Goal: Information Seeking & Learning: Find specific page/section

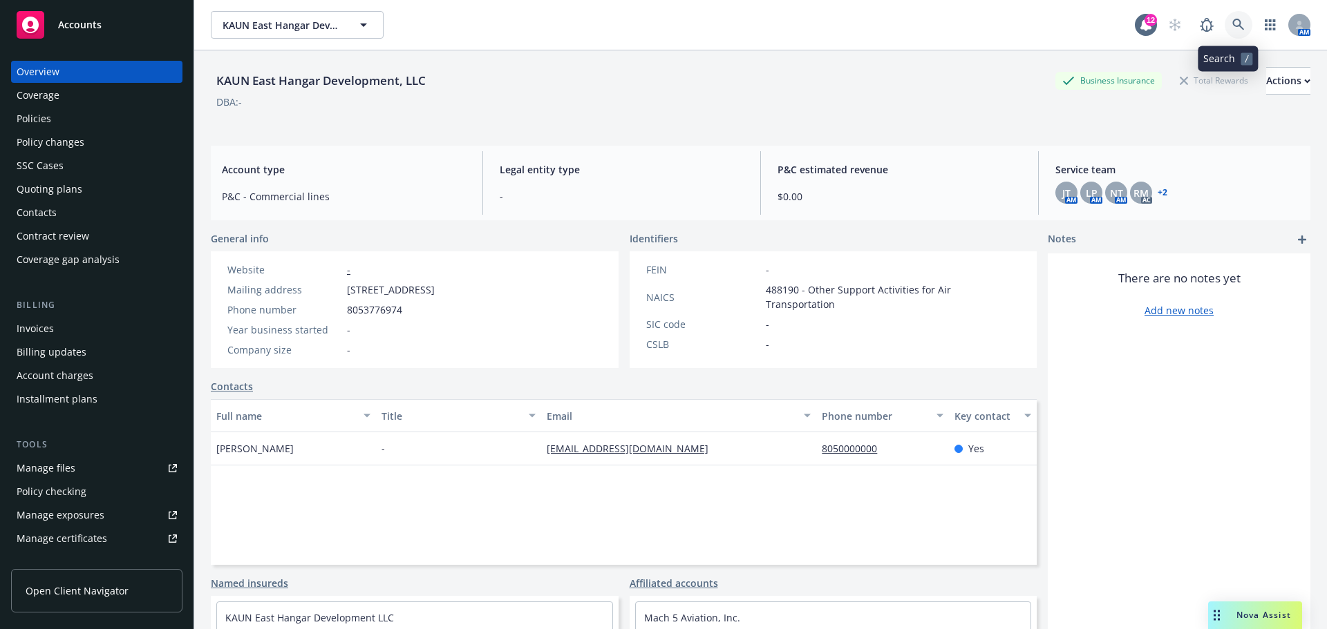
click at [1239, 19] on link at bounding box center [1238, 25] width 28 height 28
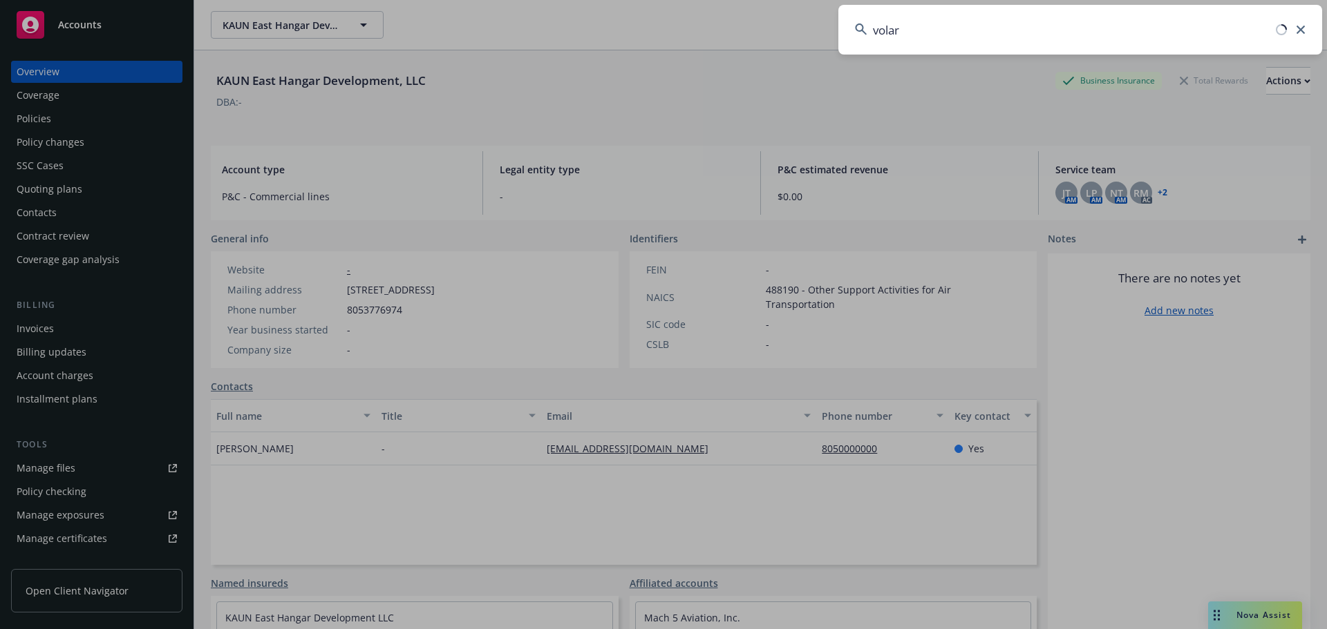
type input "volar"
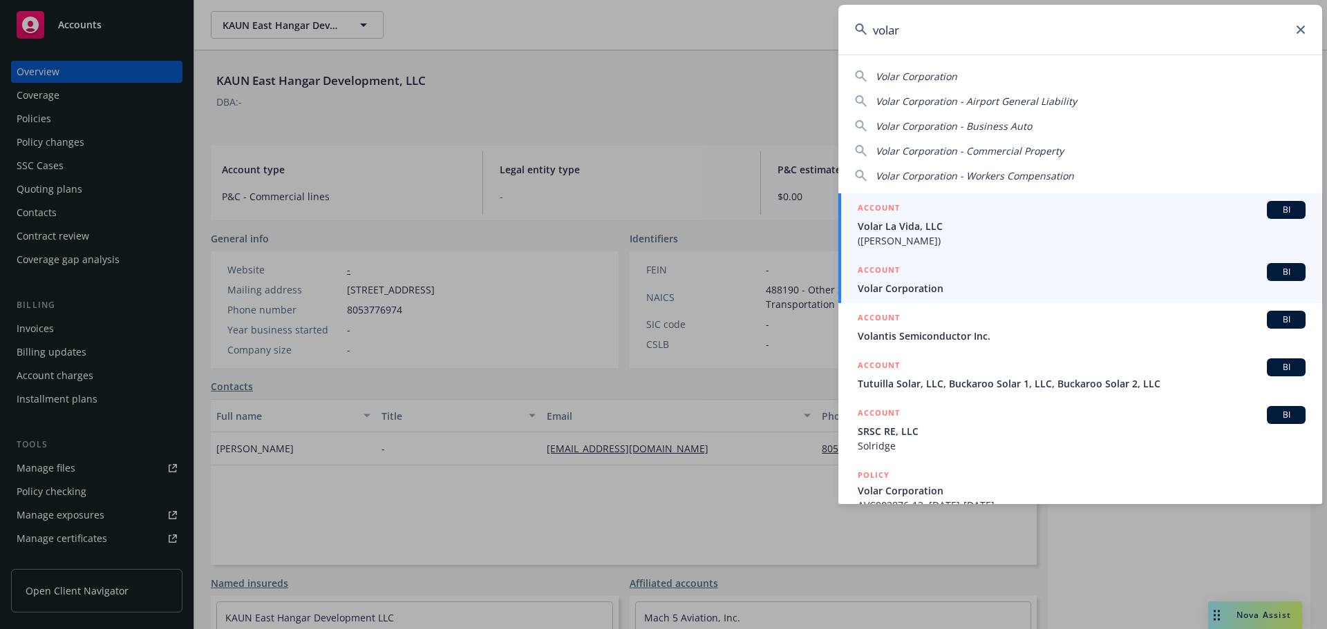
click at [973, 285] on span "Volar Corporation" at bounding box center [1081, 288] width 448 height 15
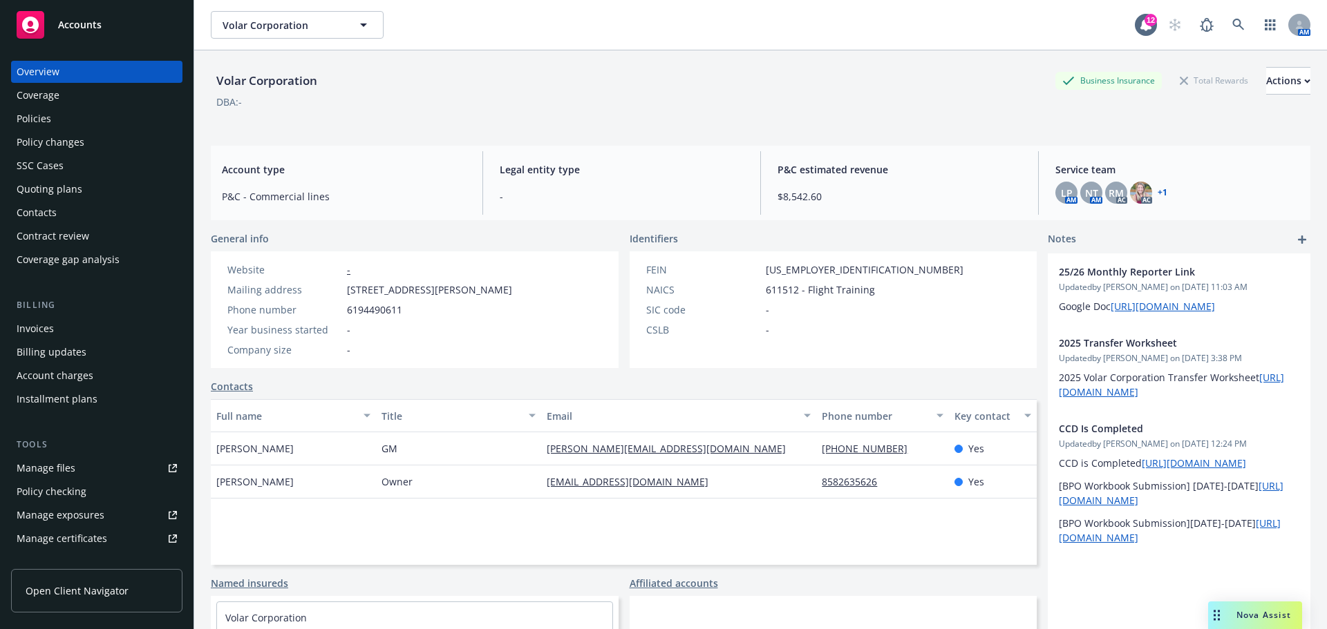
click at [31, 113] on div "Policies" at bounding box center [34, 119] width 35 height 22
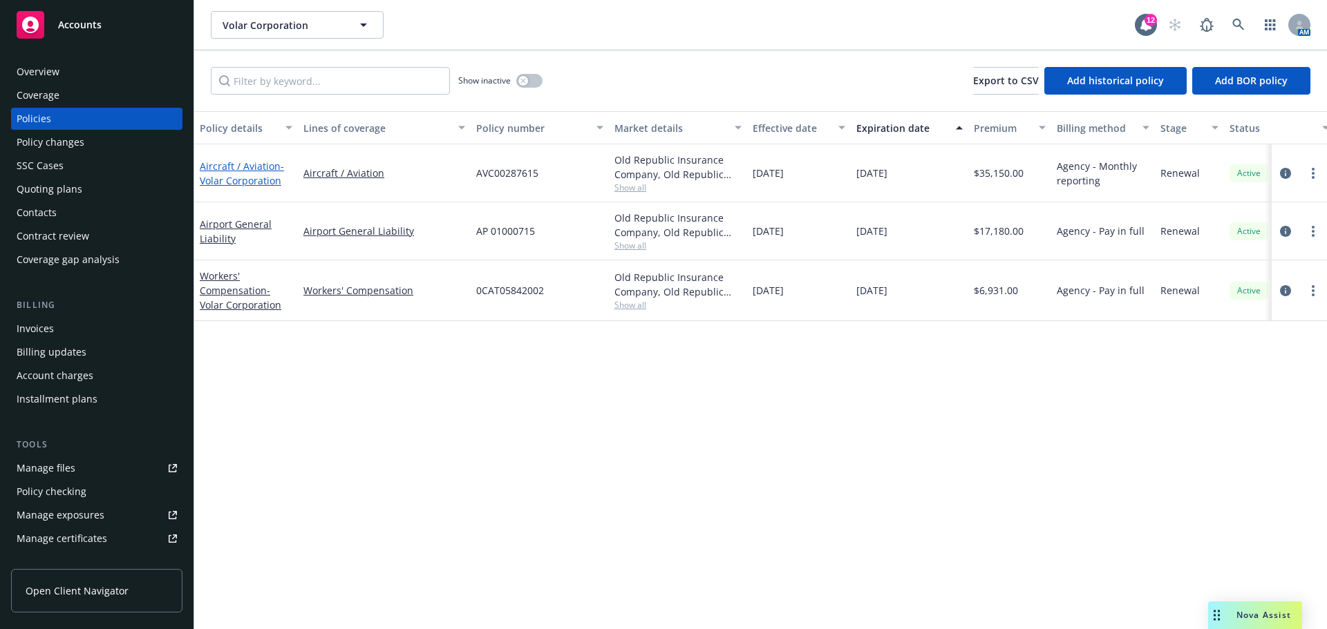
click at [252, 187] on span "- Volar Corporation" at bounding box center [242, 174] width 84 height 28
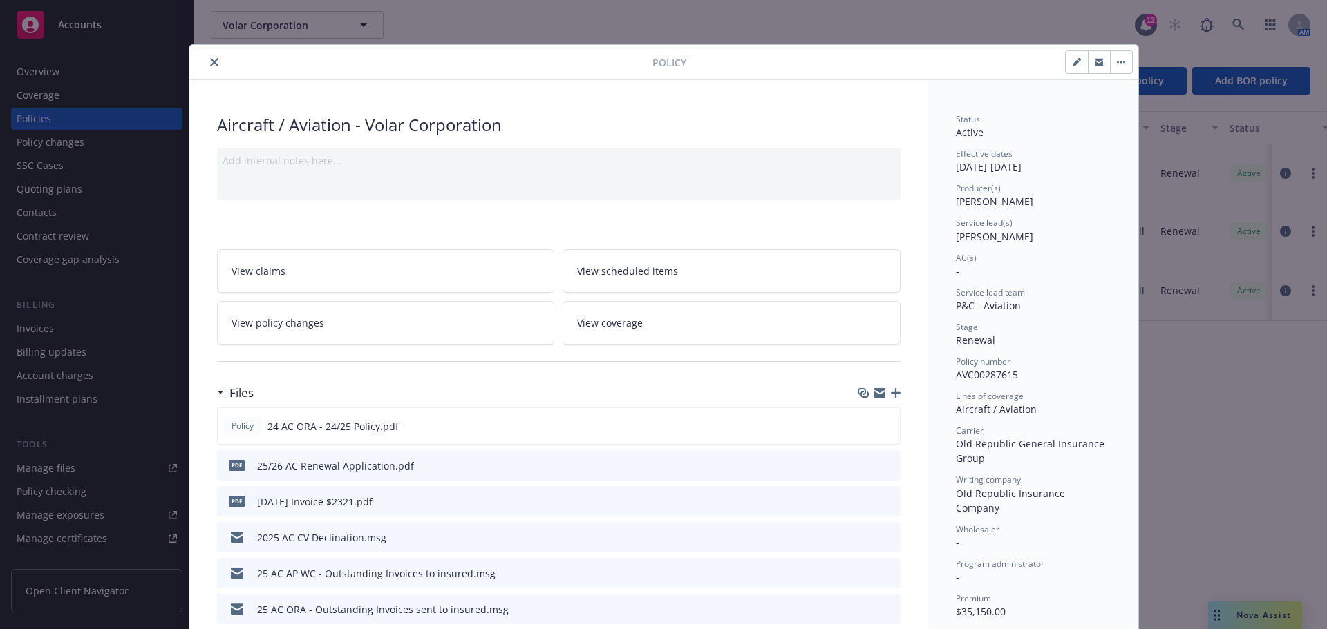
click at [893, 397] on icon "button" at bounding box center [896, 393] width 10 height 10
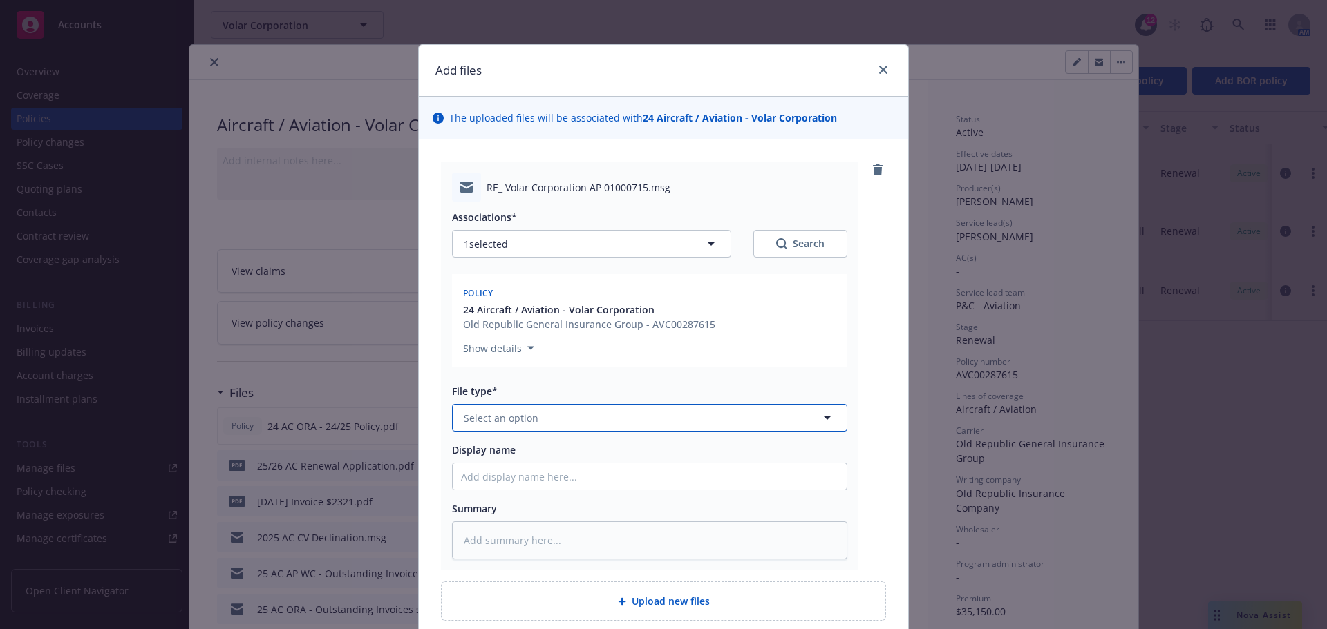
click at [567, 421] on button "Select an option" at bounding box center [649, 418] width 395 height 28
type input "email"
click at [533, 461] on div "Email" at bounding box center [649, 456] width 377 height 20
click at [533, 481] on input "Display name" at bounding box center [650, 477] width 394 height 26
type textarea "x"
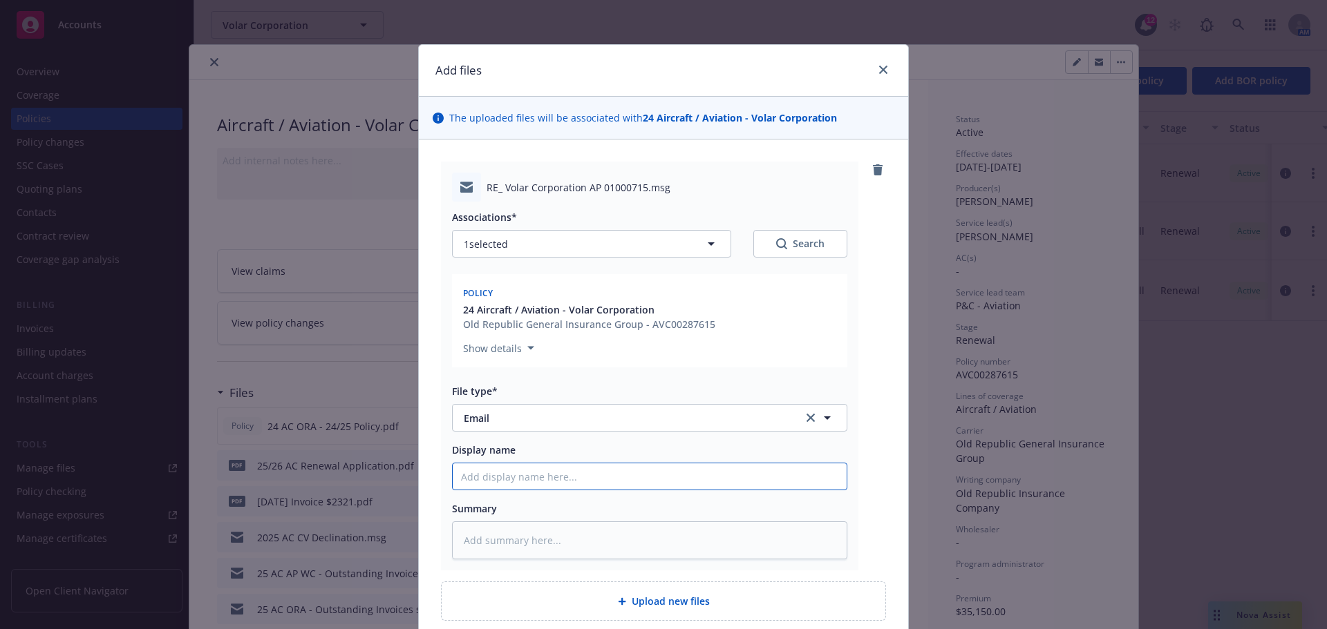
type input "2"
type textarea "x"
type input "25"
type textarea "x"
type input "25/"
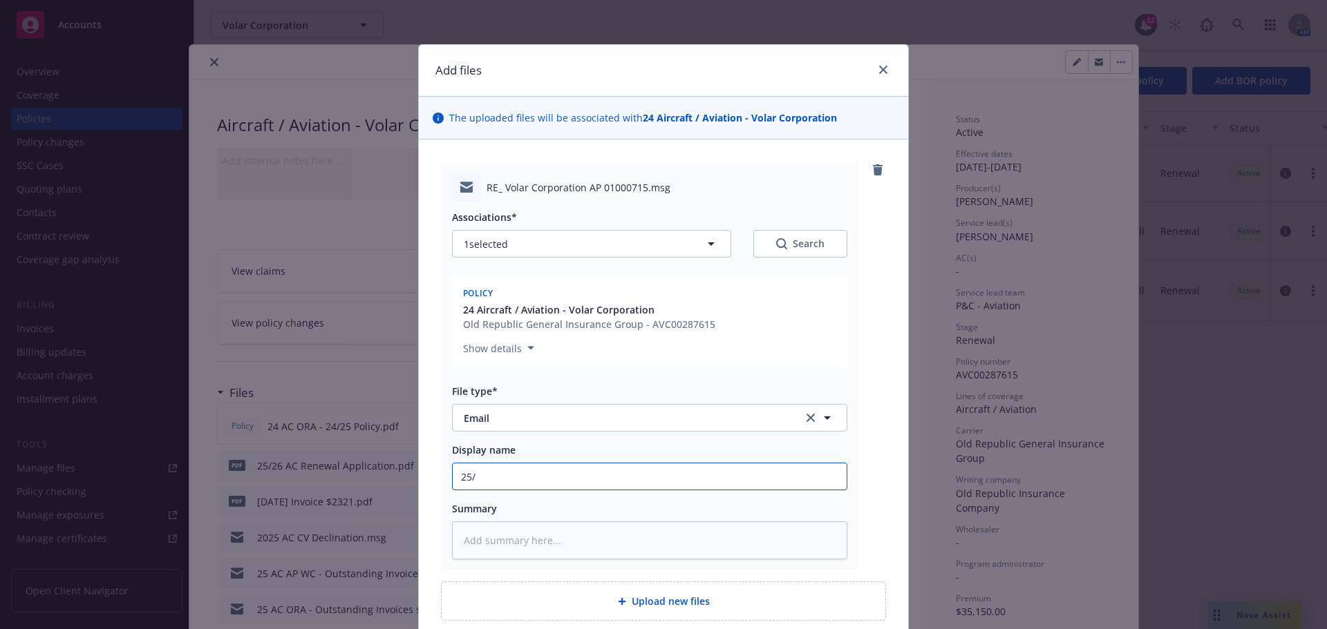
type textarea "x"
type input "25/2"
type textarea "x"
type input "25/26"
type textarea "x"
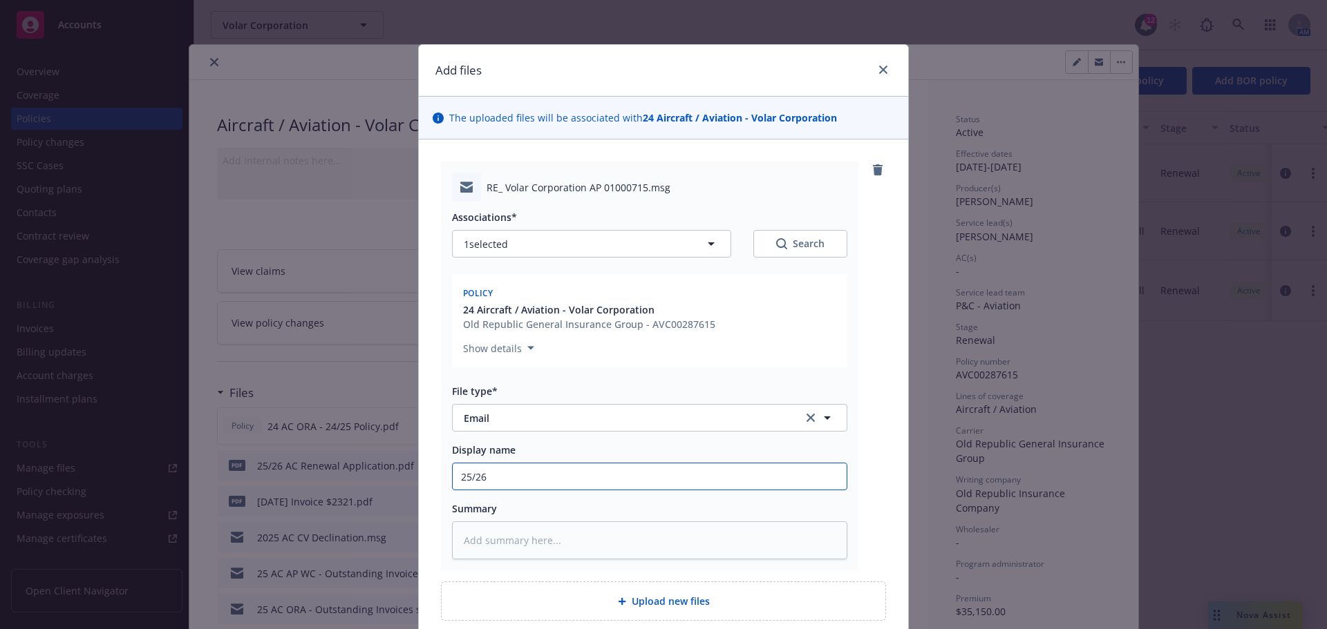
type input "25/26"
type textarea "x"
type input "25/26 o"
type textarea "x"
type input "25/26"
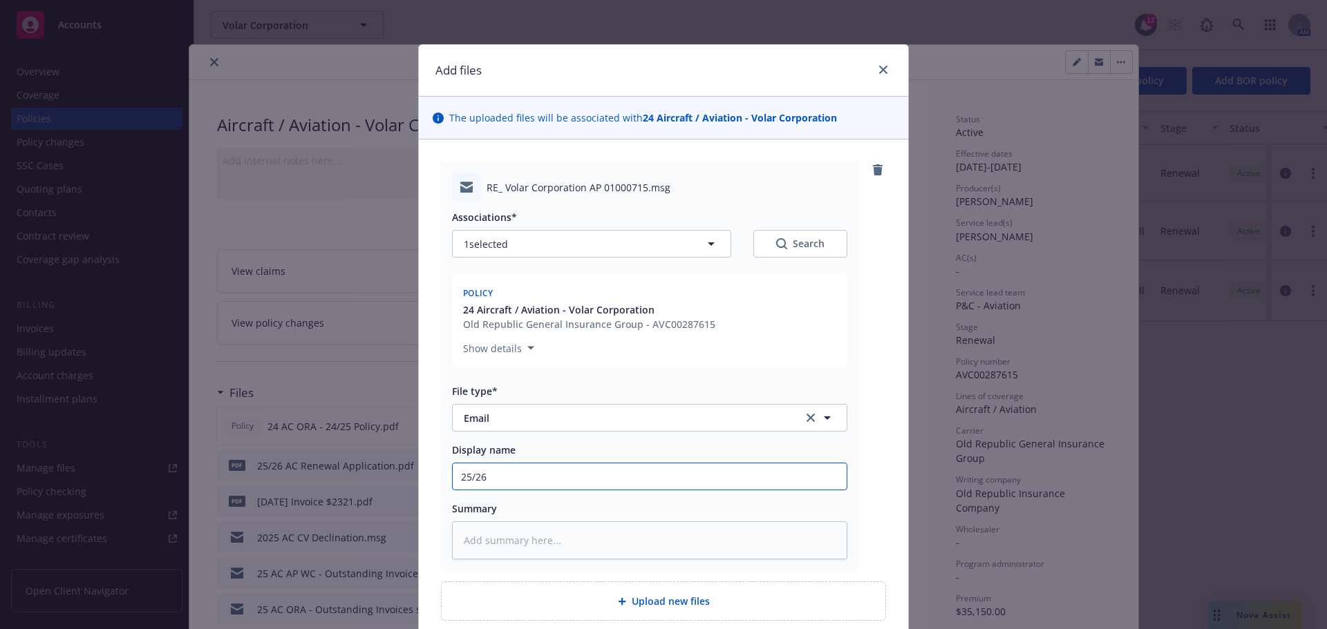
type textarea "x"
type input "25/26 a"
type textarea "x"
type input "25/26 ac"
type textarea "x"
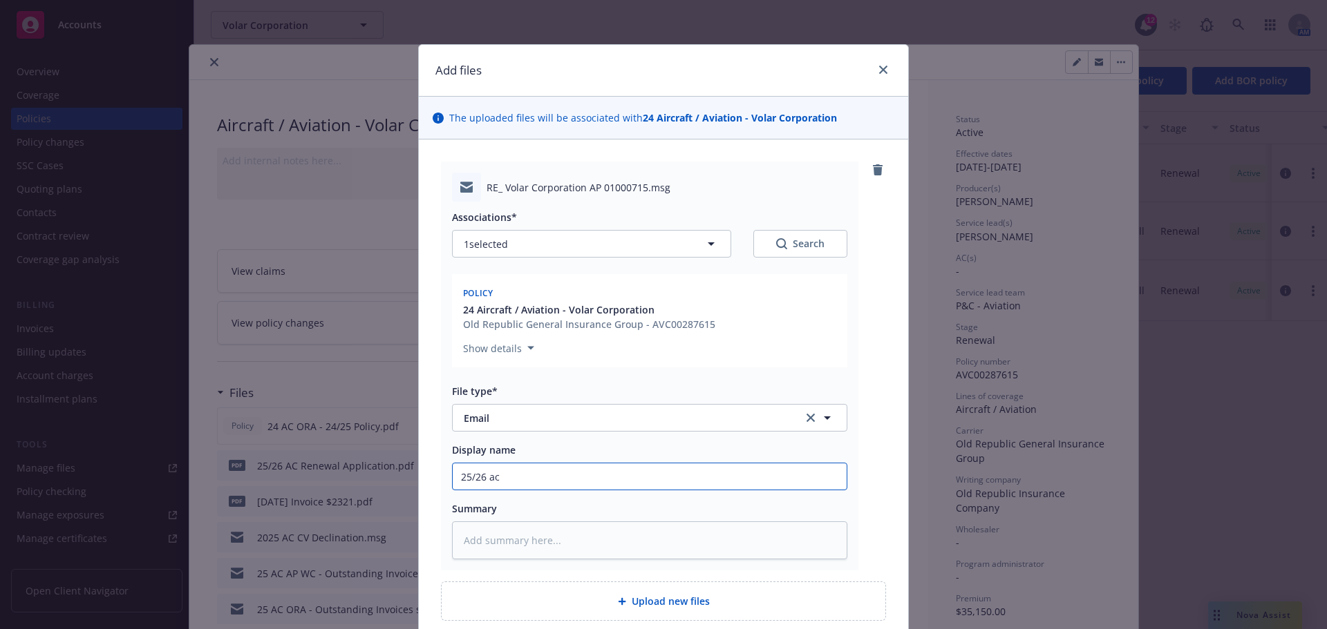
type input "25/26 ac"
type textarea "x"
type input "25/26 ac or"
type textarea "x"
type input "25/26 ac ora"
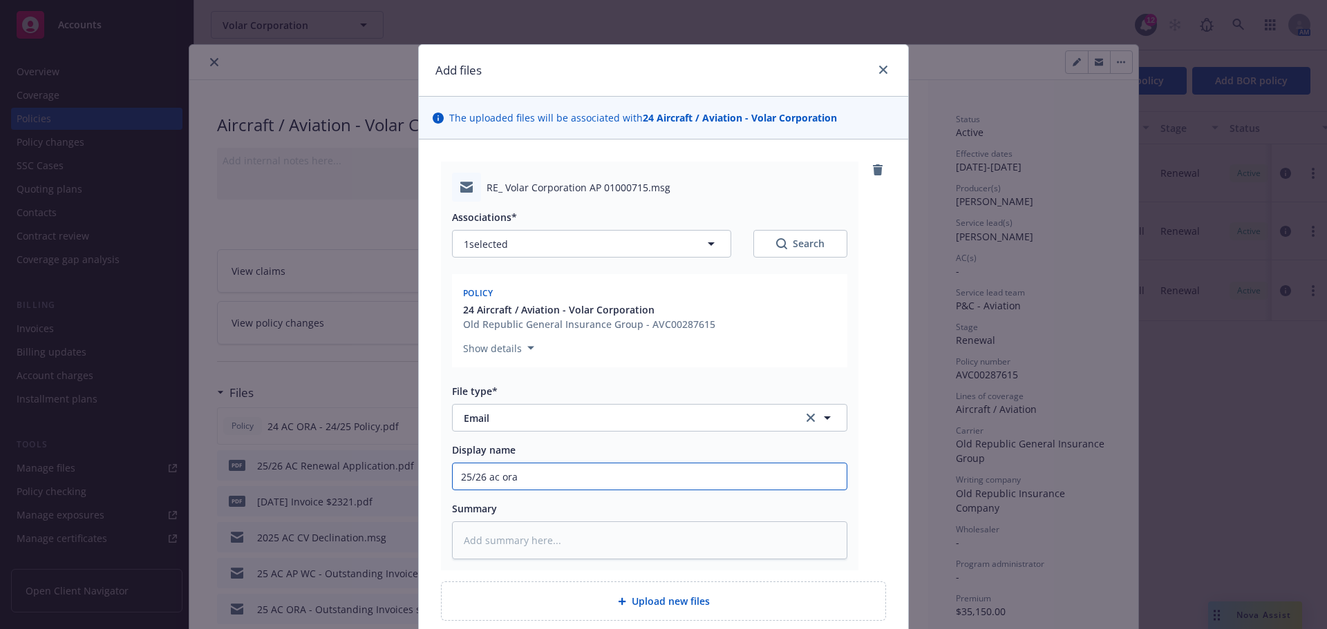
type textarea "x"
type input "25/26 ac ora"
type textarea "x"
type input "25/26 ac ora"
type textarea "x"
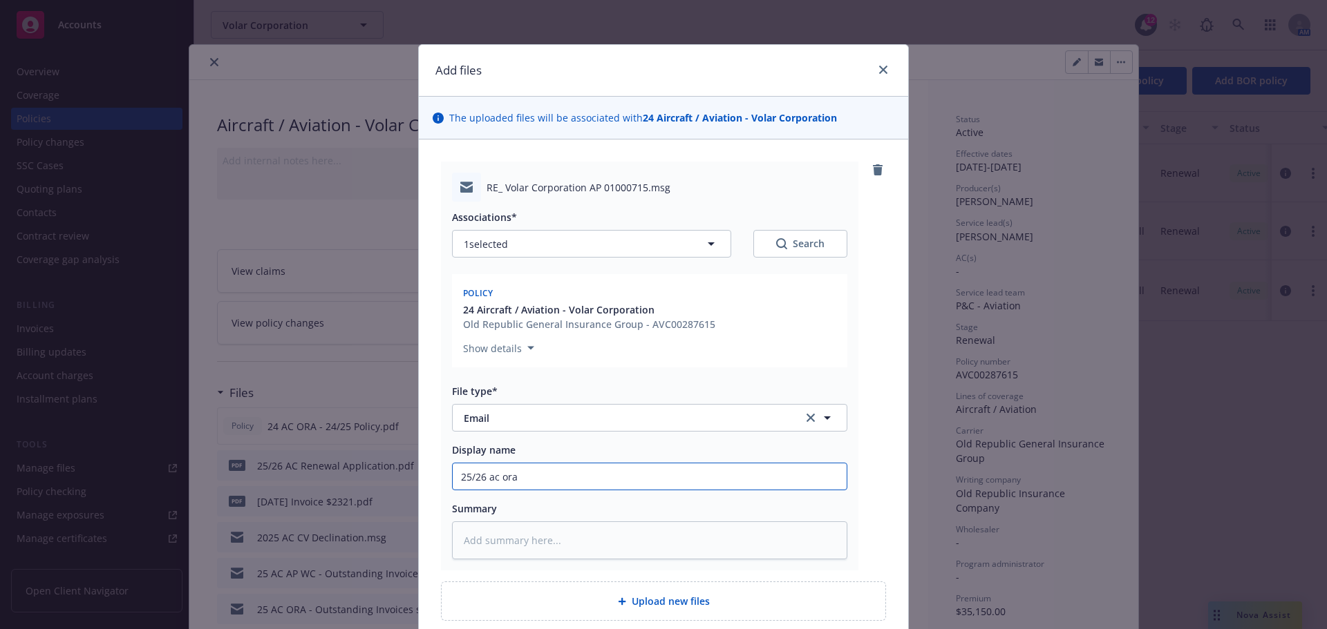
type input "25/26 ac or"
type textarea "x"
type input "25/26 ac o"
type textarea "x"
type input "25/26 ac"
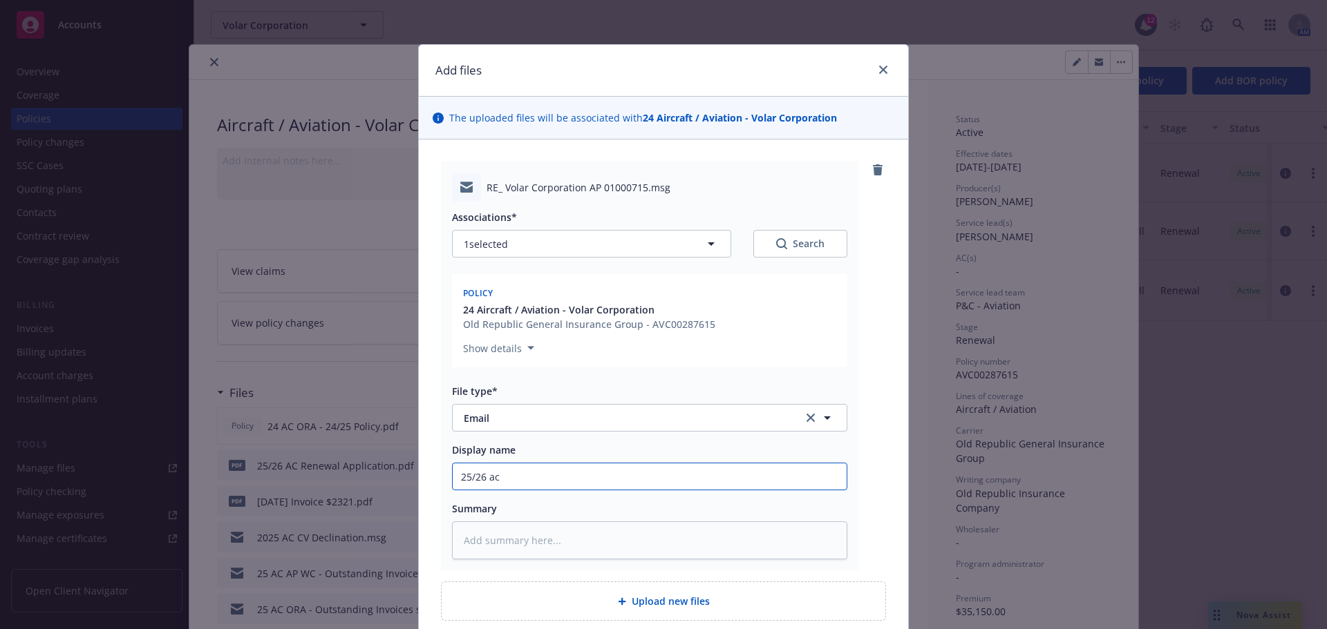
type textarea "x"
type input "25/26 ac"
type textarea "x"
type input "25/26 a"
type textarea "x"
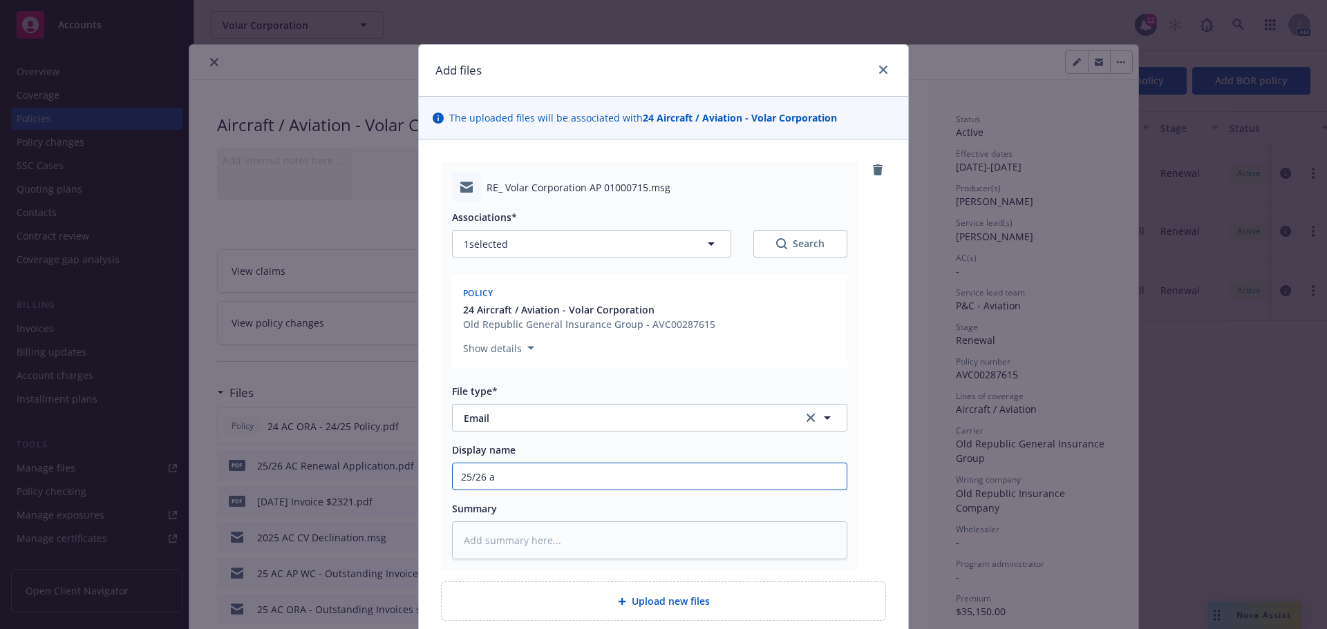
type input "25/26"
type textarea "x"
type input "25/26 A"
type textarea "x"
type input "25/26 AC"
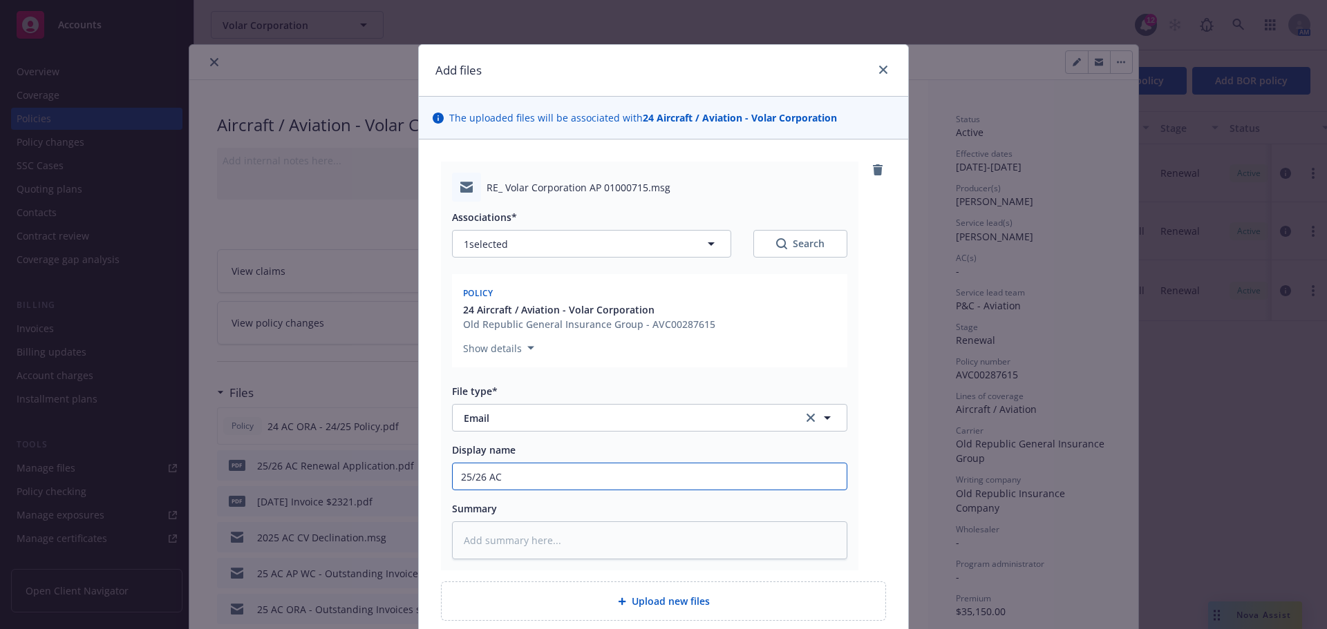
type textarea "x"
type input "25/26 AC"
type textarea "x"
type input "25/26 AC O"
type textarea "x"
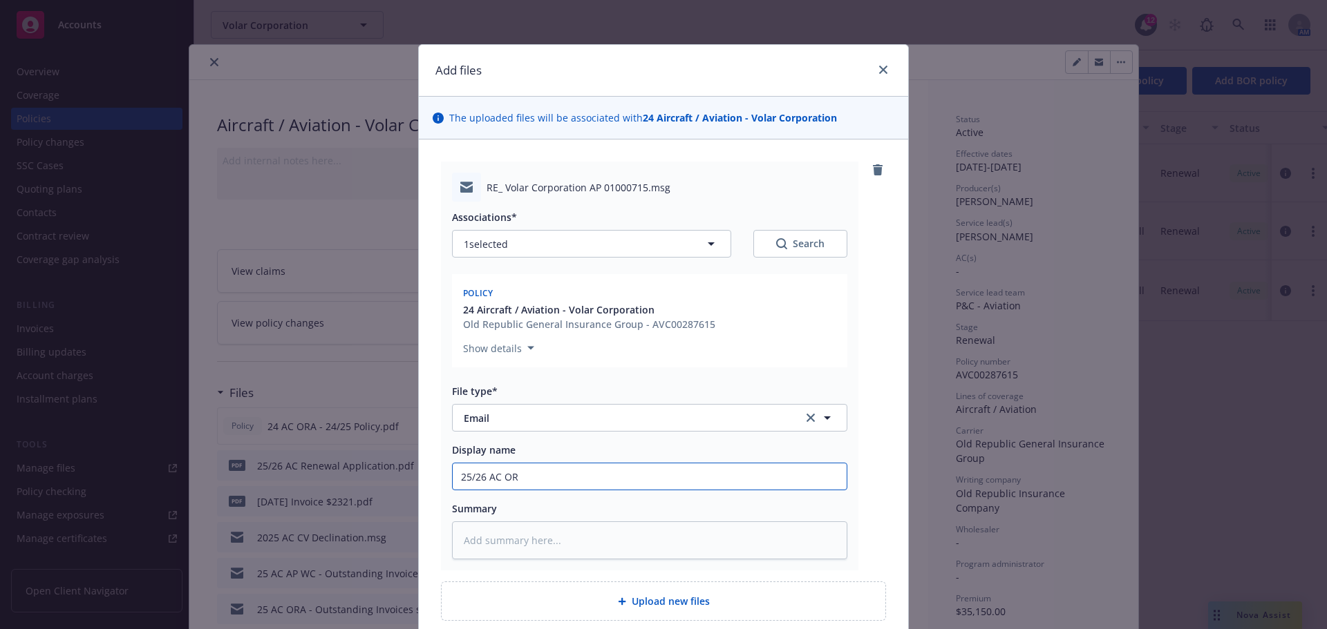
type input "25/26 AC ORA"
type textarea "x"
type input "25/26 AC ORA"
type textarea "x"
type input "25/26 AC ORA R"
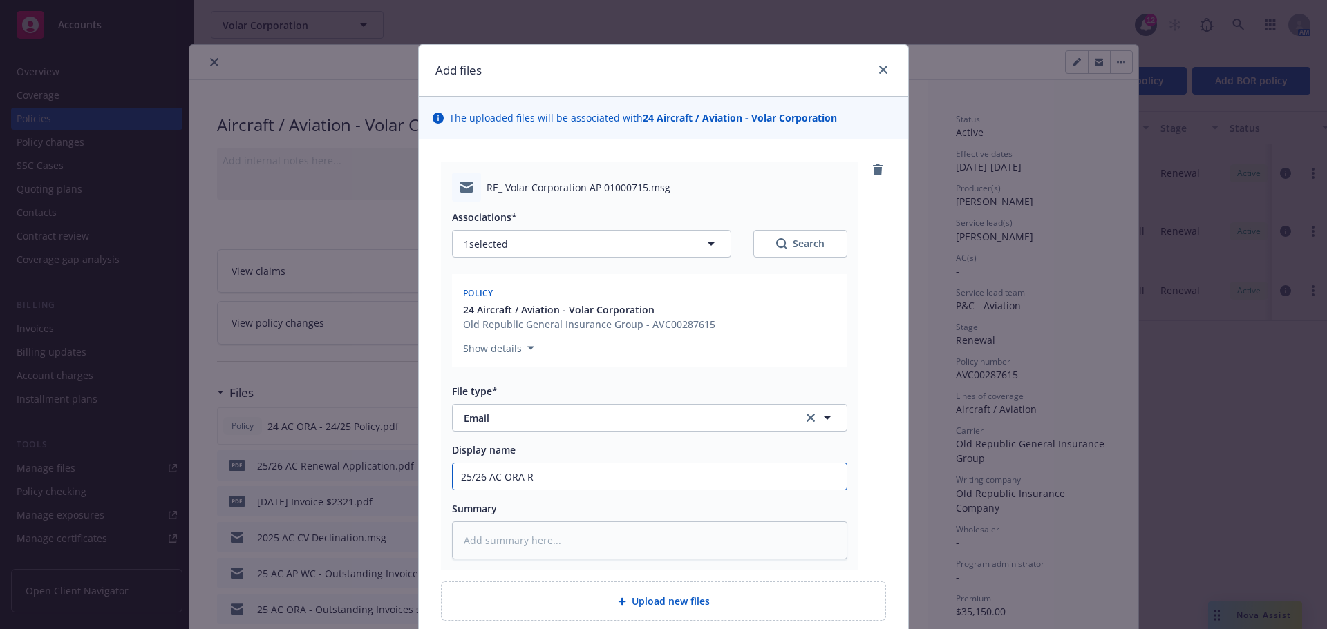
type textarea "x"
type input "25/26 AC ORA"
type textarea "x"
type input "25/26 AC ORA Q"
type textarea "x"
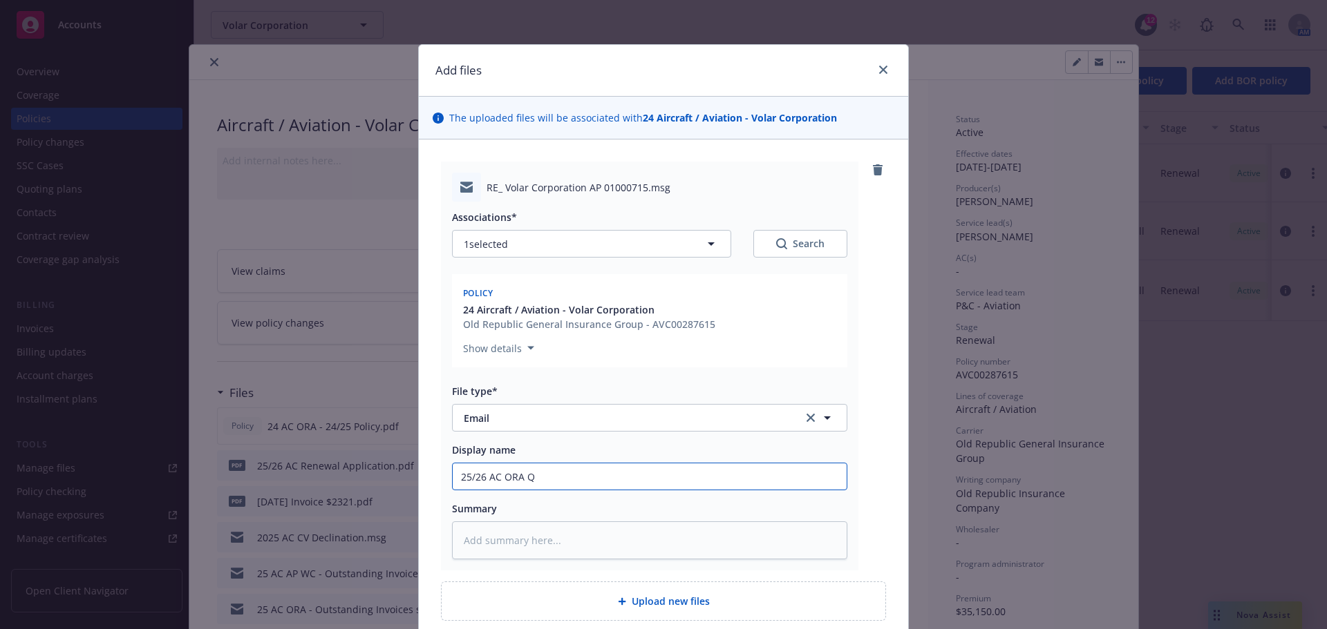
type input "25/26 AC ORA Q"
type textarea "x"
type input "25/26 AC ORA Q E"
type textarea "x"
type input "25/26 AC ORA Q EM"
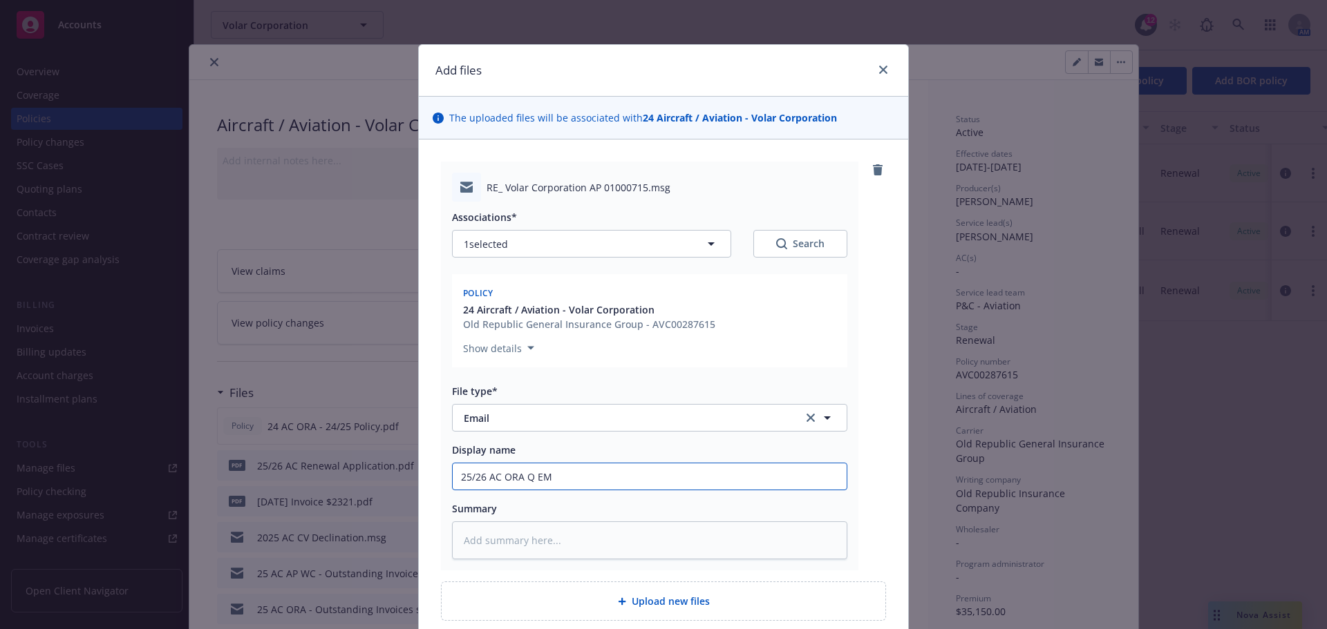
click at [521, 481] on input "25/26 AC ORA Q EM" at bounding box center [650, 477] width 394 height 26
type textarea "x"
click at [548, 479] on input "25/26 AC ORA RQ EM" at bounding box center [650, 477] width 394 height 26
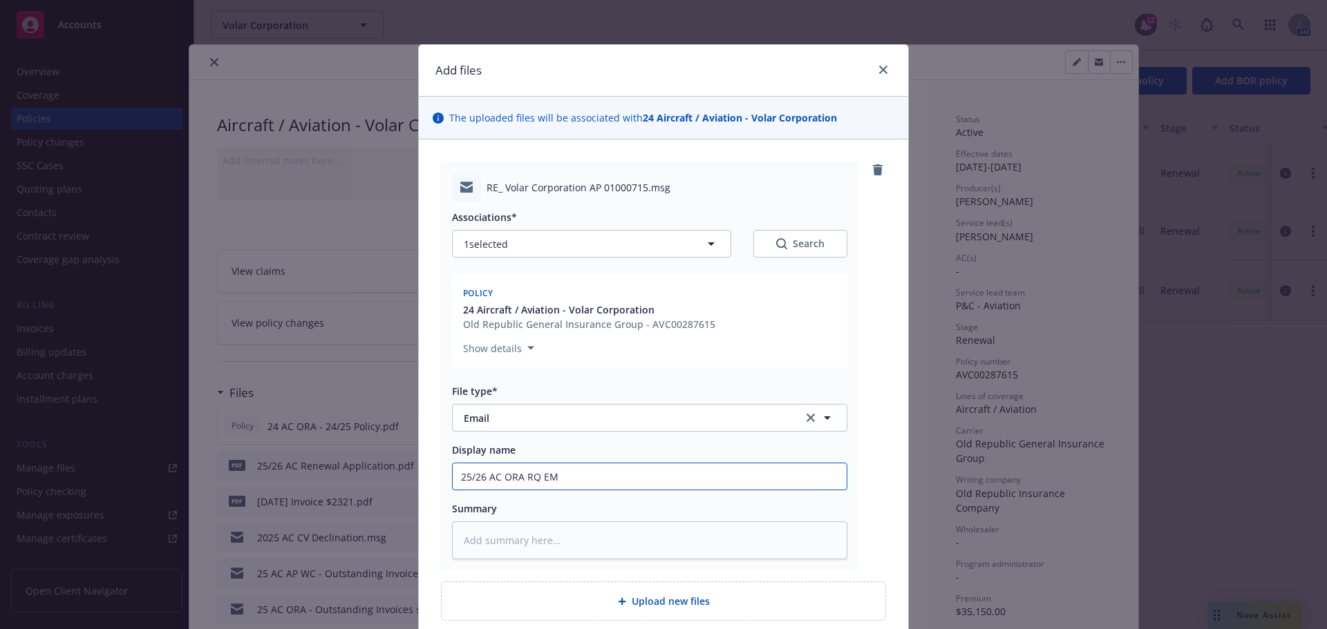
type input "25/26 AC ORA RQ EM"
click at [551, 553] on textarea at bounding box center [649, 541] width 395 height 38
paste textarea "25/26 AC ORA RQ EM"
type textarea "x"
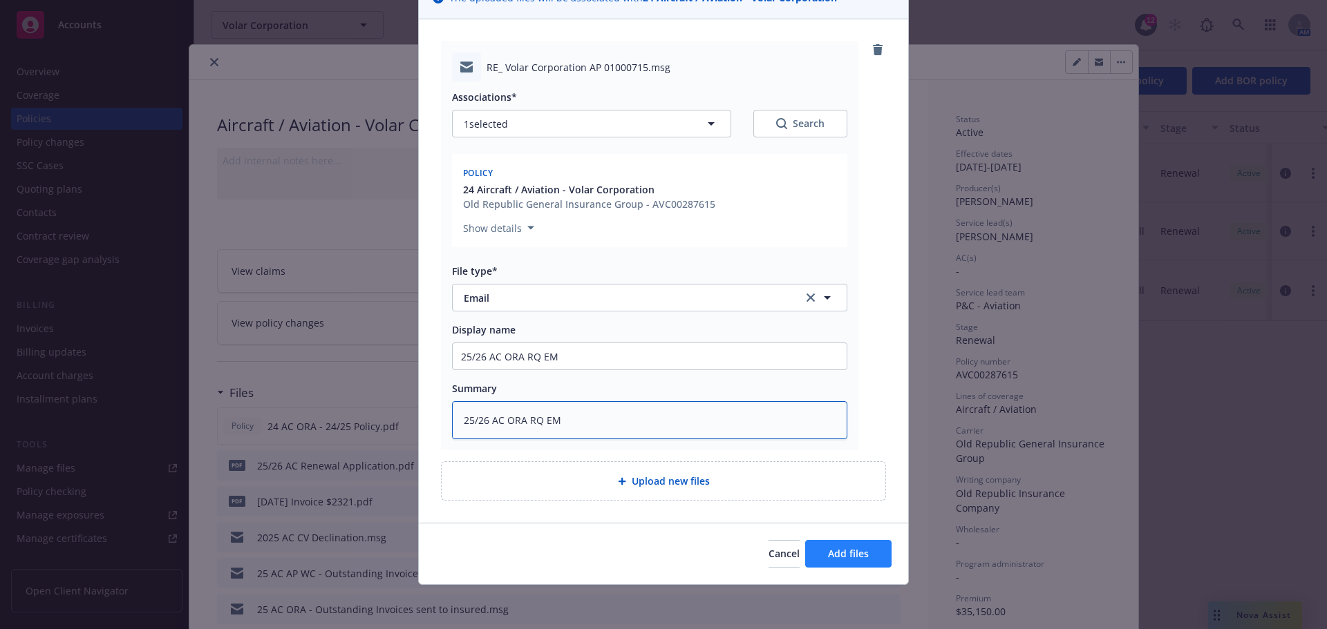
type textarea "25/26 AC ORA RQ EM"
click at [868, 556] on button "Add files" at bounding box center [848, 554] width 86 height 28
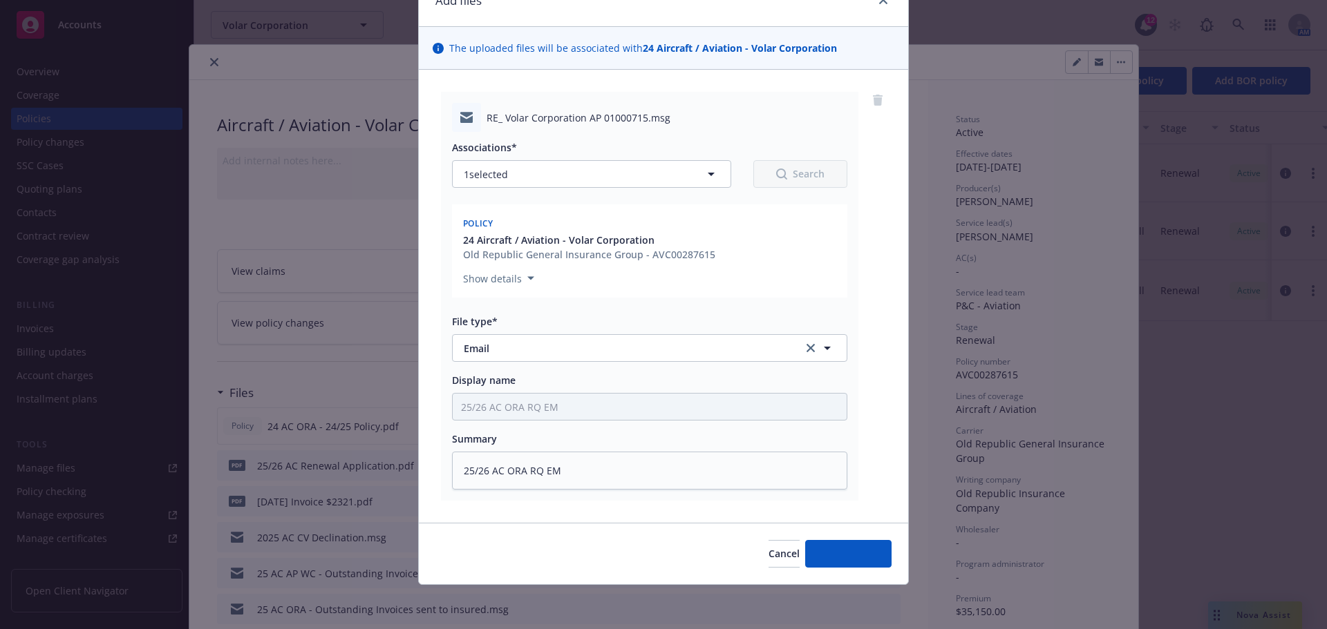
scroll to position [70, 0]
type textarea "x"
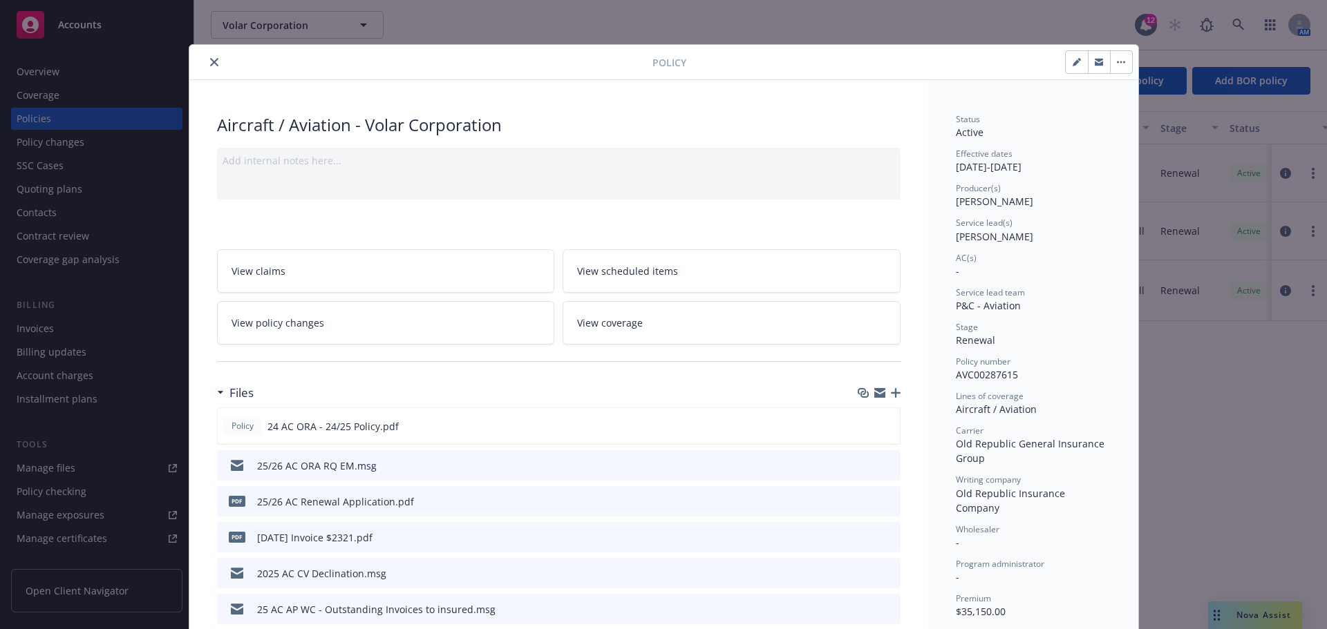
click at [206, 62] on button "close" at bounding box center [214, 62] width 17 height 17
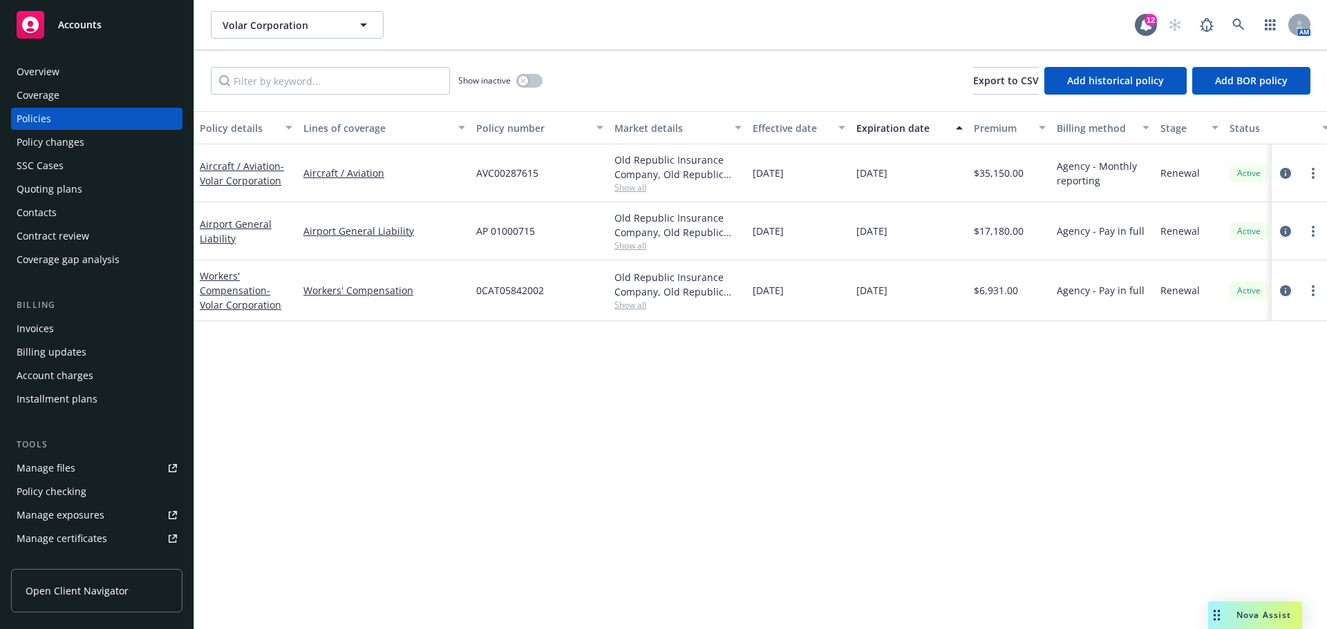
click at [38, 66] on div "Overview" at bounding box center [38, 72] width 43 height 22
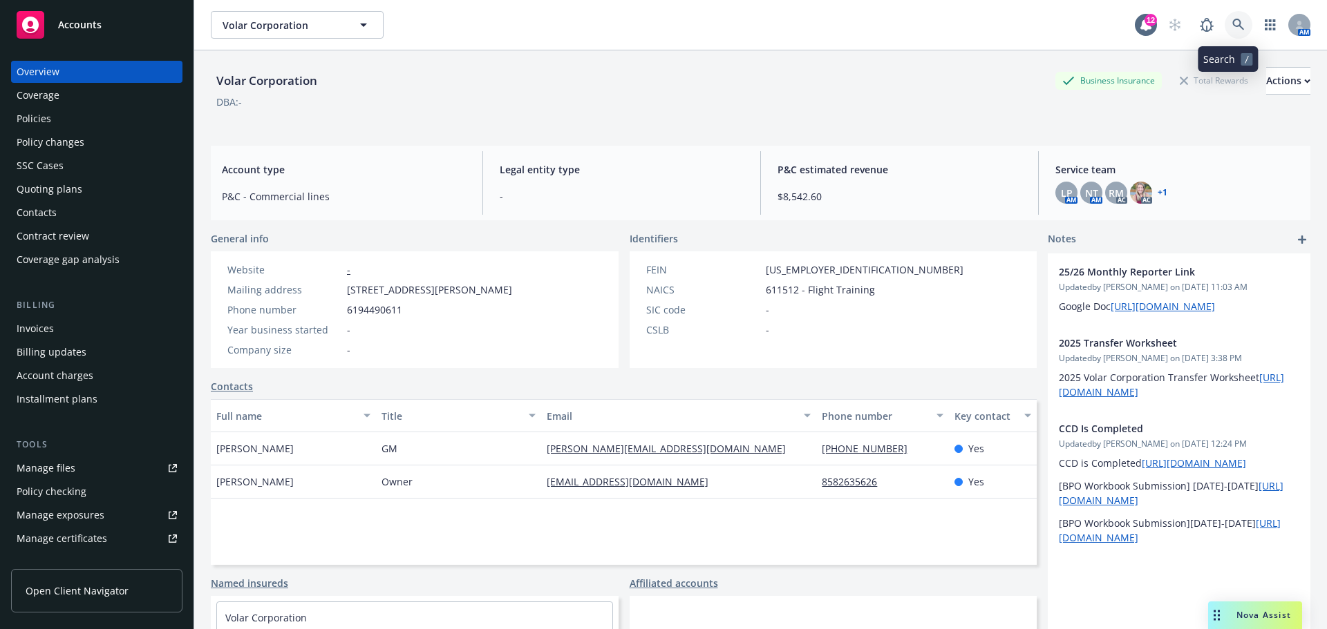
click at [1232, 22] on icon at bounding box center [1238, 25] width 12 height 12
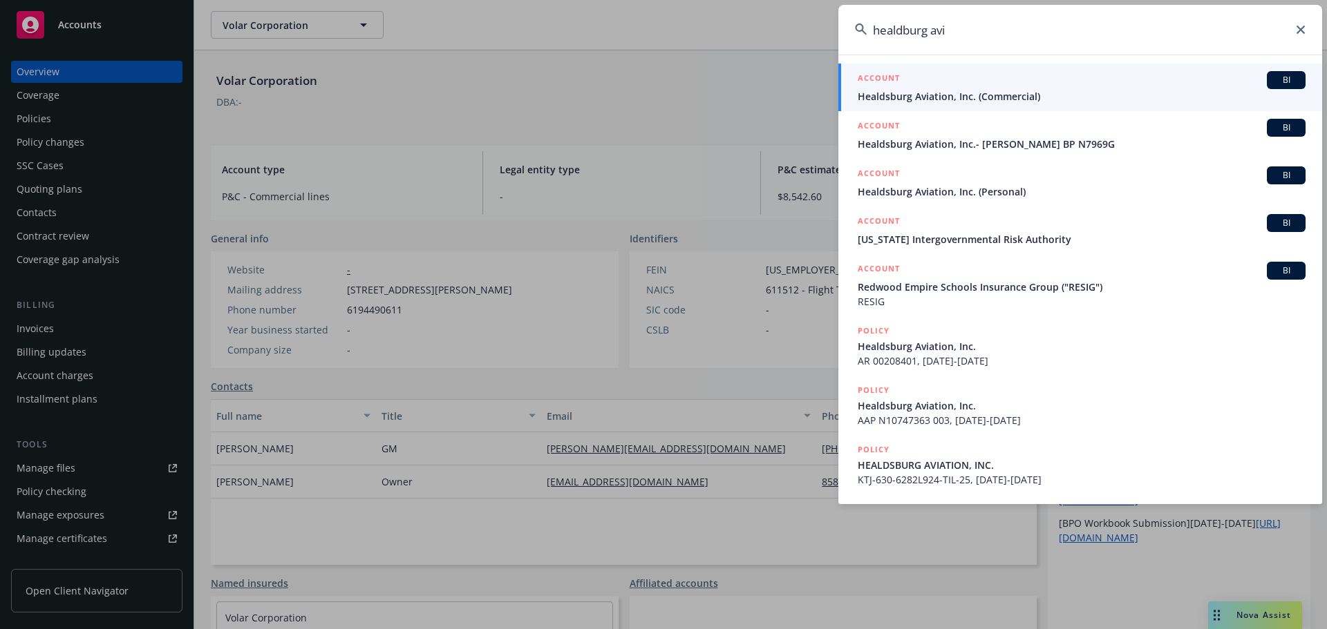
click at [908, 35] on input "healdburg avi" at bounding box center [1080, 30] width 484 height 50
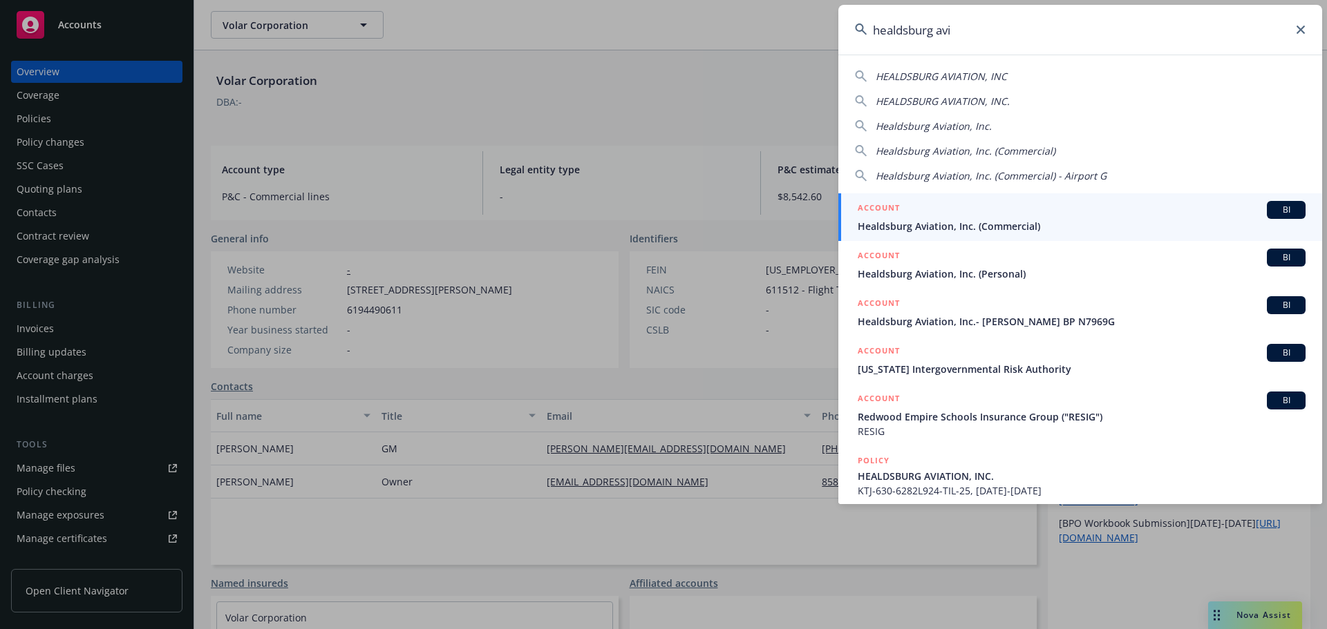
type input "healdsburg avi"
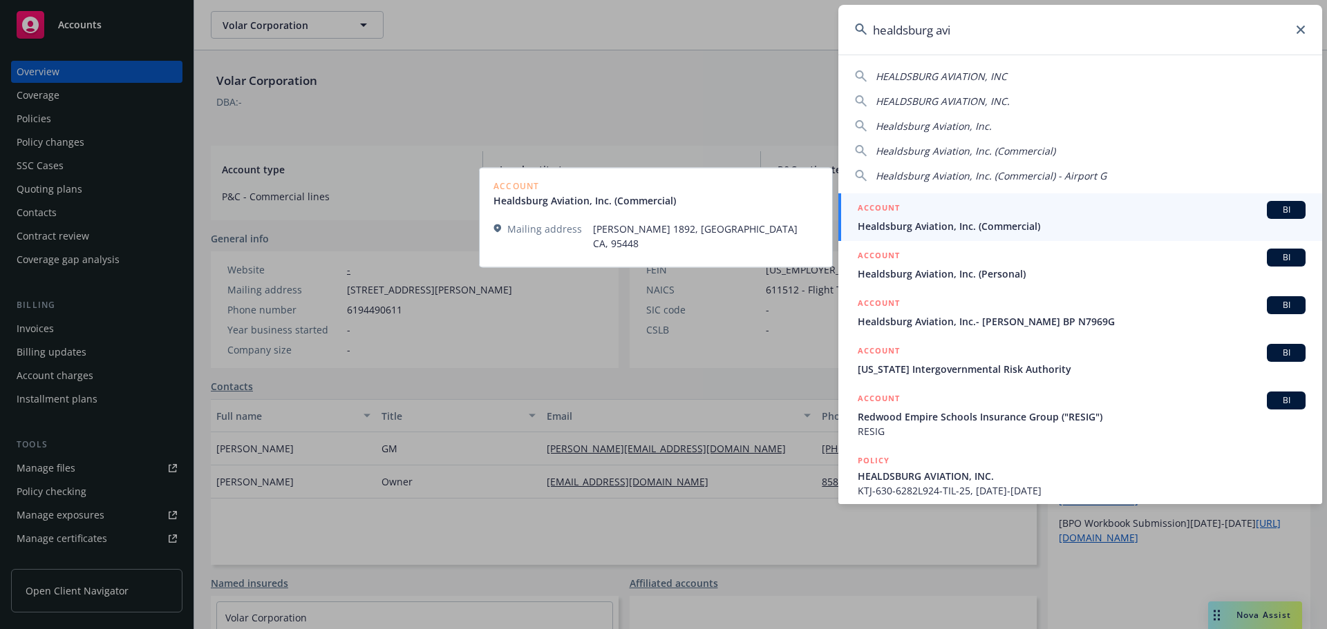
click at [985, 225] on span "Healdsburg Aviation, Inc. (Commercial)" at bounding box center [1081, 226] width 448 height 15
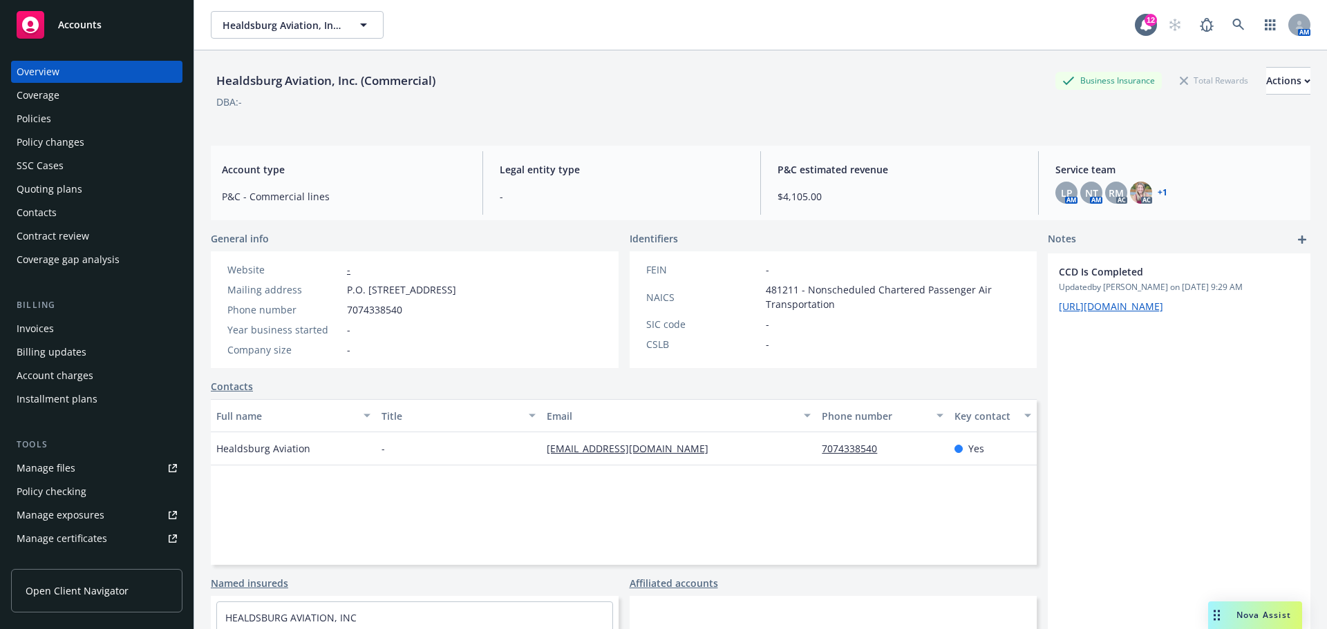
click at [44, 104] on div "Coverage" at bounding box center [38, 95] width 43 height 22
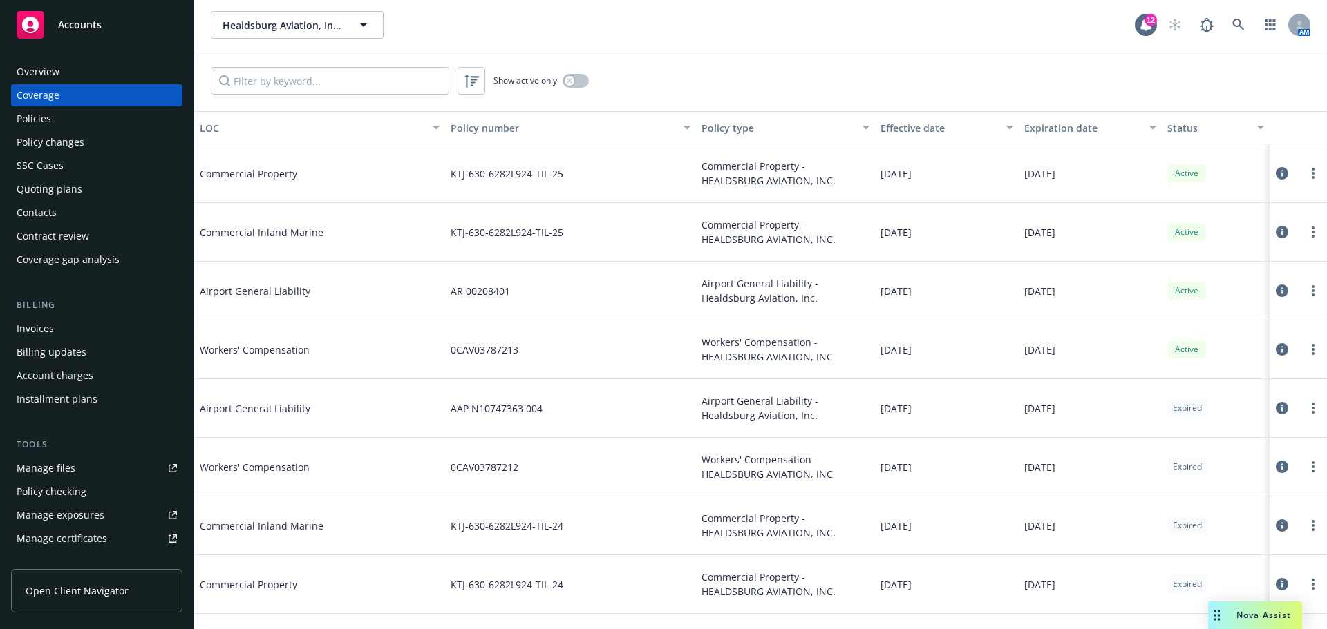
click at [48, 119] on div "Policies" at bounding box center [34, 119] width 35 height 22
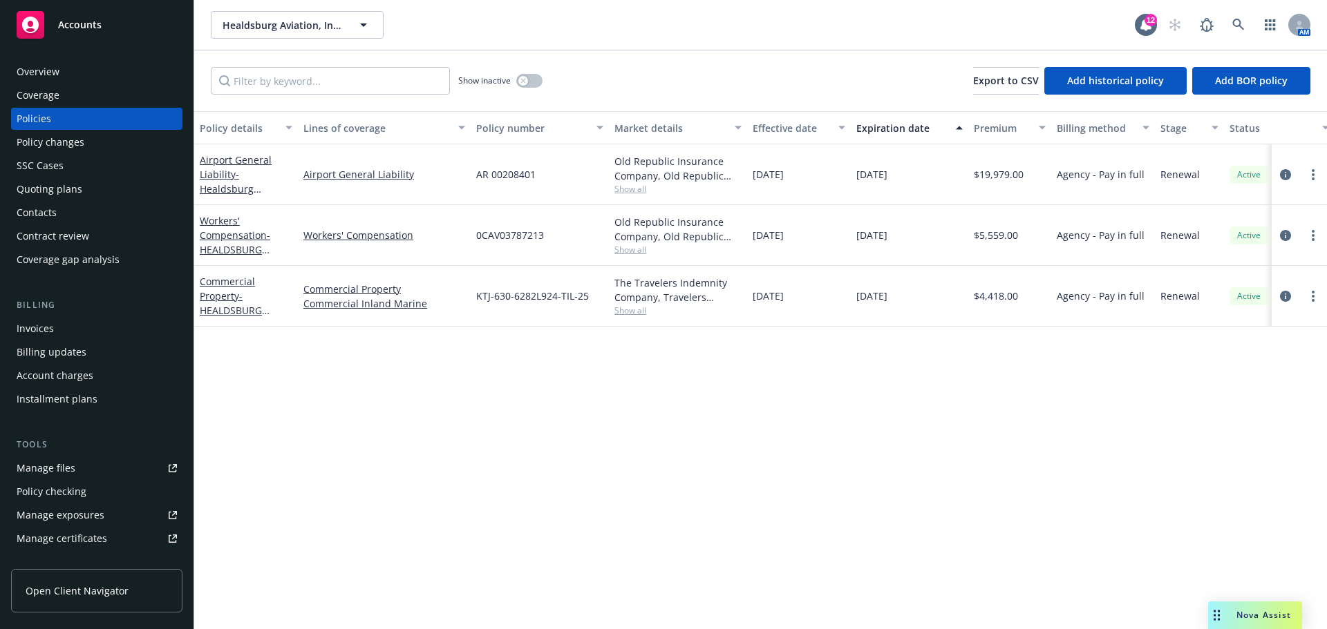
click at [78, 97] on div "Coverage" at bounding box center [97, 95] width 160 height 22
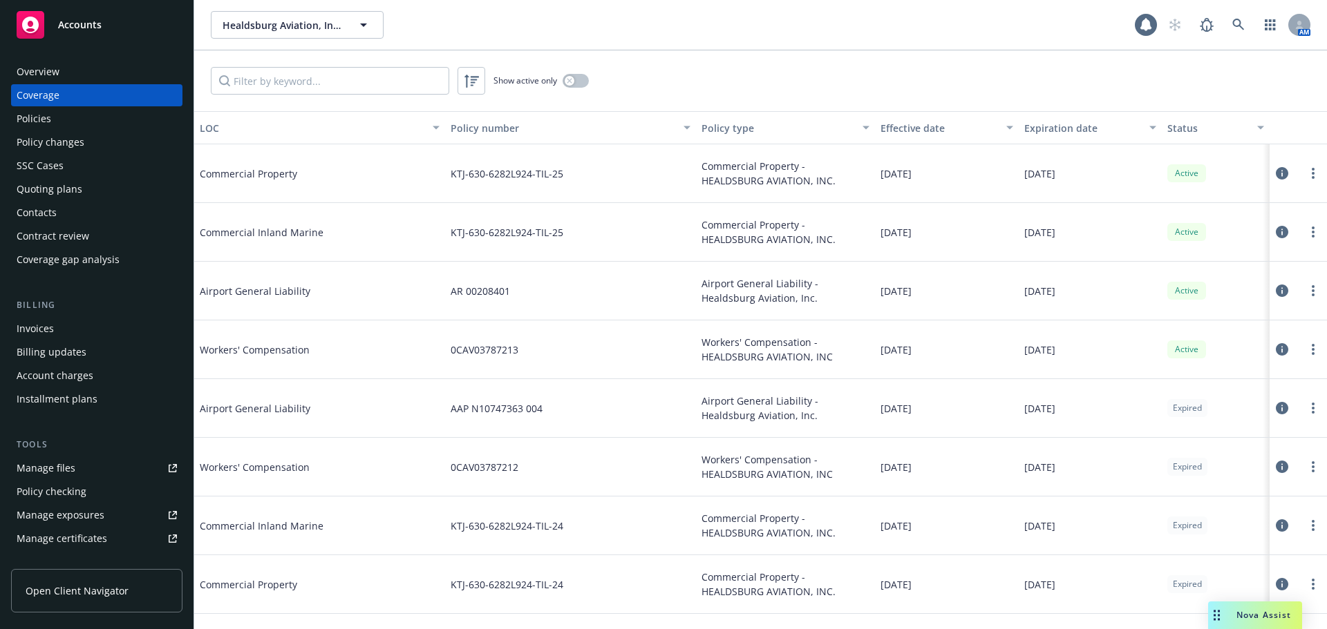
click at [51, 121] on div "Policies" at bounding box center [97, 119] width 160 height 22
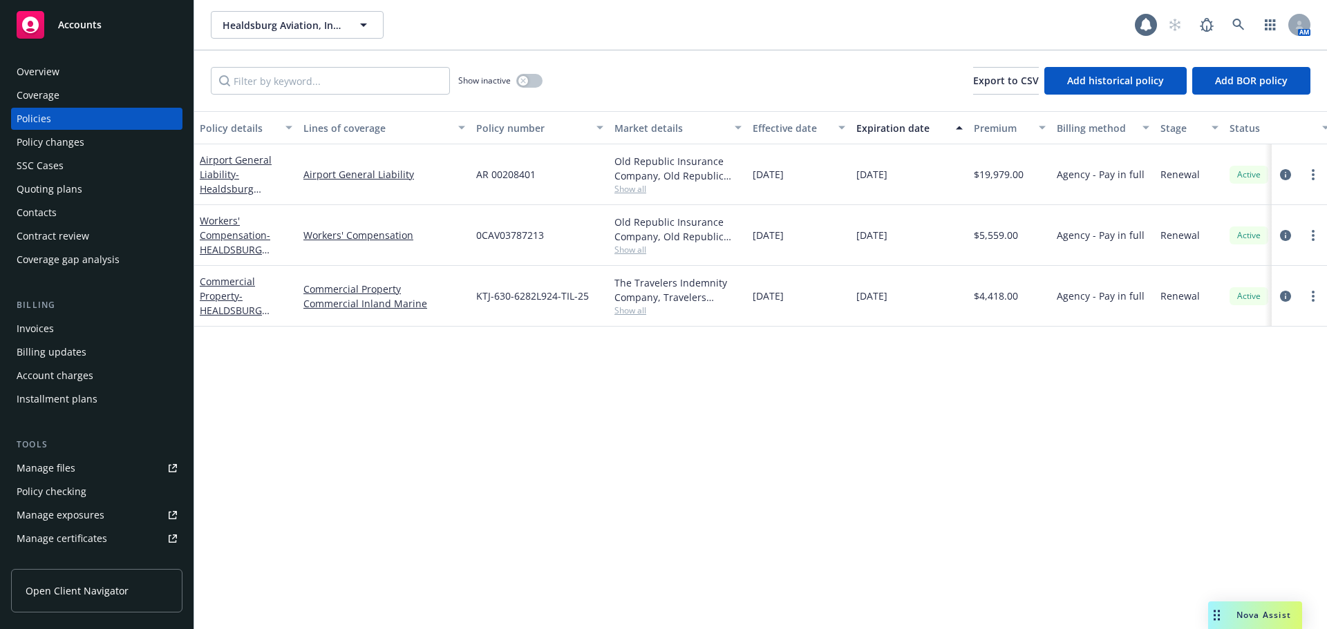
click at [56, 467] on div "Manage files" at bounding box center [46, 468] width 59 height 22
click at [34, 99] on div "Coverage" at bounding box center [38, 95] width 43 height 22
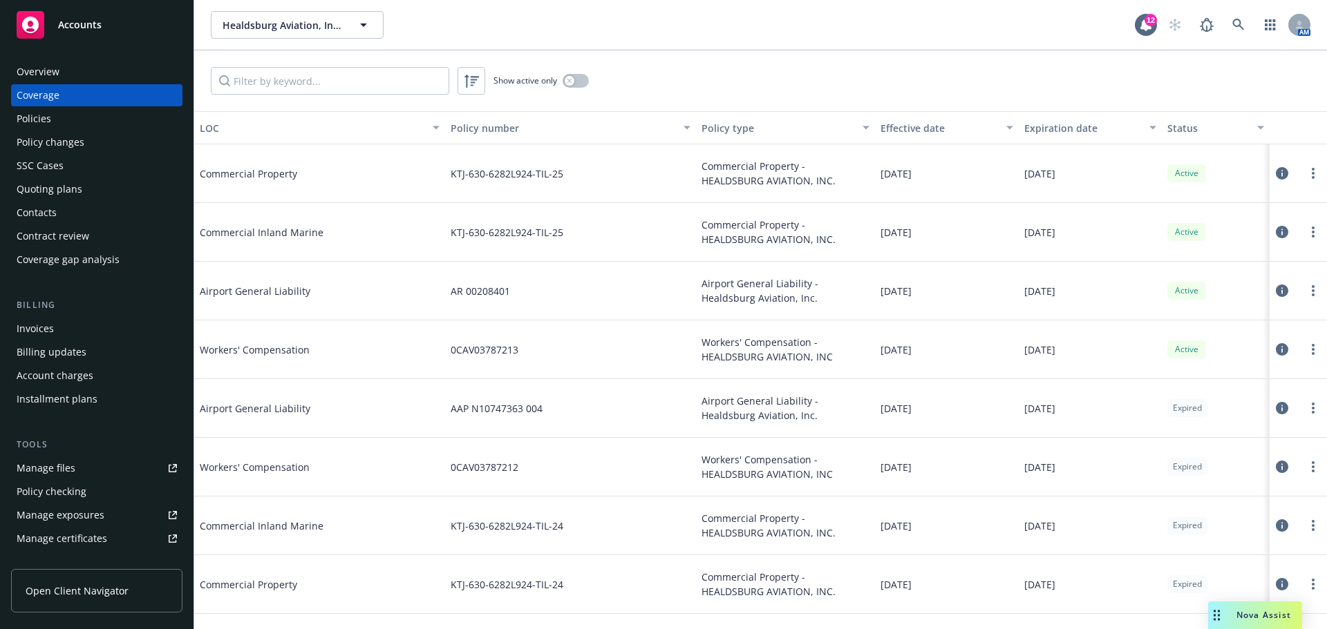
click at [24, 110] on div "Policies" at bounding box center [34, 119] width 35 height 22
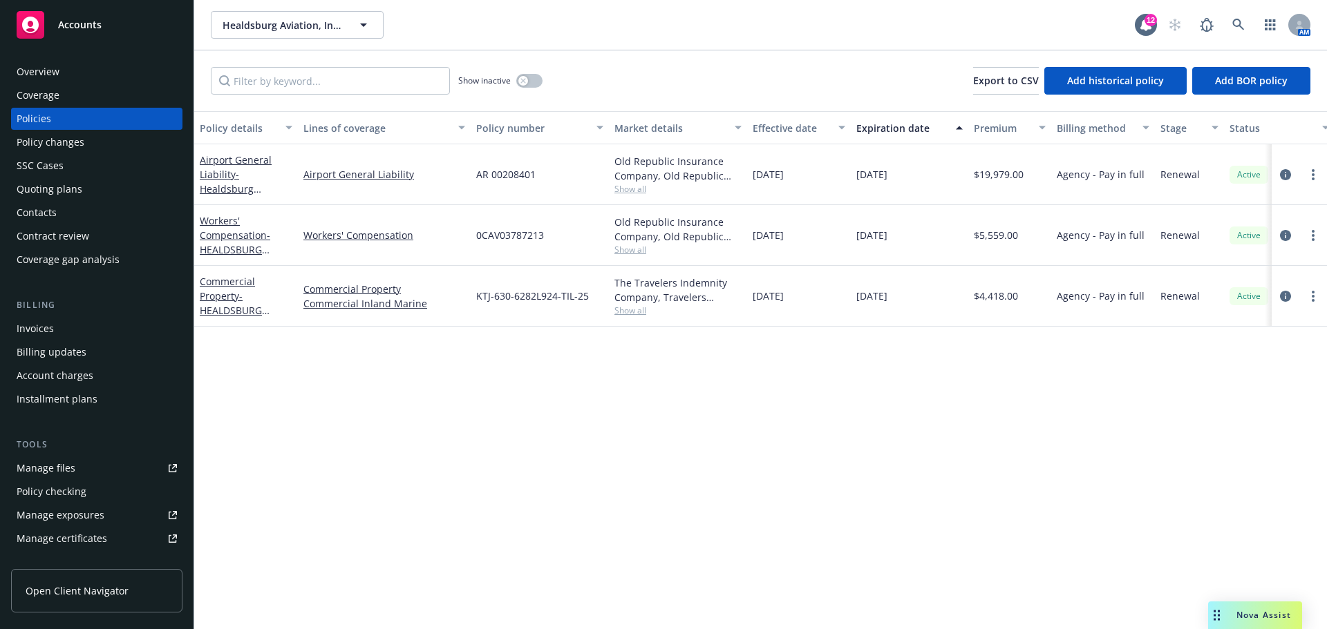
click at [34, 332] on div "Invoices" at bounding box center [35, 329] width 37 height 22
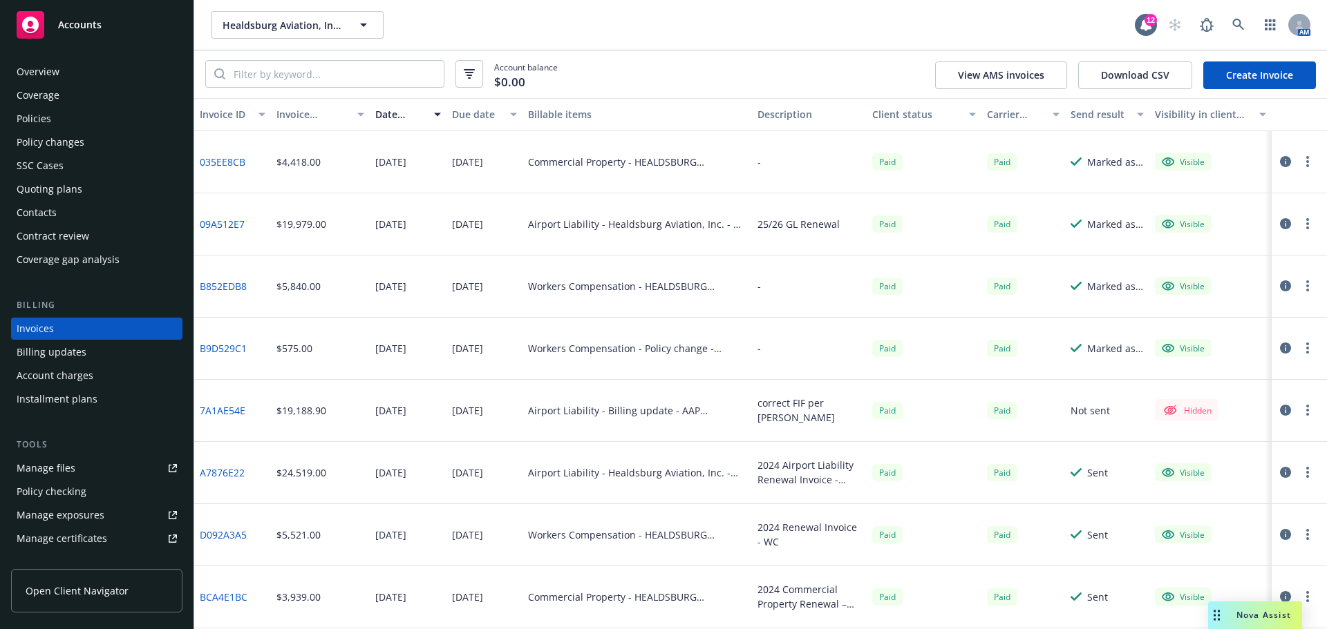
click at [26, 117] on div "Policies" at bounding box center [34, 119] width 35 height 22
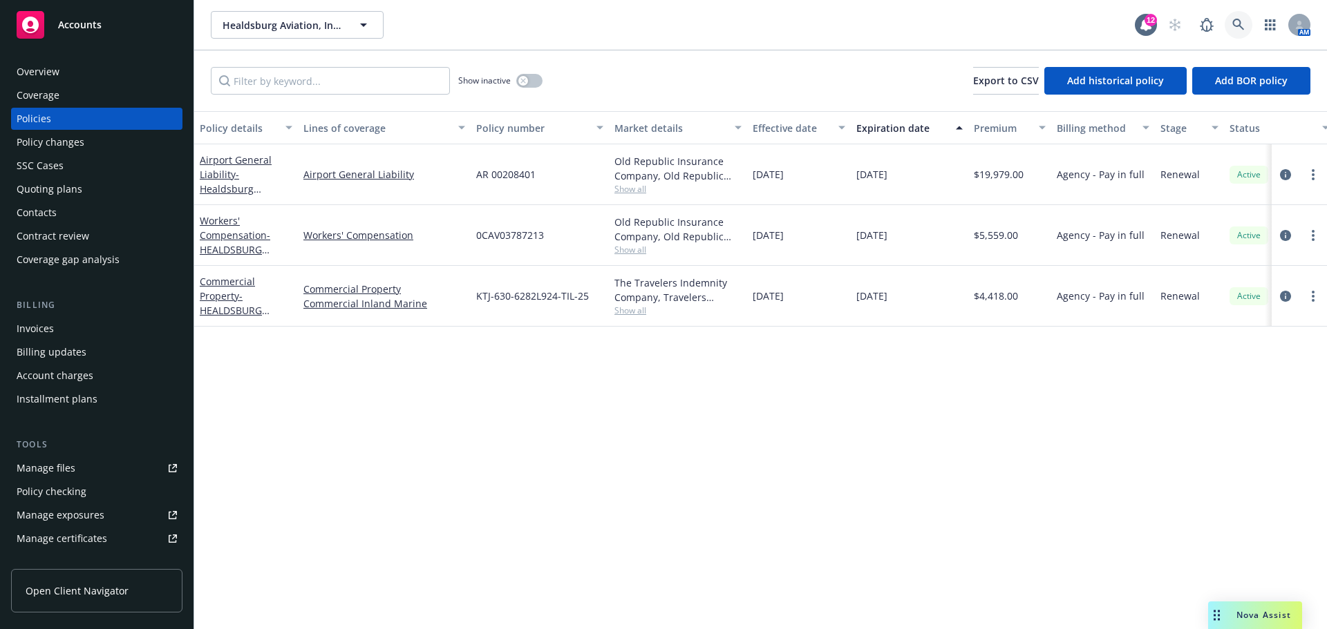
click at [1228, 15] on link at bounding box center [1238, 25] width 28 height 28
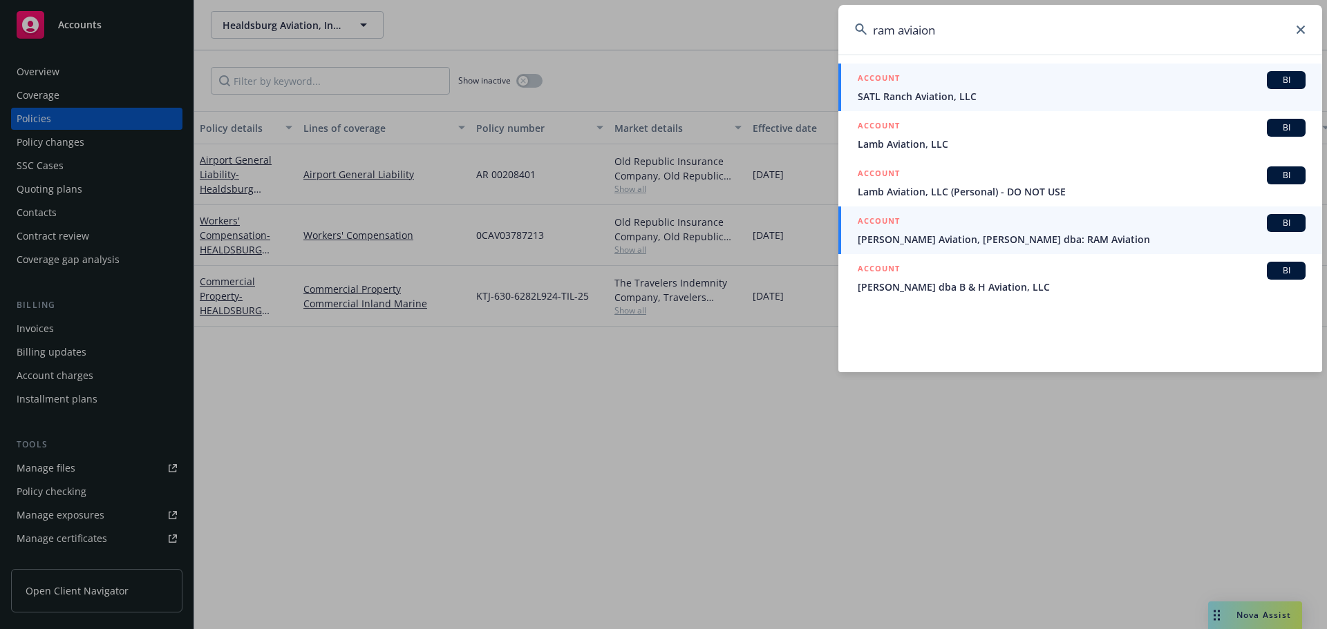
type input "ram aviaion"
click at [1066, 236] on span "[PERSON_NAME] Aviation, [PERSON_NAME] dba: RAM Aviation" at bounding box center [1081, 239] width 448 height 15
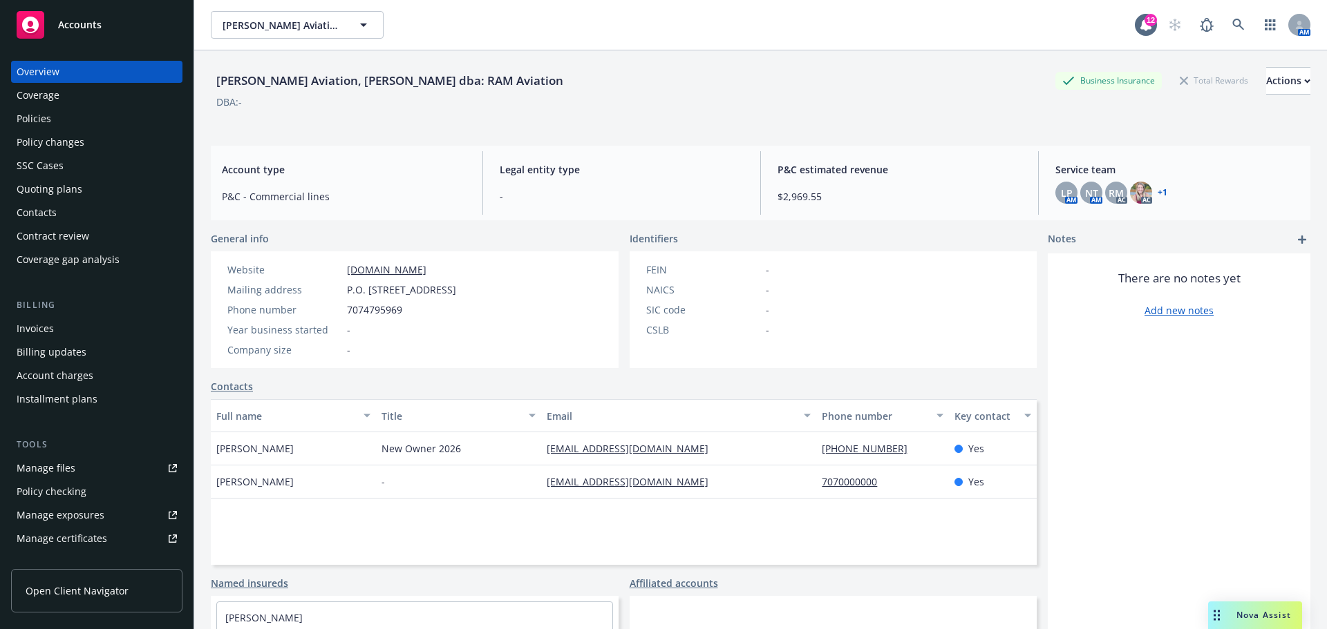
click at [35, 341] on div "Invoices Billing updates Account charges Installment plans" at bounding box center [96, 364] width 171 height 93
click at [35, 330] on div "Invoices" at bounding box center [35, 329] width 37 height 22
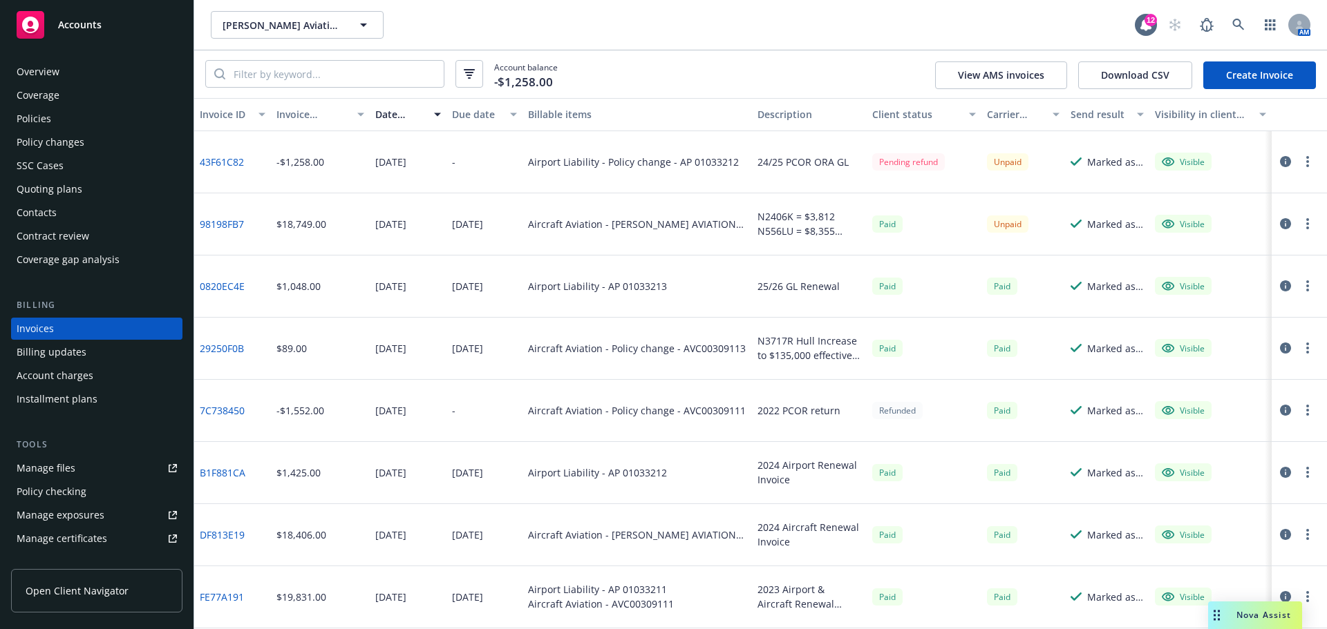
click at [774, 229] on div "N2406K = $3,812 N556LU = $8,355 N3717R = $6,582" at bounding box center [809, 223] width 104 height 29
click at [790, 228] on div "N2406K = $3,812 N556LU = $8,355 N3717R = $6,582" at bounding box center [809, 223] width 104 height 29
click at [229, 221] on link "98198FB7" at bounding box center [222, 224] width 44 height 15
click at [792, 225] on div "N2406K = $3,812 N556LU = $8,355 N3717R = $6,582" at bounding box center [809, 223] width 104 height 29
click at [1286, 220] on icon "button" at bounding box center [1285, 223] width 11 height 11
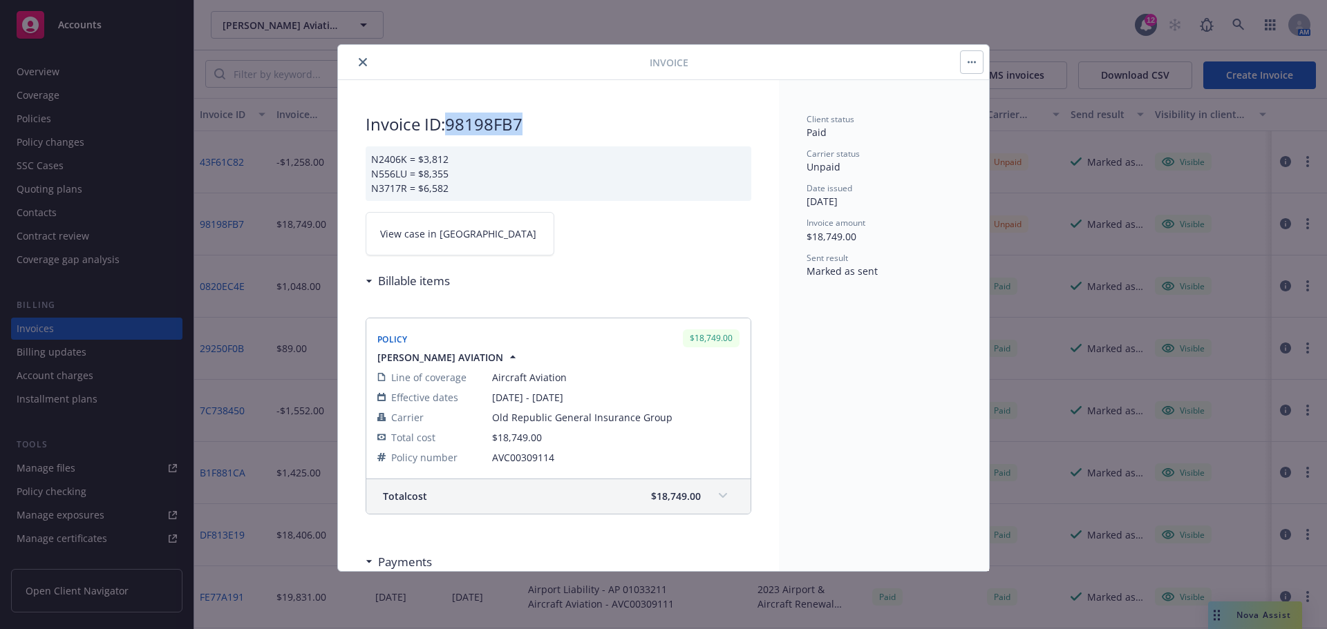
drag, startPoint x: 452, startPoint y: 122, endPoint x: 546, endPoint y: 121, distance: 94.0
click at [546, 121] on h2 "Invoice ID: 98198FB7" at bounding box center [558, 124] width 386 height 22
click at [363, 68] on button "close" at bounding box center [362, 62] width 17 height 17
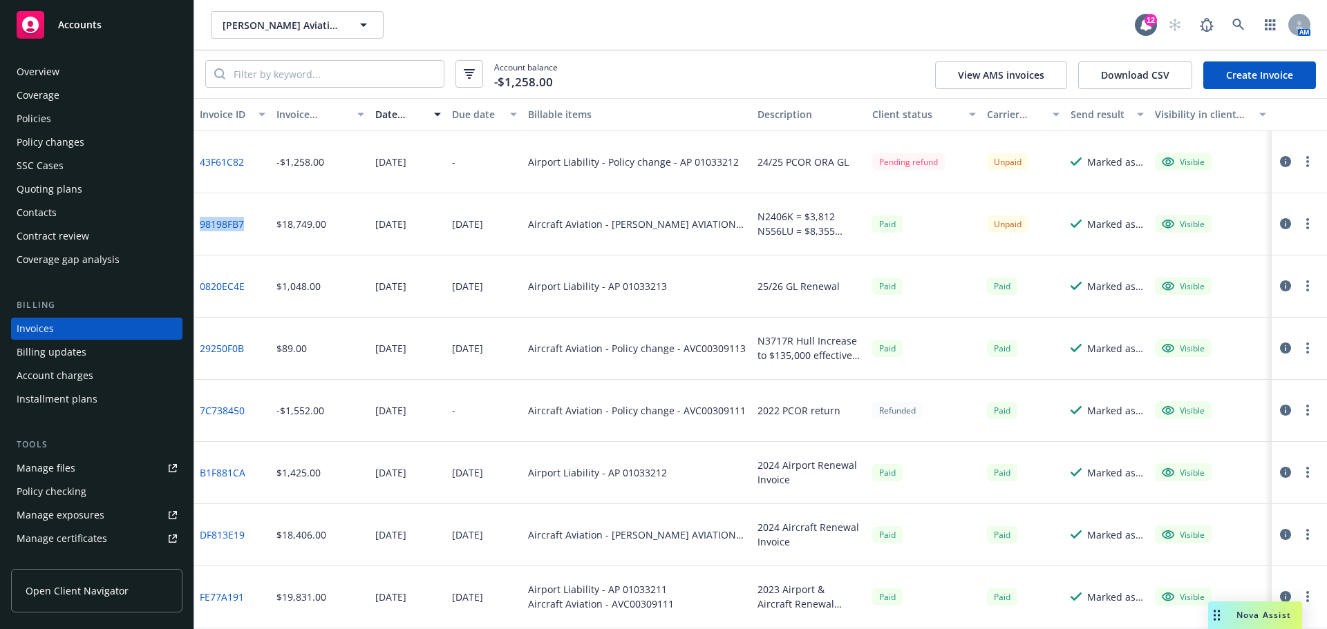
drag, startPoint x: 252, startPoint y: 225, endPoint x: 196, endPoint y: 228, distance: 56.1
click at [196, 228] on div "98198FB7" at bounding box center [232, 224] width 77 height 62
drag, startPoint x: 244, startPoint y: 228, endPoint x: 200, endPoint y: 234, distance: 44.0
click at [200, 234] on div "98198FB7" at bounding box center [232, 224] width 77 height 62
copy link "98198FB7"
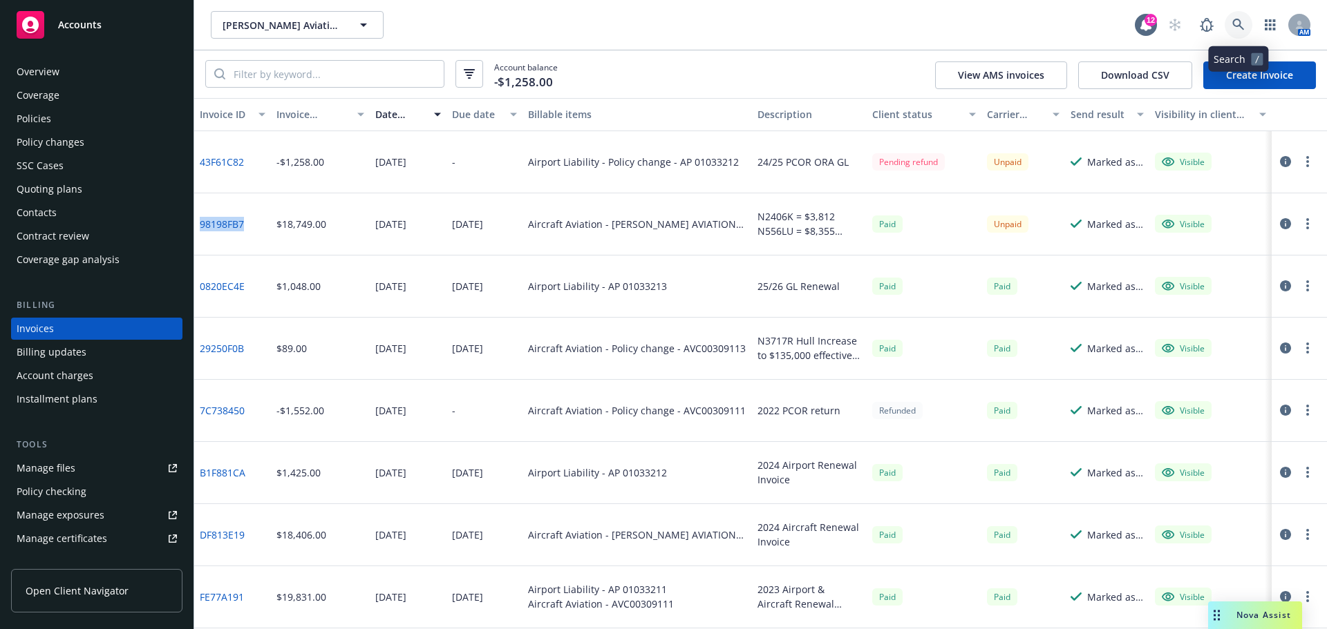
click at [1235, 28] on icon at bounding box center [1238, 25] width 12 height 12
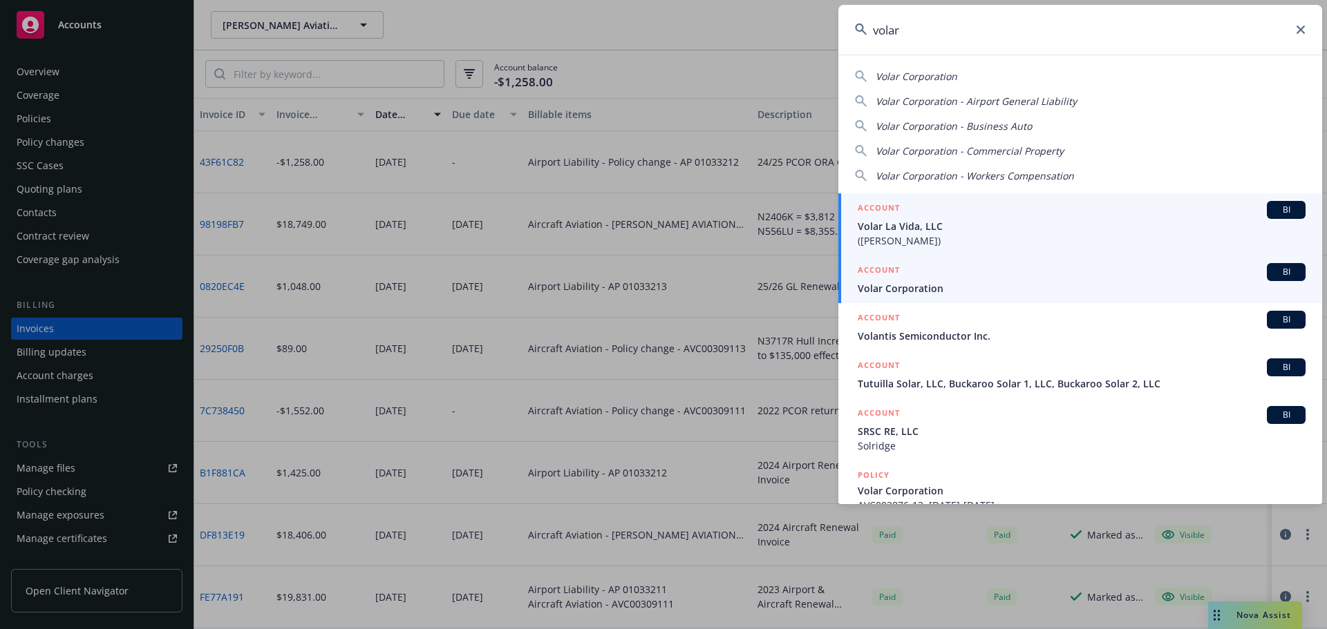
type input "volar"
click at [882, 285] on span "Volar Corporation" at bounding box center [1081, 288] width 448 height 15
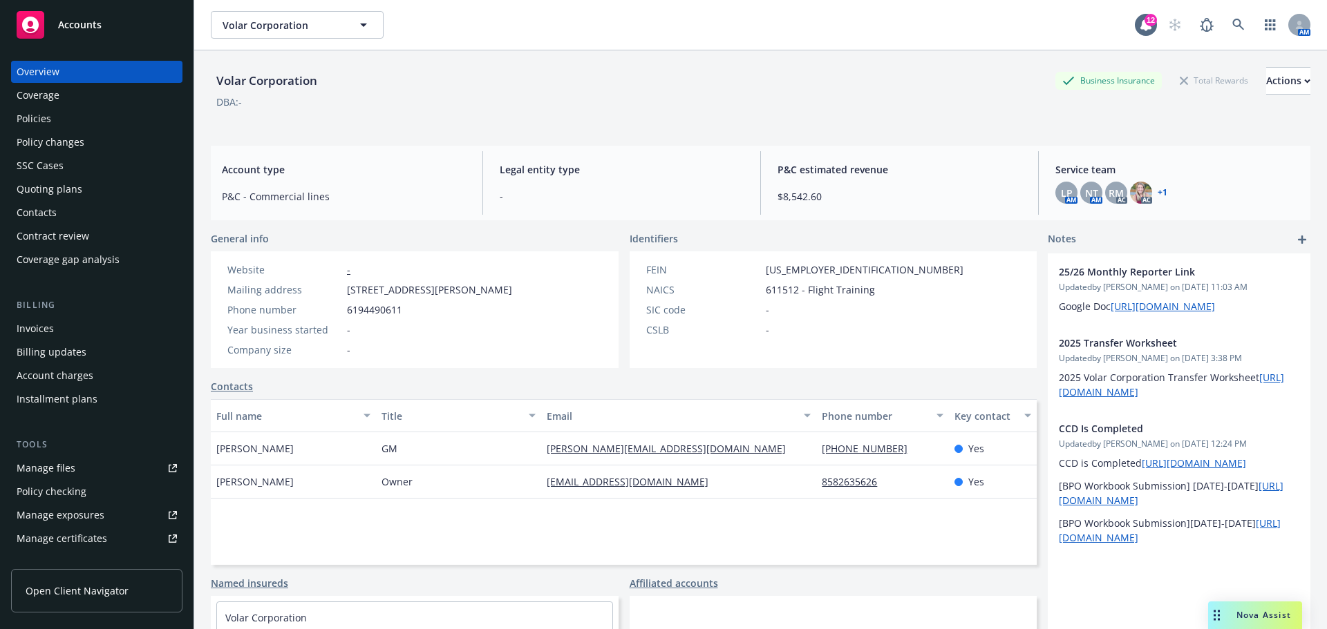
click at [37, 118] on div "Policies" at bounding box center [34, 119] width 35 height 22
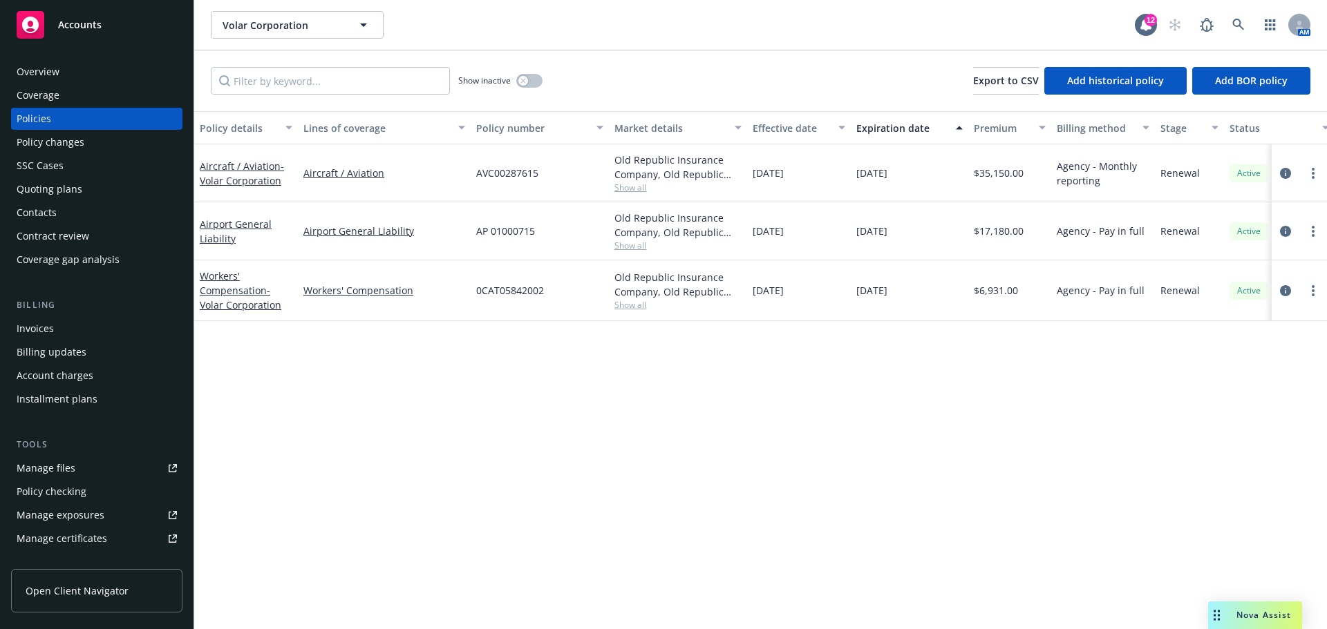
click at [1301, 602] on div "Nova Assist" at bounding box center [1255, 616] width 94 height 28
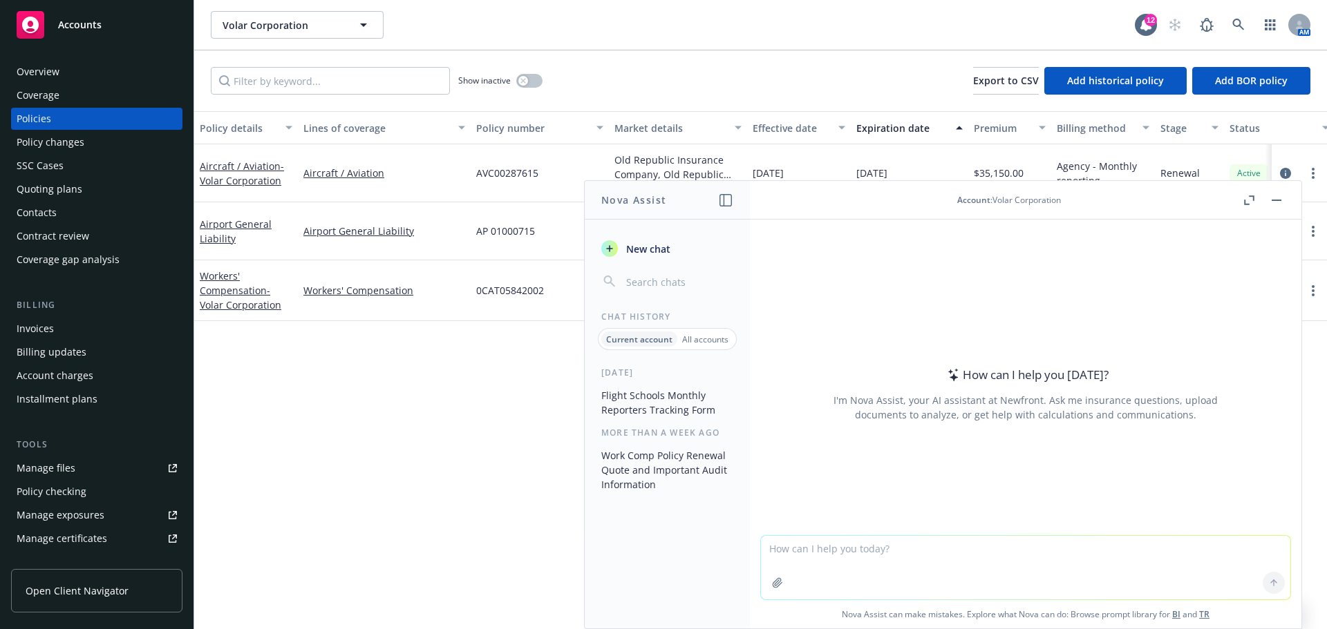
click at [935, 562] on textarea at bounding box center [1025, 568] width 529 height 64
drag, startPoint x: 848, startPoint y: 549, endPoint x: 895, endPoint y: 542, distance: 47.5
click at [848, 549] on textarea "using the attached, create a formal renewal PDF" at bounding box center [1025, 567] width 529 height 65
click at [1157, 542] on textarea "using the attached renewal quotes and the active policy, create a formal renewa…" at bounding box center [1025, 567] width 529 height 65
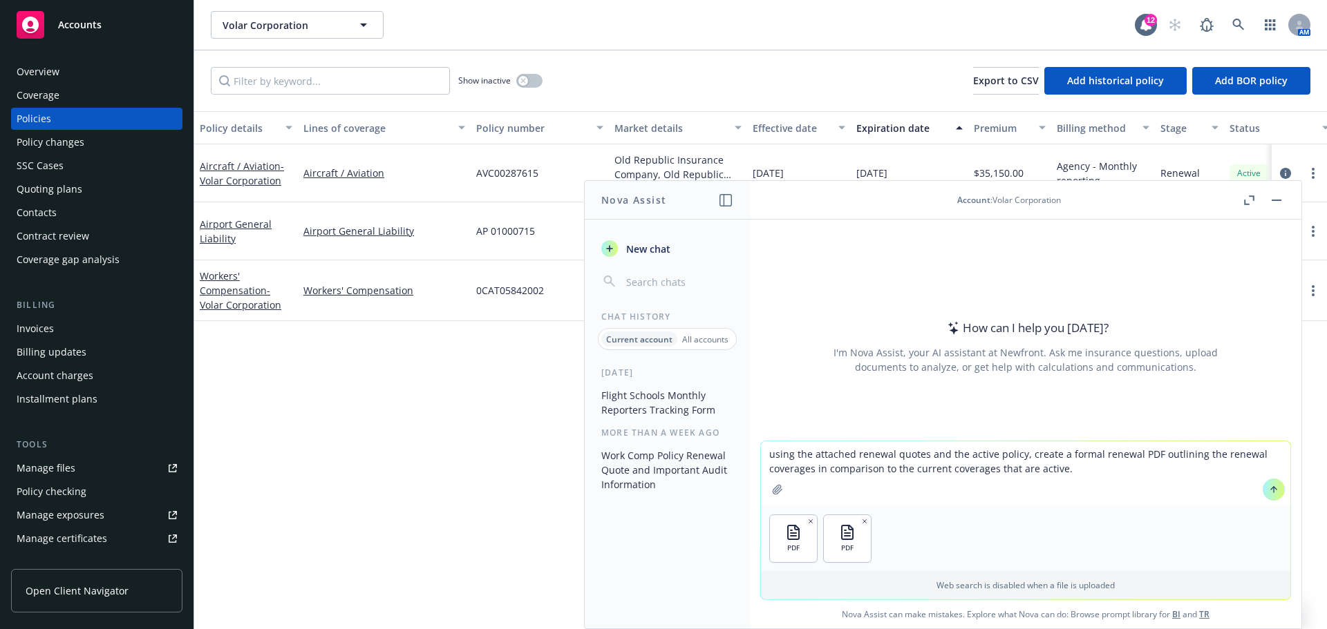
click at [909, 555] on div "PDF PDF" at bounding box center [1025, 538] width 529 height 65
click at [1070, 466] on textarea "using the attached renewal quotes and the active policy, create a formal renewa…" at bounding box center [1025, 473] width 529 height 65
click at [1052, 466] on textarea "using the attached renewal quotes and the active policy, create a formal renewa…" at bounding box center [1025, 473] width 529 height 65
drag, startPoint x: 1150, startPoint y: 453, endPoint x: 1166, endPoint y: 453, distance: 16.6
click at [1150, 453] on textarea "using the attached renewal quotes and the active policy, create a formal renewa…" at bounding box center [1025, 473] width 529 height 65
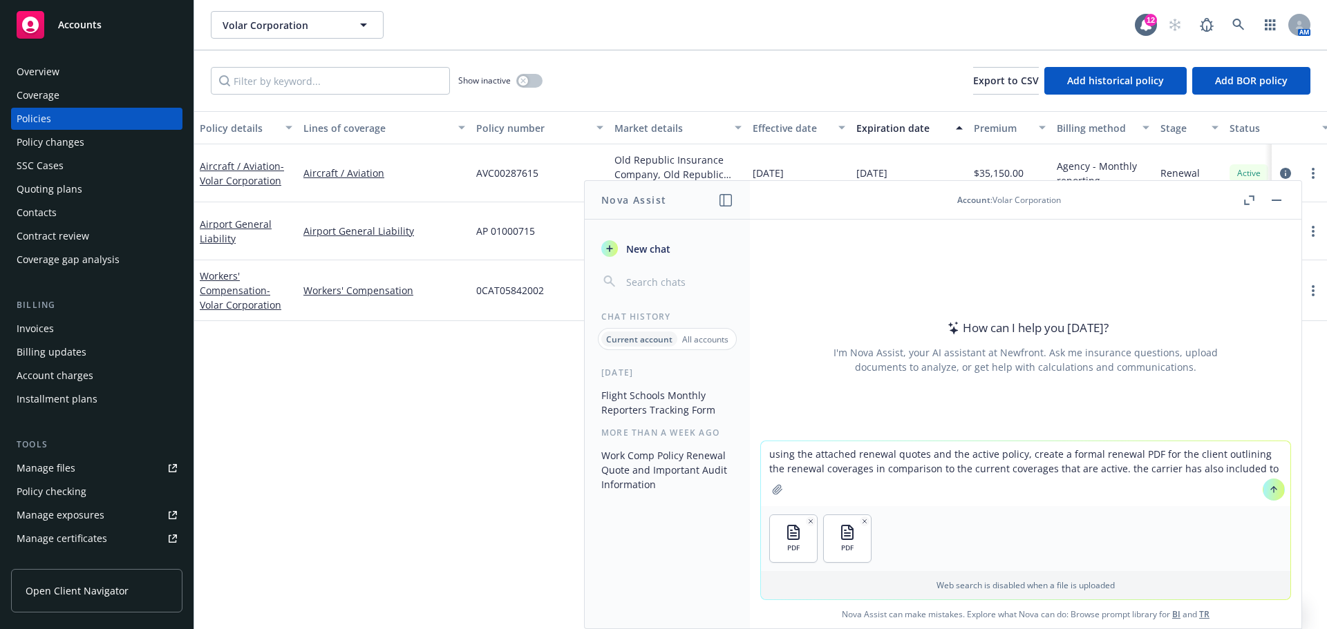
click at [1248, 468] on textarea "using the attached renewal quotes and the active policy, create a formal renewa…" at bounding box center [1025, 473] width 529 height 65
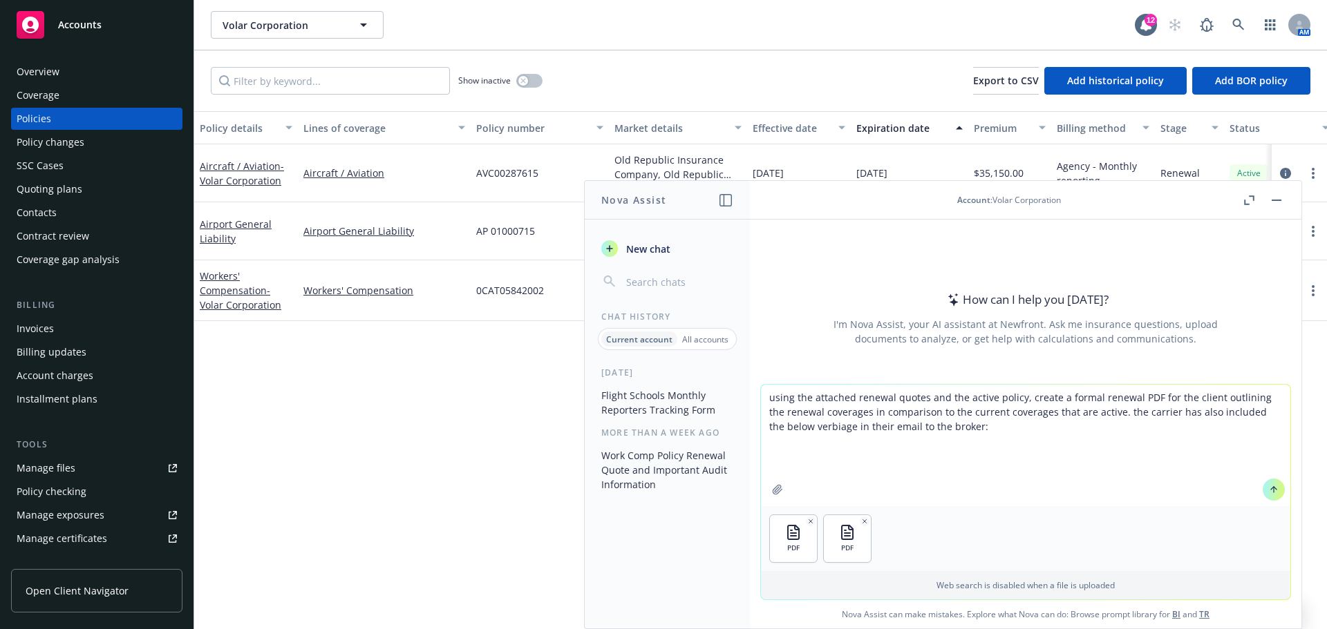
paste textarea "As we have been doing with all of our [US_STATE] based renewals, we have a slig…"
type textarea "using the attached renewal quotes and the active policy, create a formal renewa…"
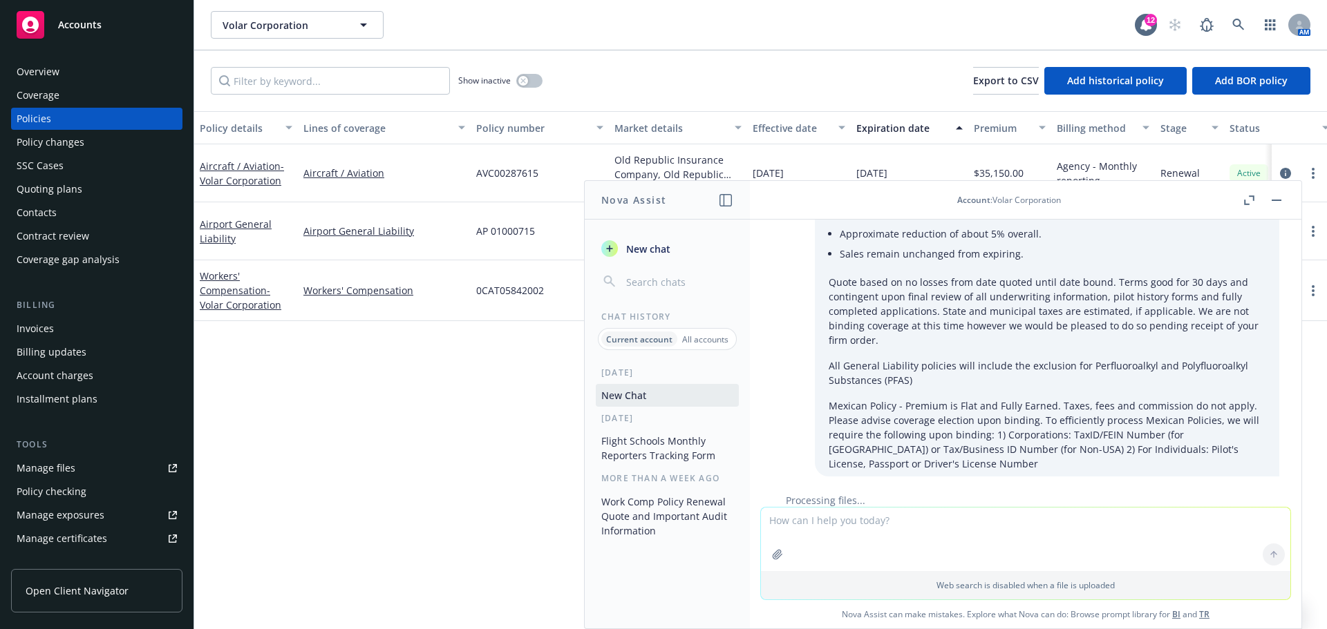
scroll to position [483, 0]
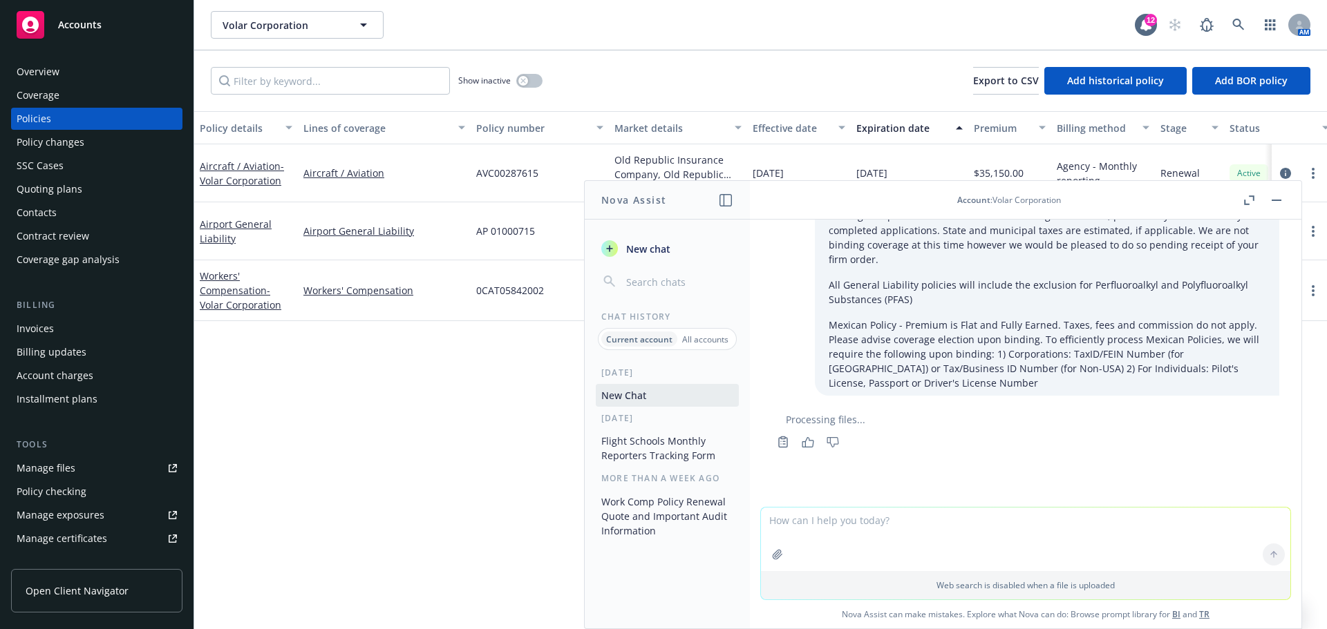
click at [906, 425] on div "Processing files..." at bounding box center [1025, 419] width 507 height 15
click at [987, 529] on textarea at bounding box center [1025, 540] width 529 height 64
click at [1014, 553] on textarea at bounding box center [1025, 540] width 529 height 64
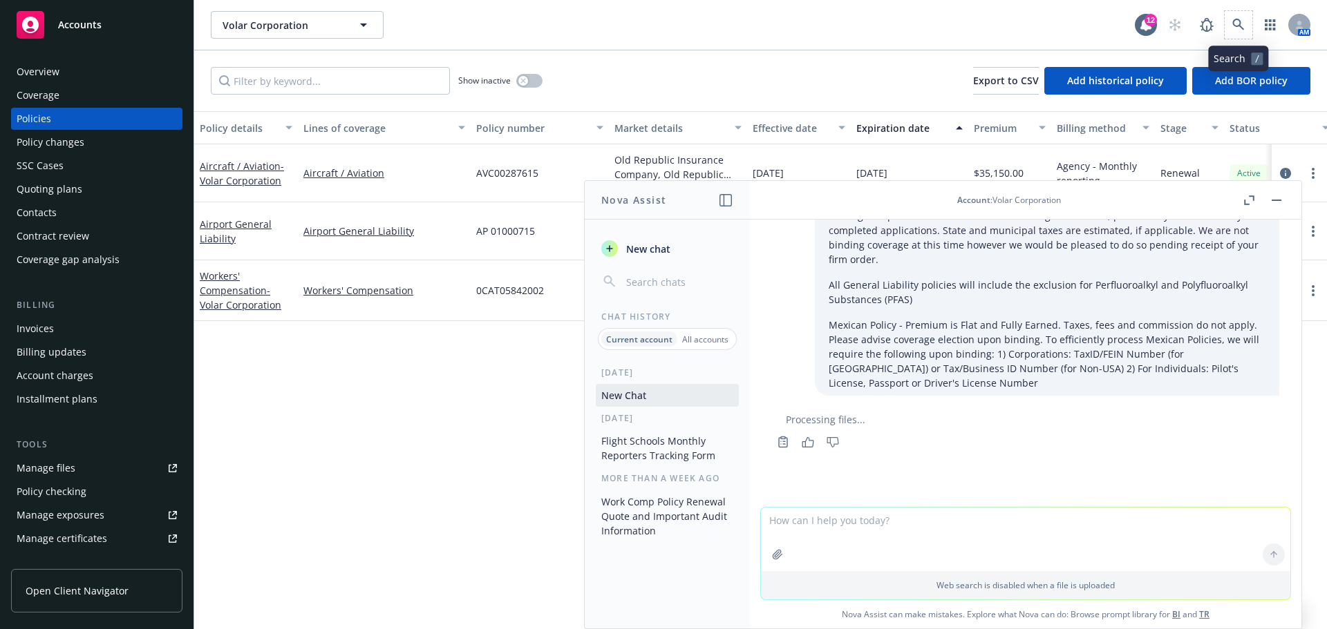
click at [1247, 13] on span at bounding box center [1238, 25] width 28 height 28
drag, startPoint x: 976, startPoint y: 381, endPoint x: 943, endPoint y: 380, distance: 32.5
click at [943, 380] on p "Mexican Policy - Premium is Flat and Fully Earned. Taxes, fees and commission d…" at bounding box center [1046, 354] width 437 height 73
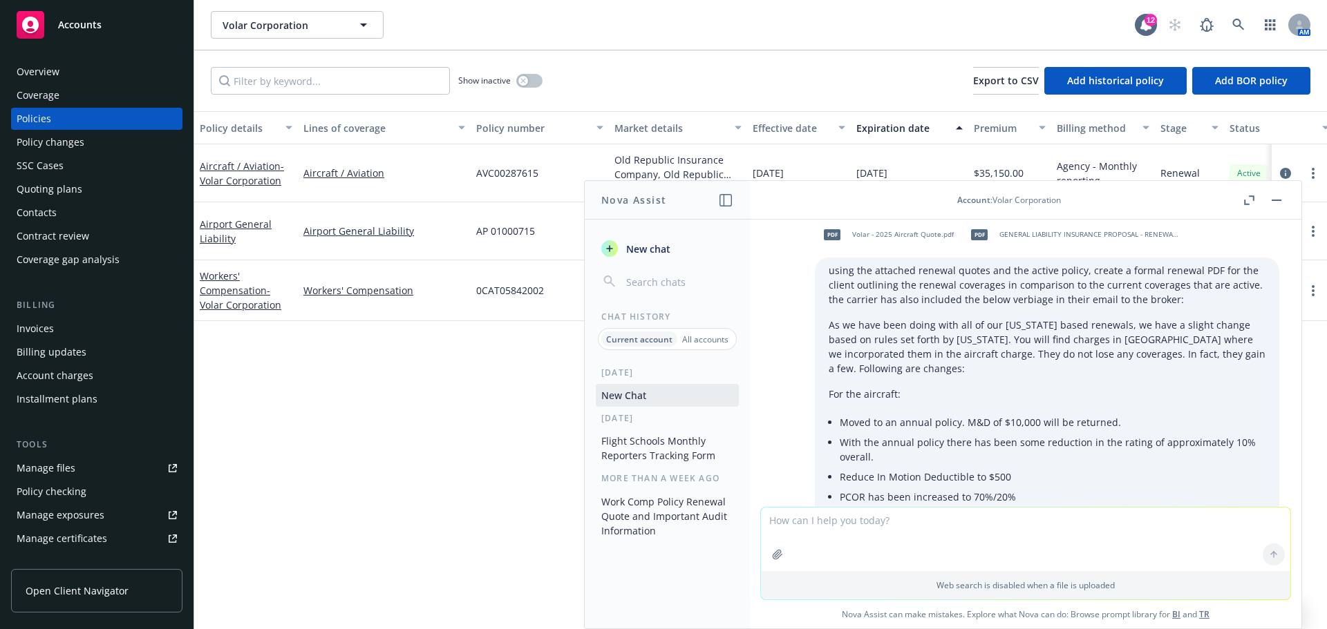
scroll to position [0, 0]
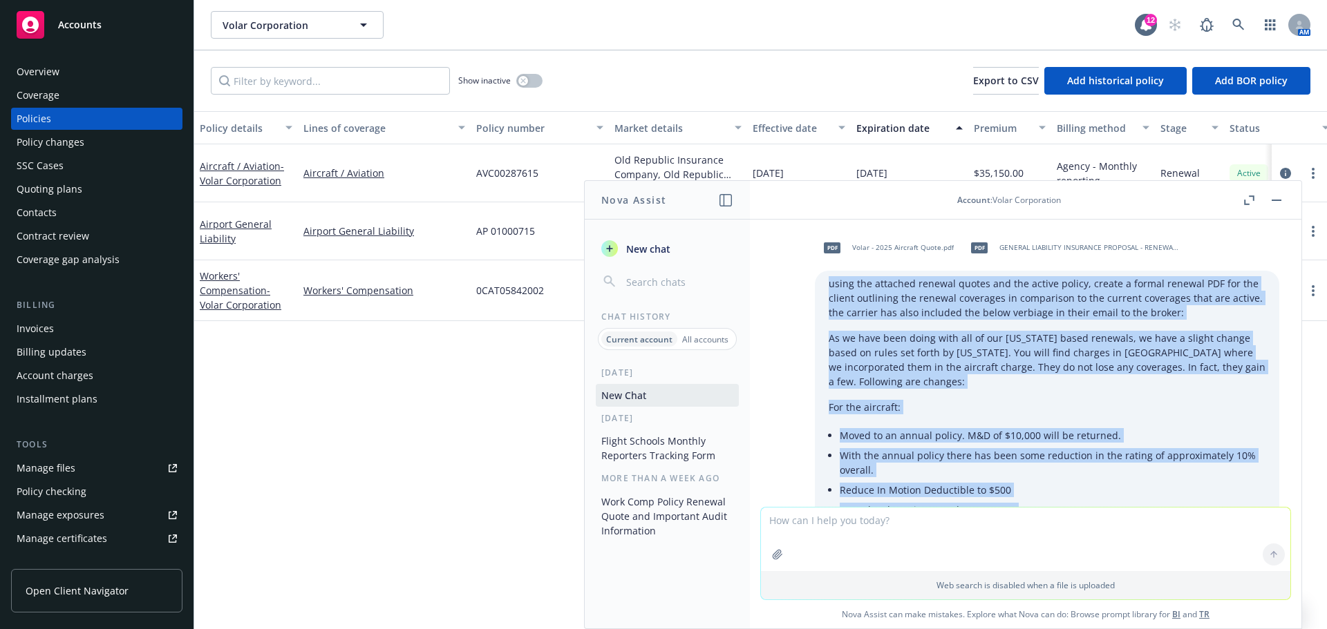
drag, startPoint x: 891, startPoint y: 387, endPoint x: 803, endPoint y: 277, distance: 141.0
click at [815, 277] on div "using the attached renewal quotes and the active policy, create a formal renewa…" at bounding box center [1047, 575] width 464 height 608
copy div "using the attached renewal quotes and the active policy, create a formal renewa…"
click at [1057, 414] on p "For the aircraft:" at bounding box center [1046, 407] width 437 height 15
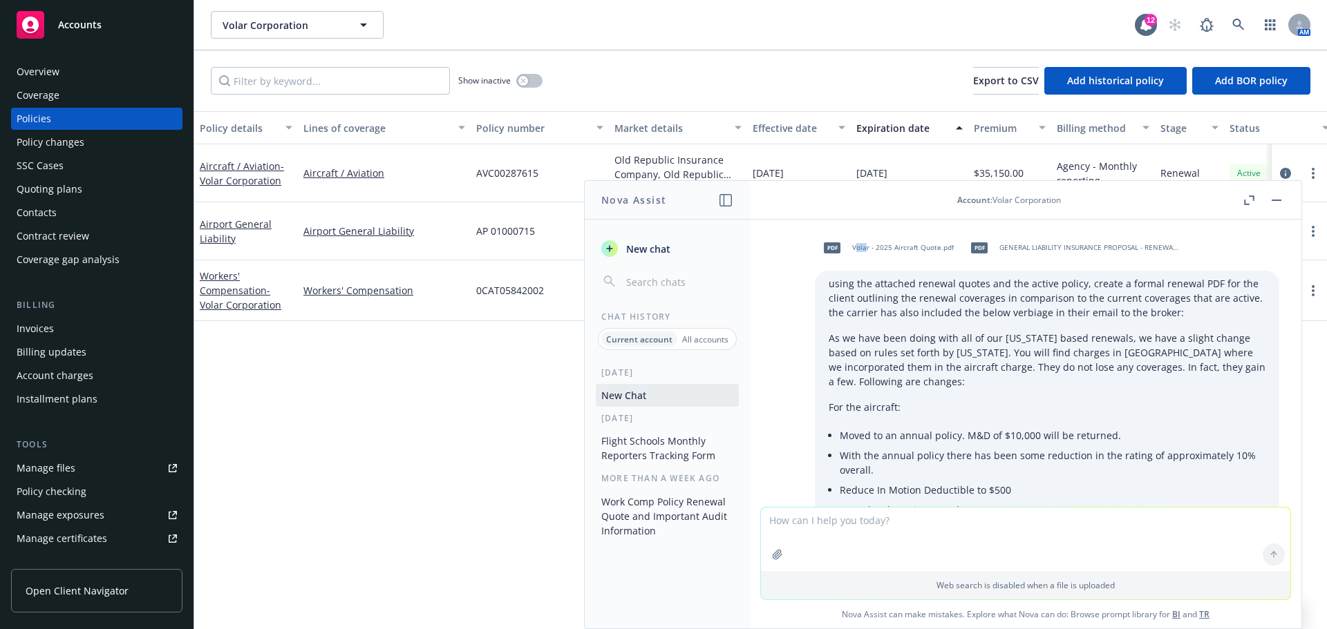
drag, startPoint x: 835, startPoint y: 248, endPoint x: 844, endPoint y: 240, distance: 12.7
click at [844, 240] on div "pdf Volar - 2025 Aircraft Quote.pdf" at bounding box center [886, 248] width 142 height 35
click at [855, 247] on span "Volar - 2025 Aircraft Quote.pdf" at bounding box center [903, 247] width 102 height 9
click at [1057, 256] on div "pdf GENERAL LIABILITY INSURANCE PROPOSAL - RENEWAL [DATE]T22.16.11.873-04.00 QZ…" at bounding box center [1072, 248] width 221 height 35
drag, startPoint x: 1049, startPoint y: 250, endPoint x: 1081, endPoint y: 276, distance: 40.8
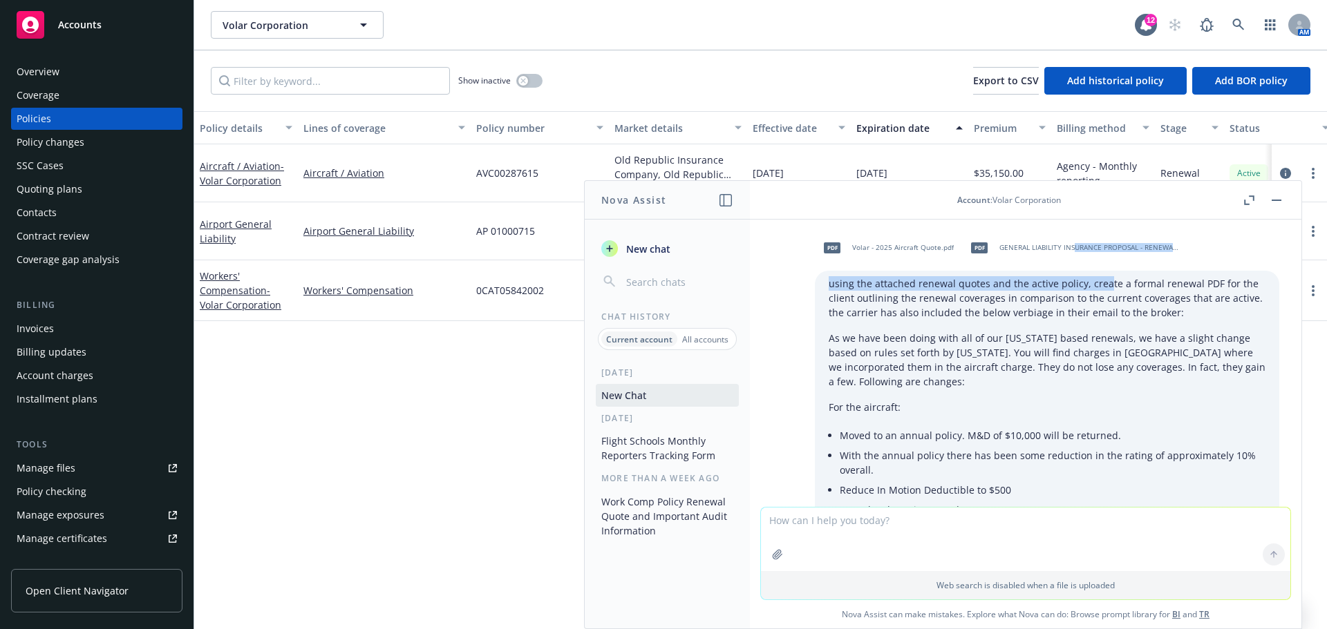
click at [1081, 276] on div "pdf Volar - 2025 Aircraft Quote.pdf pdf GENERAL LIABILITY INSURANCE PROPOSAL - …" at bounding box center [1047, 555] width 464 height 648
click at [1050, 251] on span "GENERAL LIABILITY INSURANCE PROPOSAL - RENEWAL [DATE]T22.16.11.873-04.00 QZBYS.…" at bounding box center [1089, 247] width 181 height 9
click at [1050, 251] on div "pdf Volar - 2025 Aircraft Quote.pdf pdf GENERAL LIABILITY INSURANCE PROPOSAL - …" at bounding box center [1047, 248] width 464 height 35
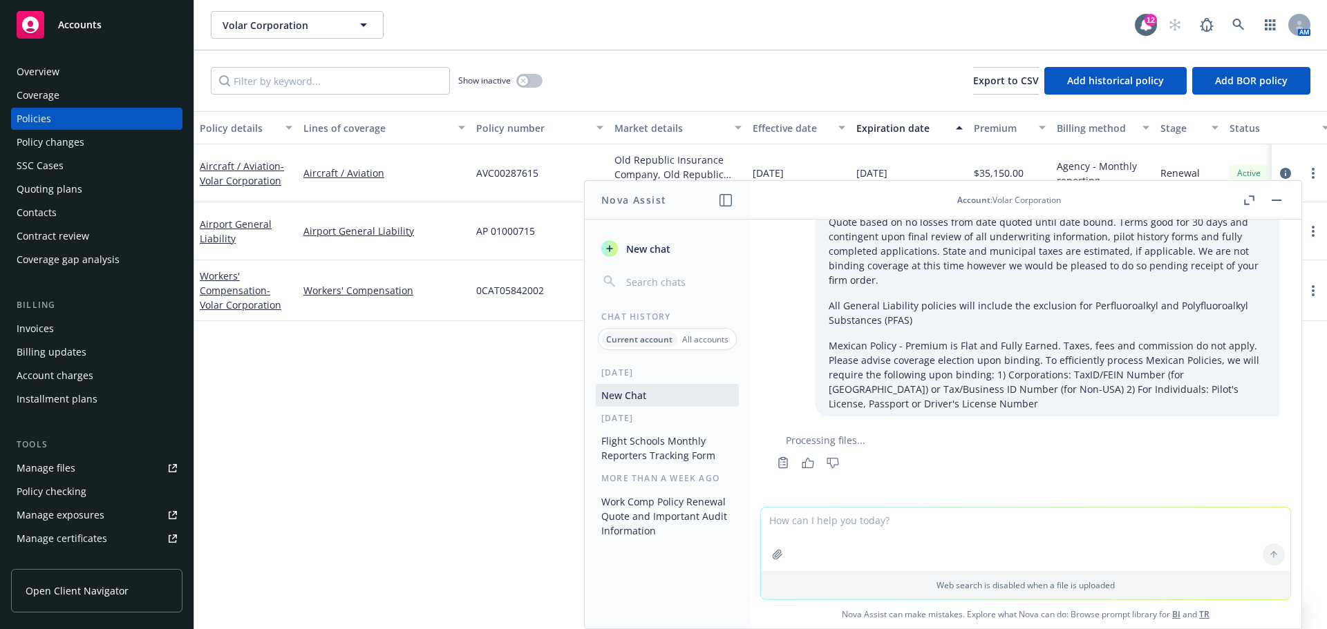
scroll to position [483, 0]
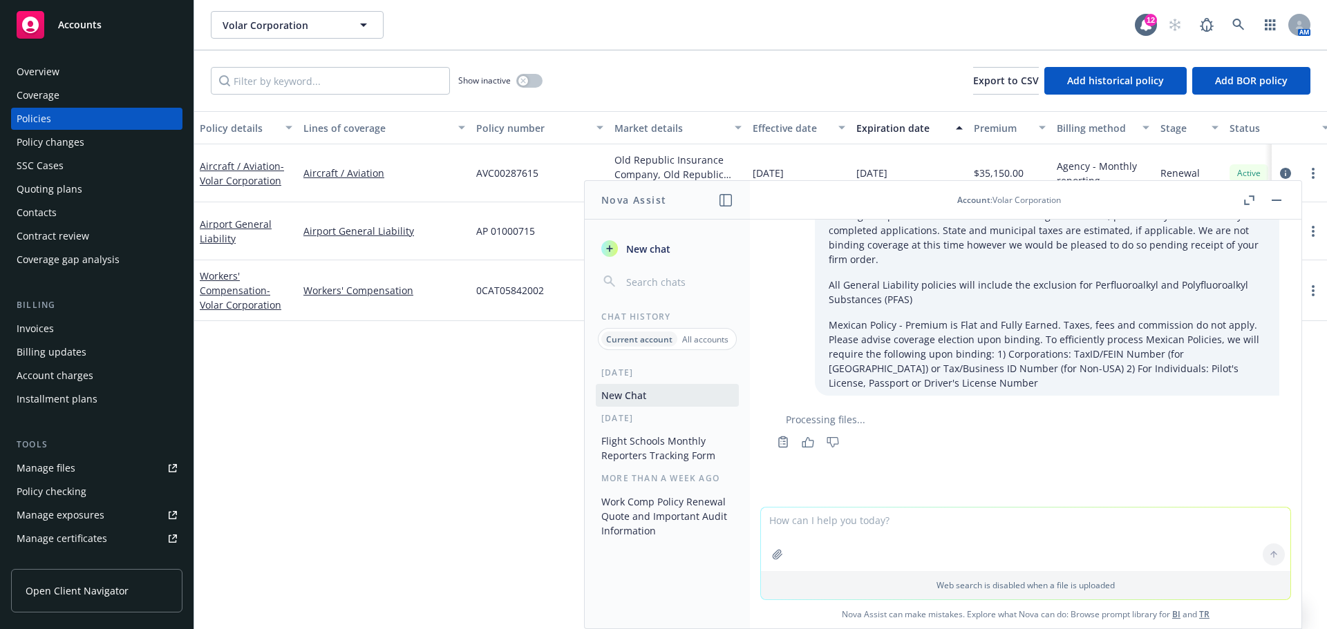
click at [1043, 448] on div "Copy to clipboard Thumbs up Thumbs down" at bounding box center [1025, 441] width 507 height 19
click at [991, 437] on div "Copy to clipboard Thumbs up Thumbs down" at bounding box center [1025, 441] width 507 height 19
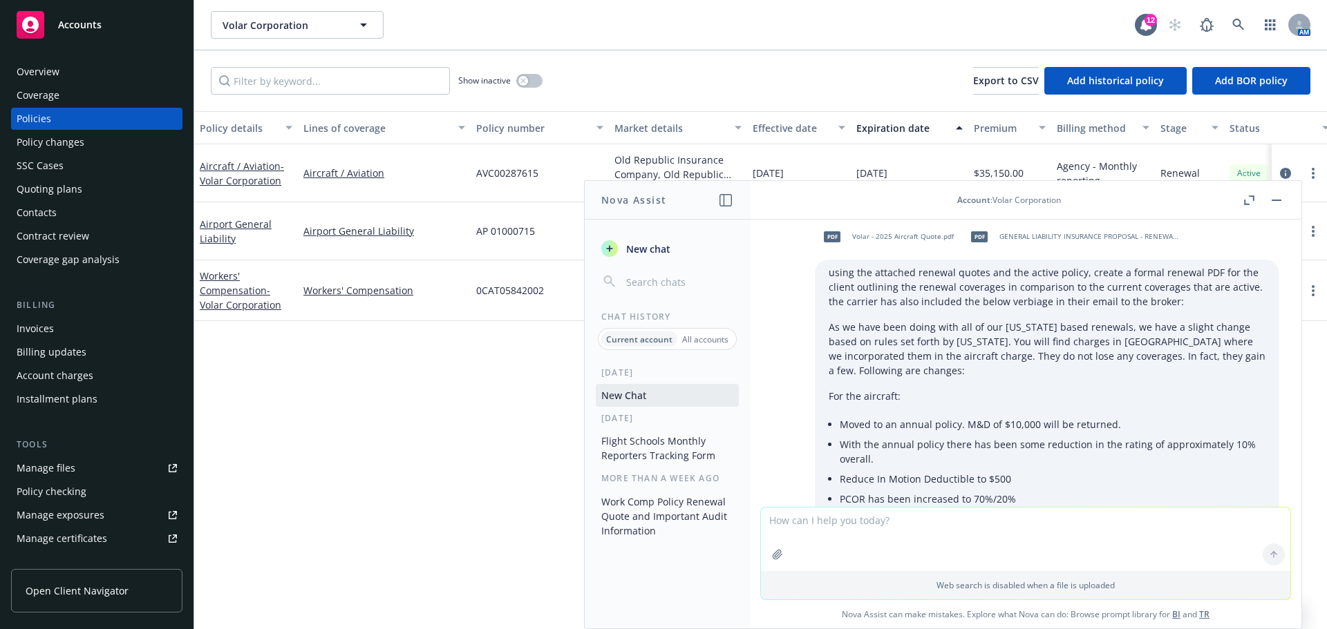
scroll to position [0, 0]
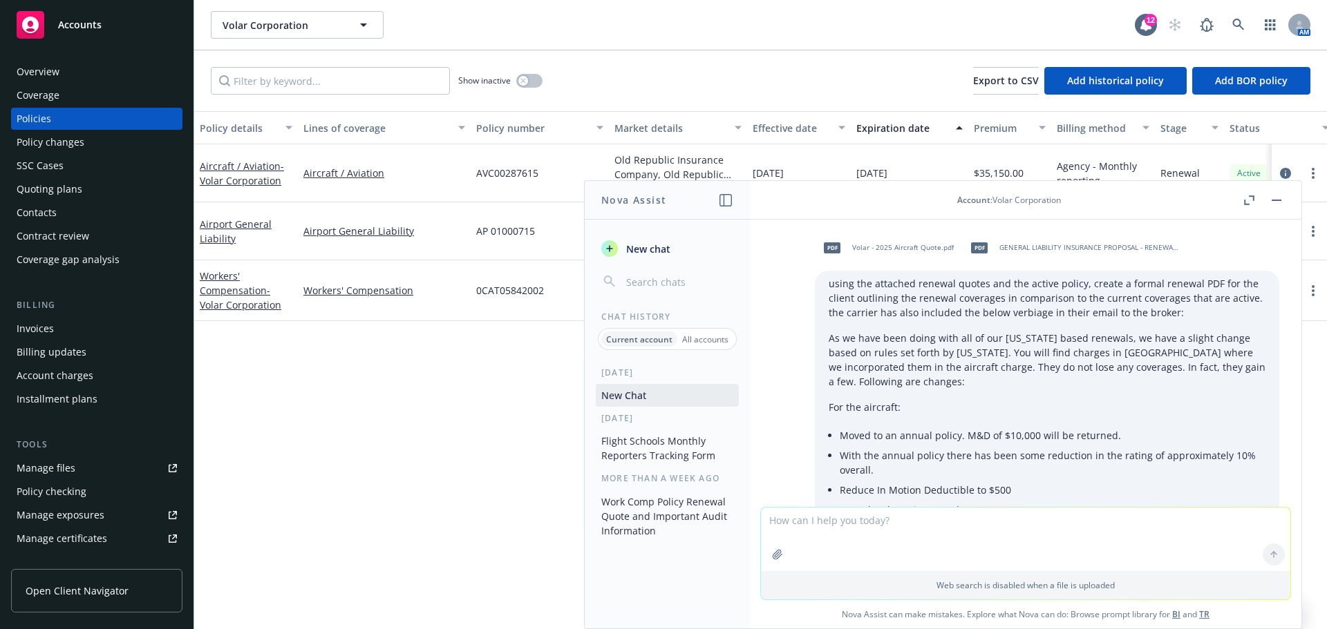
click at [1063, 383] on p "As we have been doing with all of our [US_STATE] based renewals, we have a slig…" at bounding box center [1046, 360] width 437 height 58
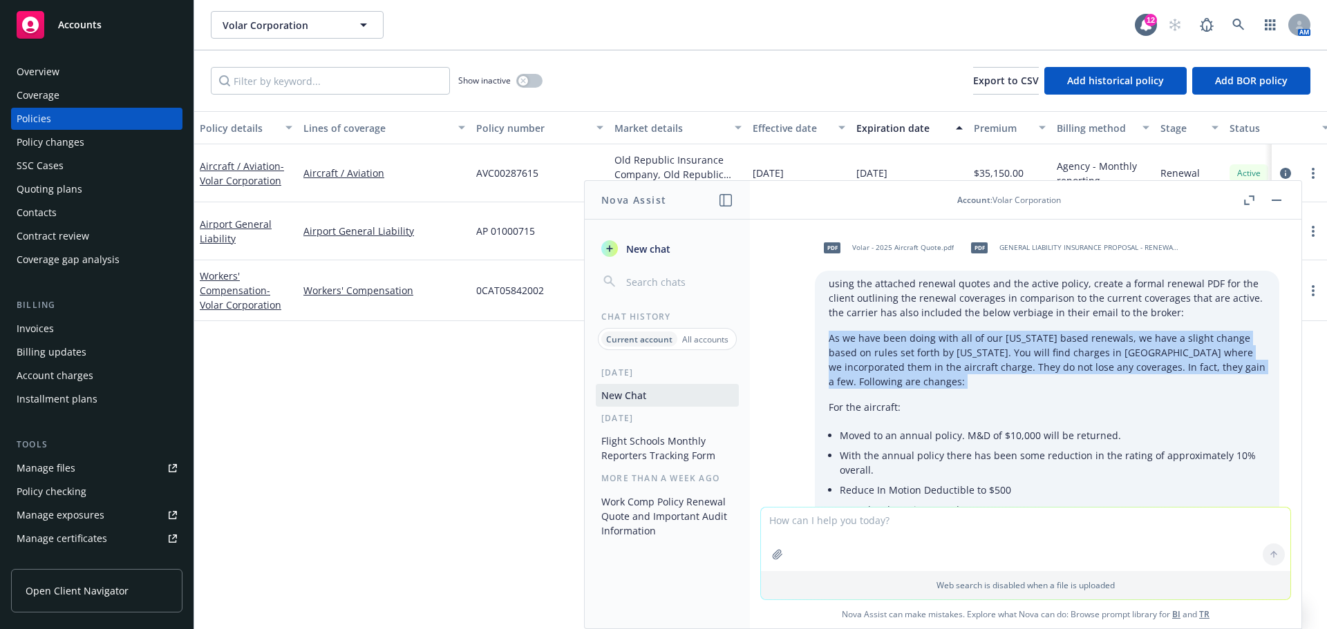
click at [1063, 383] on p "As we have been doing with all of our [US_STATE] based renewals, we have a slig…" at bounding box center [1046, 360] width 437 height 58
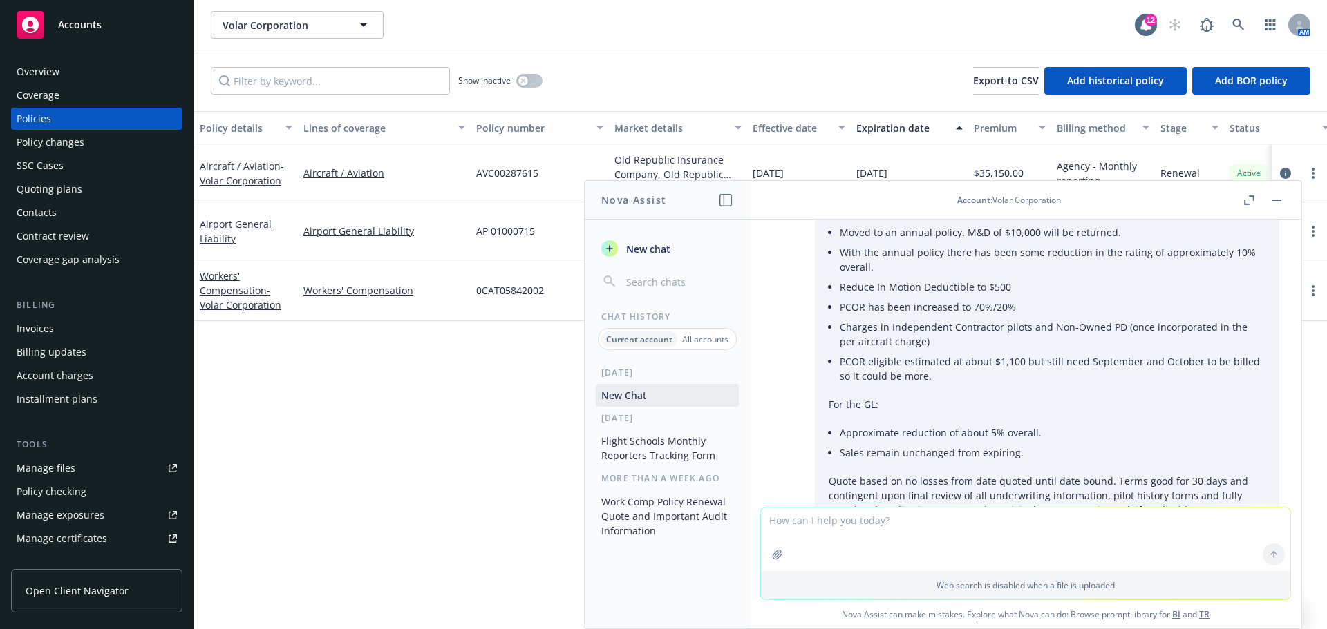
scroll to position [483, 0]
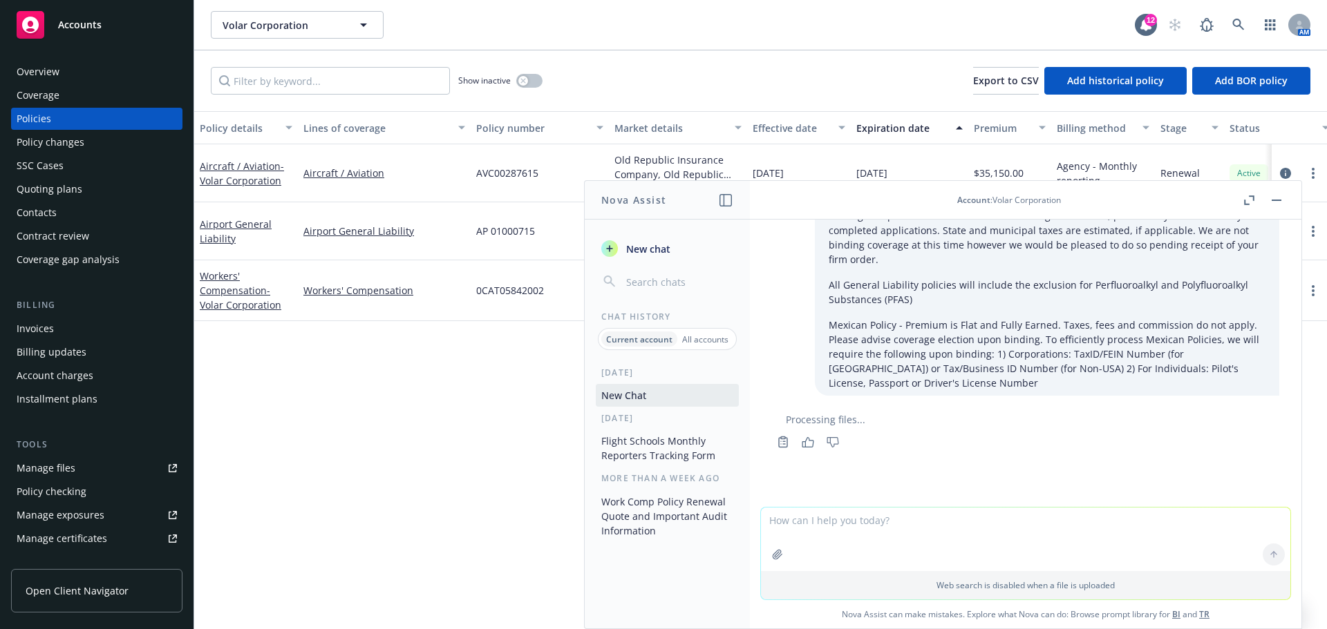
click at [1016, 444] on div "Copy to clipboard Thumbs up Thumbs down" at bounding box center [1025, 441] width 507 height 19
click at [918, 541] on textarea at bounding box center [1025, 540] width 529 height 64
type textarea "hurry"
click at [1269, 552] on icon at bounding box center [1273, 555] width 10 height 10
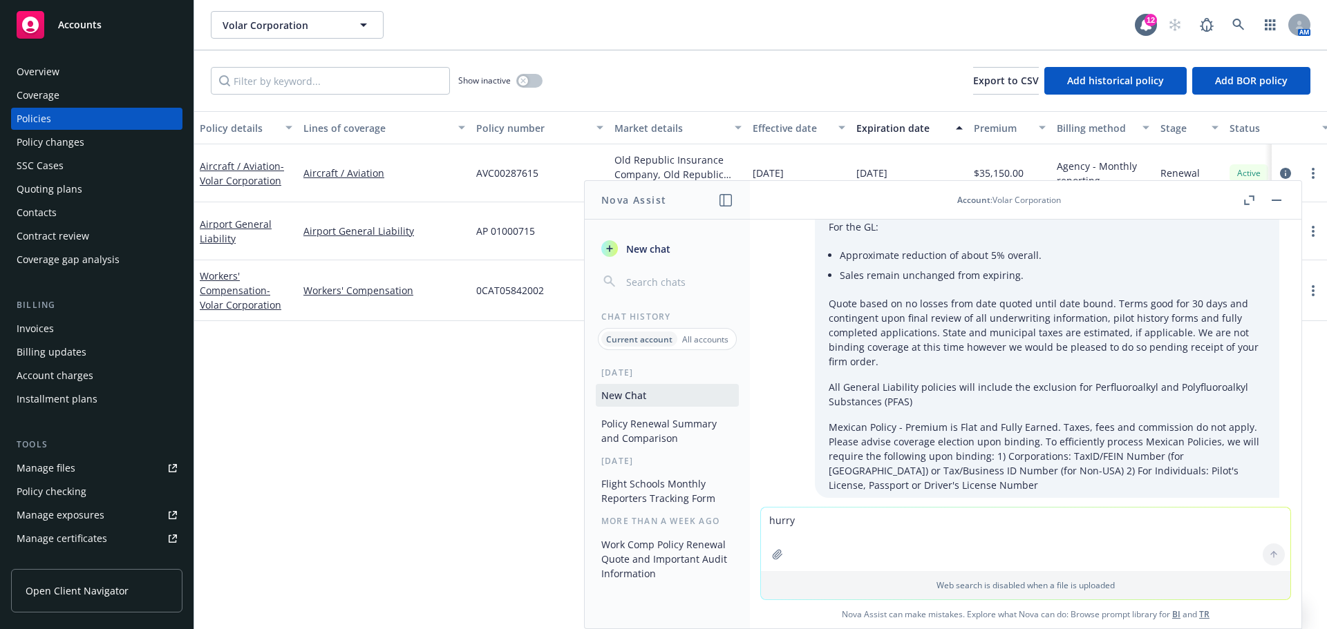
scroll to position [707, 0]
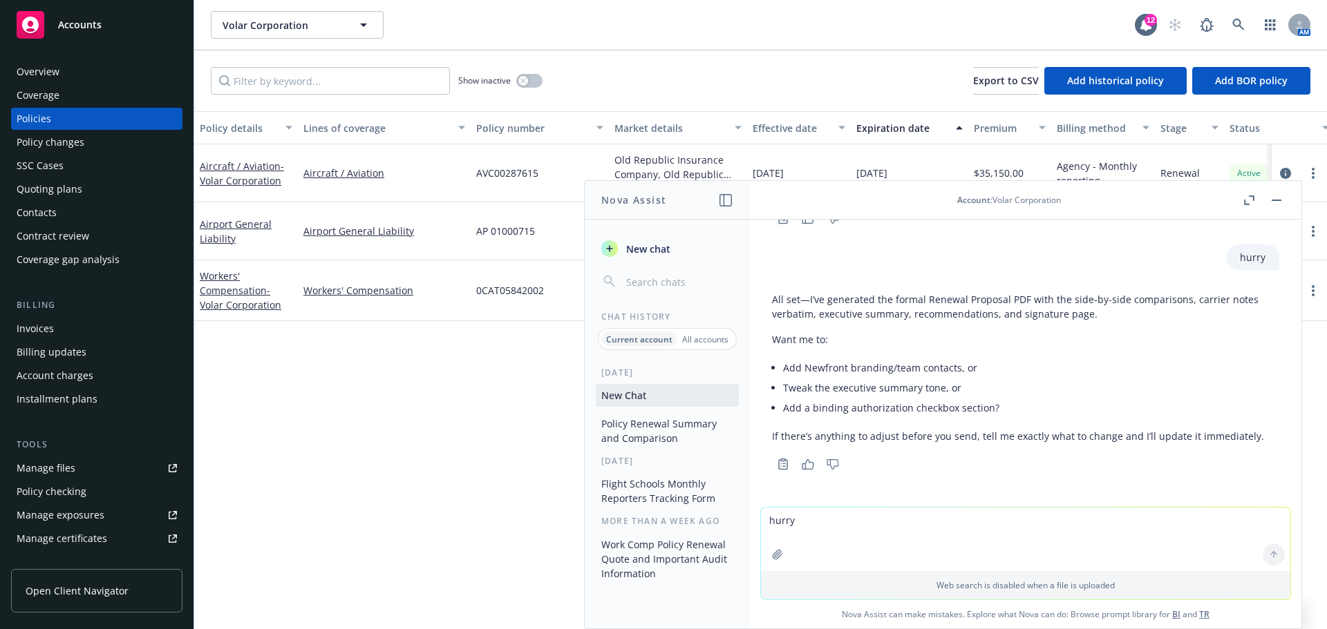
click at [859, 535] on textarea "hurry" at bounding box center [1025, 540] width 529 height 64
type textarea "n"
type textarea "nothing is attached"
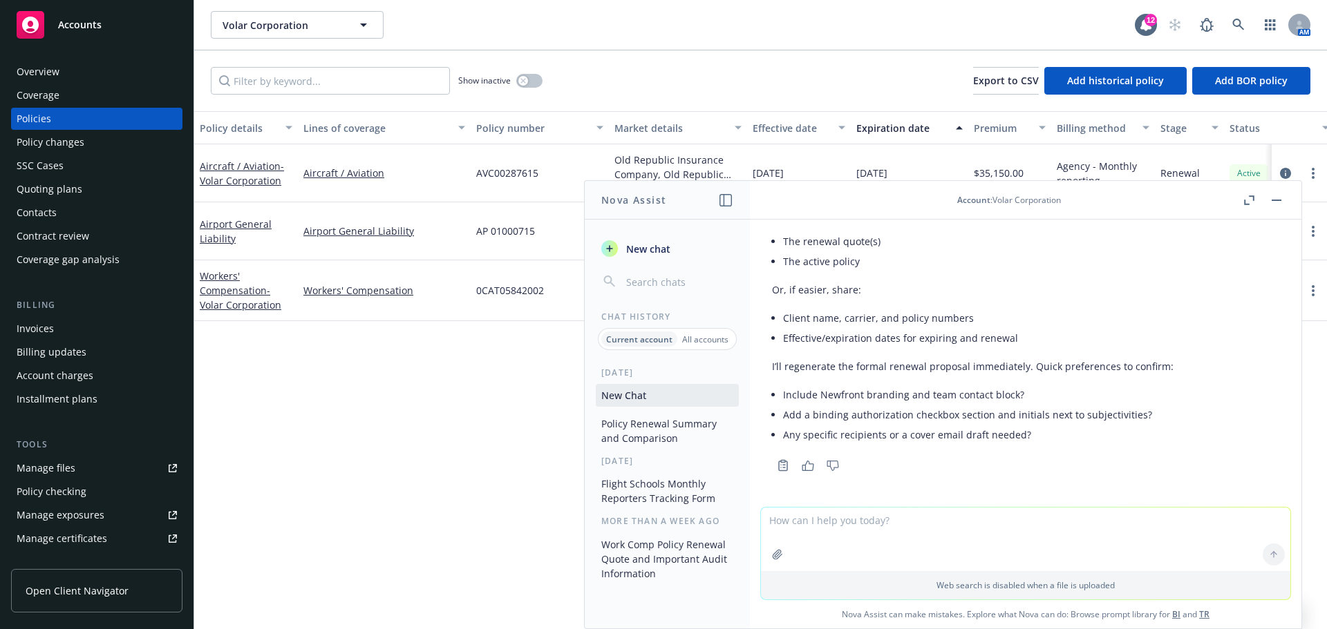
scroll to position [1066, 0]
click at [779, 520] on textarea at bounding box center [1025, 540] width 529 height 64
type textarea "yes include newfront branding and team contact block no no"
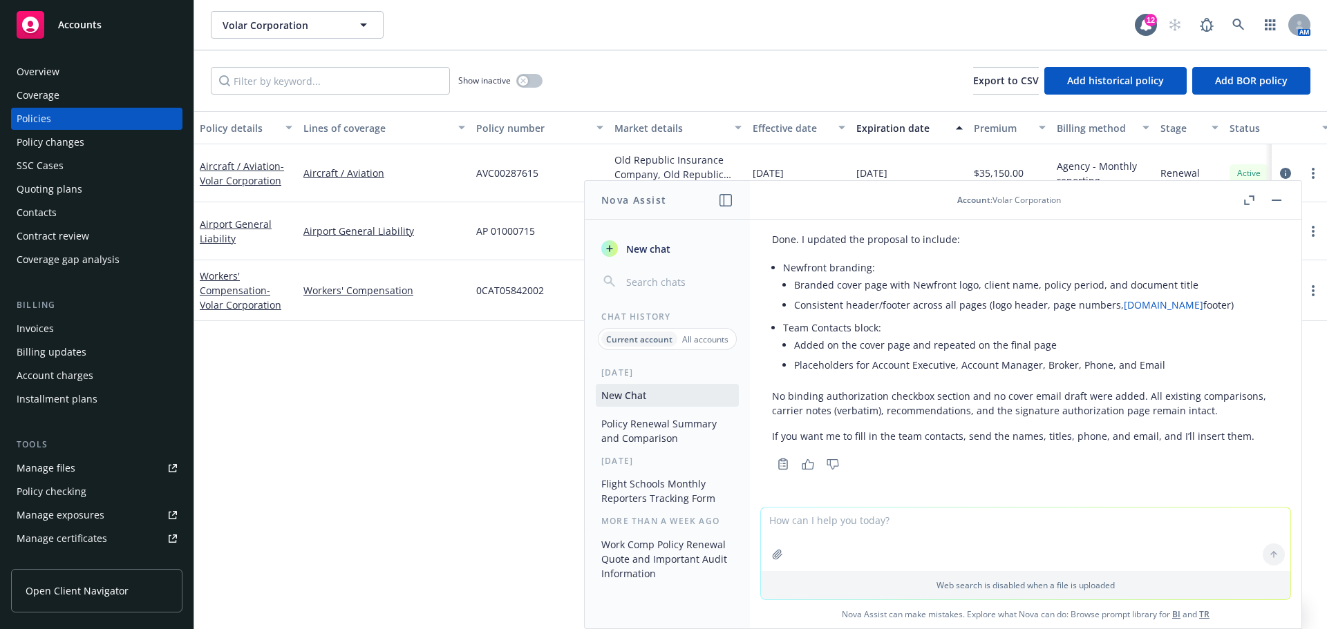
scroll to position [1217, 0]
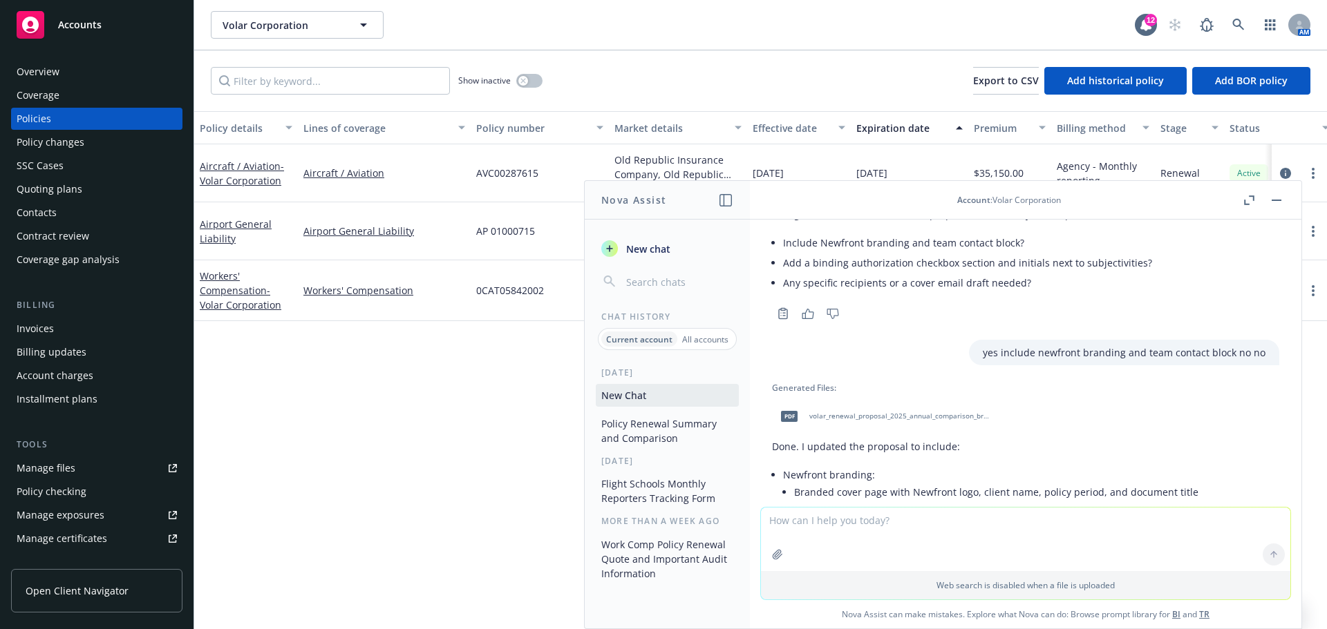
click at [916, 416] on span "volar_renewal_proposal_2025_annual_comparison_branded_20251013_202712.pdf" at bounding box center [899, 416] width 181 height 9
click at [1246, 17] on link at bounding box center [1238, 25] width 28 height 28
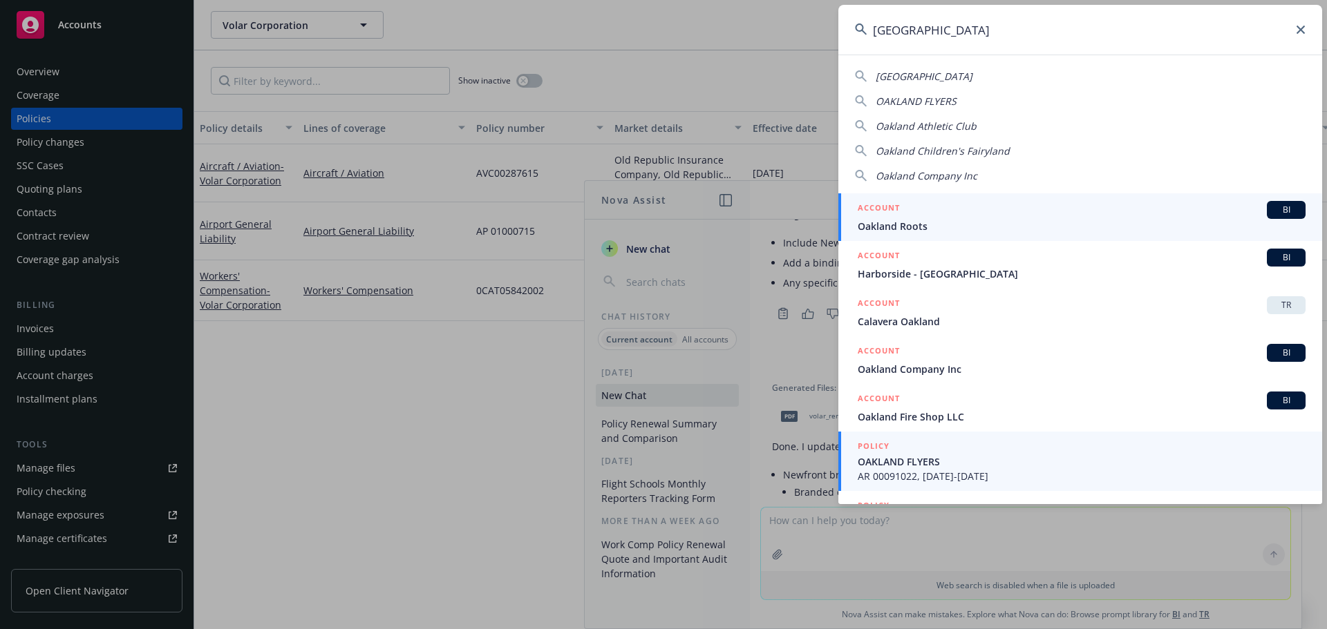
type input "[GEOGRAPHIC_DATA]"
click at [917, 466] on span "OAKLAND FLYERS" at bounding box center [1081, 462] width 448 height 15
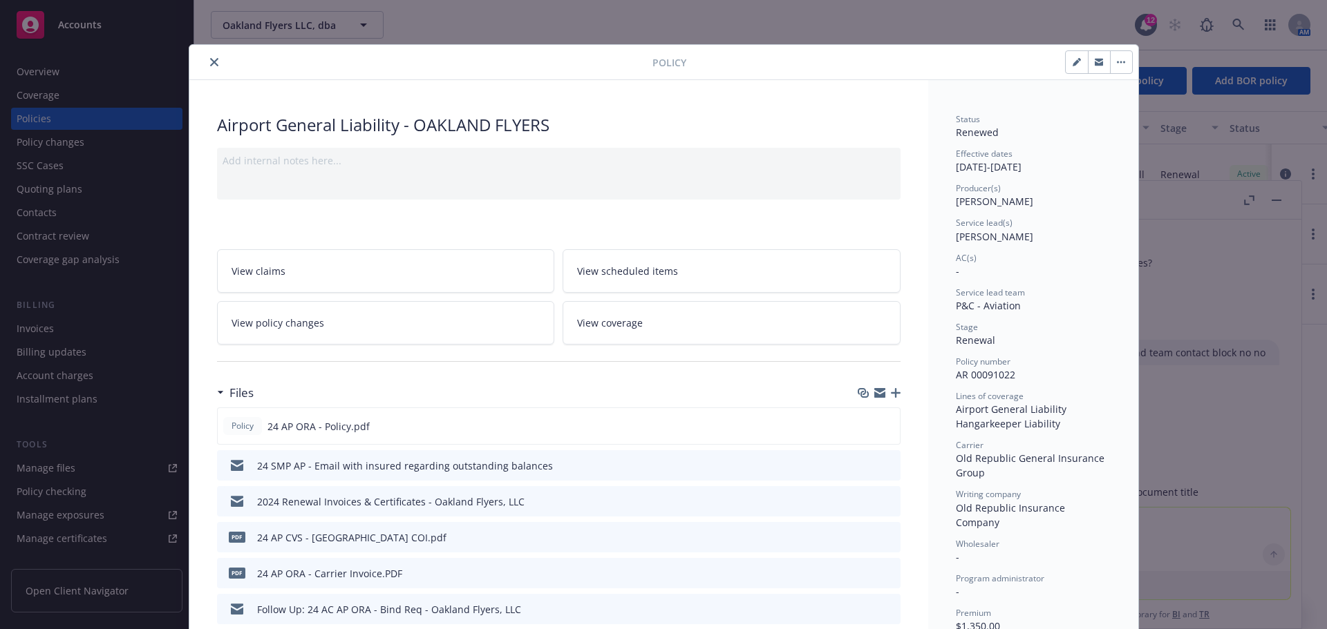
click at [210, 59] on icon "close" at bounding box center [214, 62] width 8 height 8
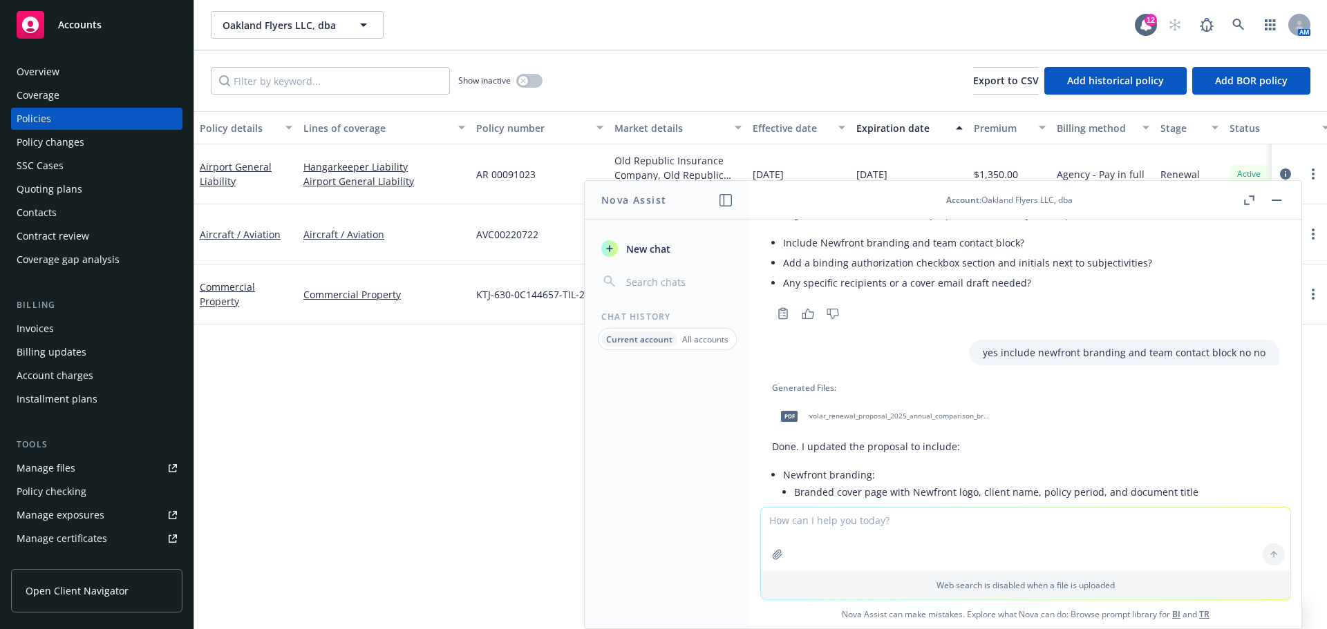
click at [1279, 205] on button "button" at bounding box center [1276, 200] width 17 height 17
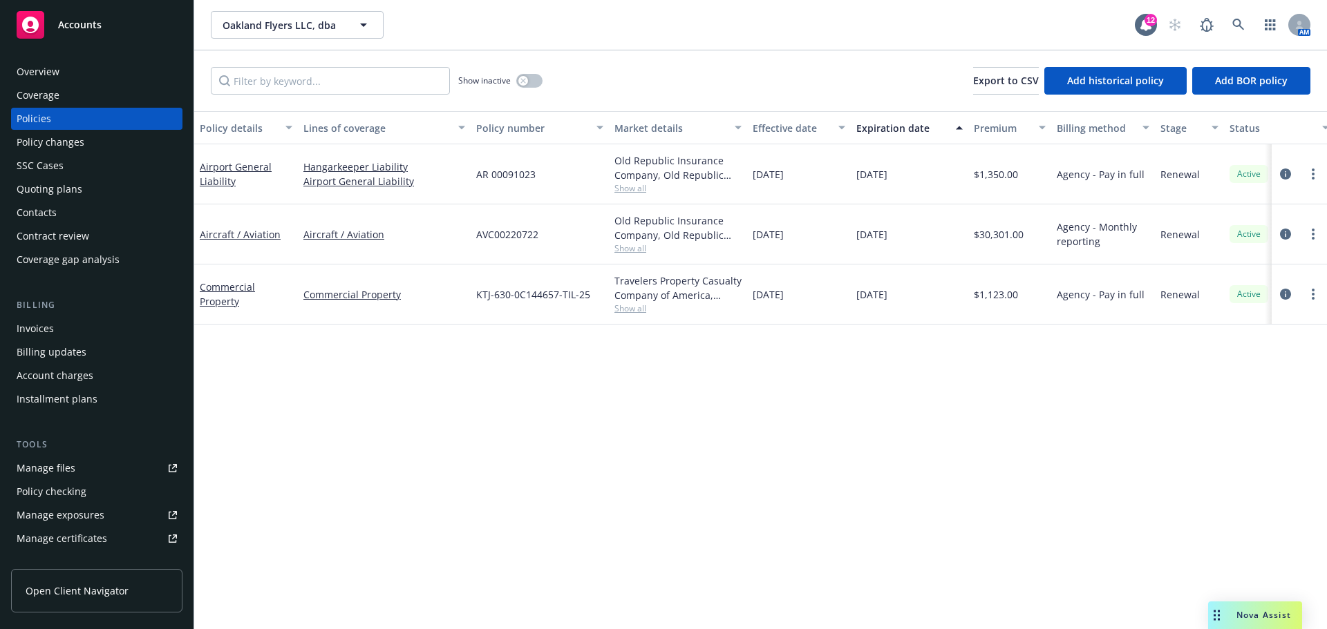
click at [55, 470] on div "Manage files" at bounding box center [46, 468] width 59 height 22
click at [1228, 22] on link at bounding box center [1238, 25] width 28 height 28
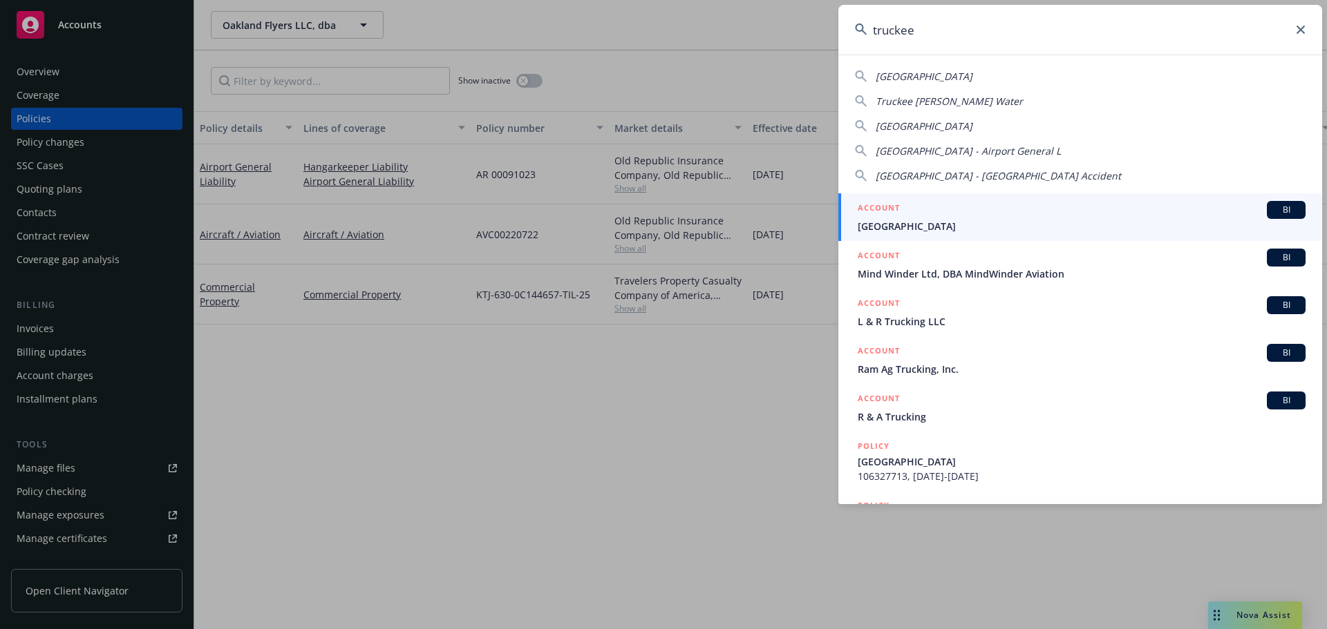
type input "truckee"
click at [1018, 213] on div "ACCOUNT BI" at bounding box center [1081, 210] width 448 height 18
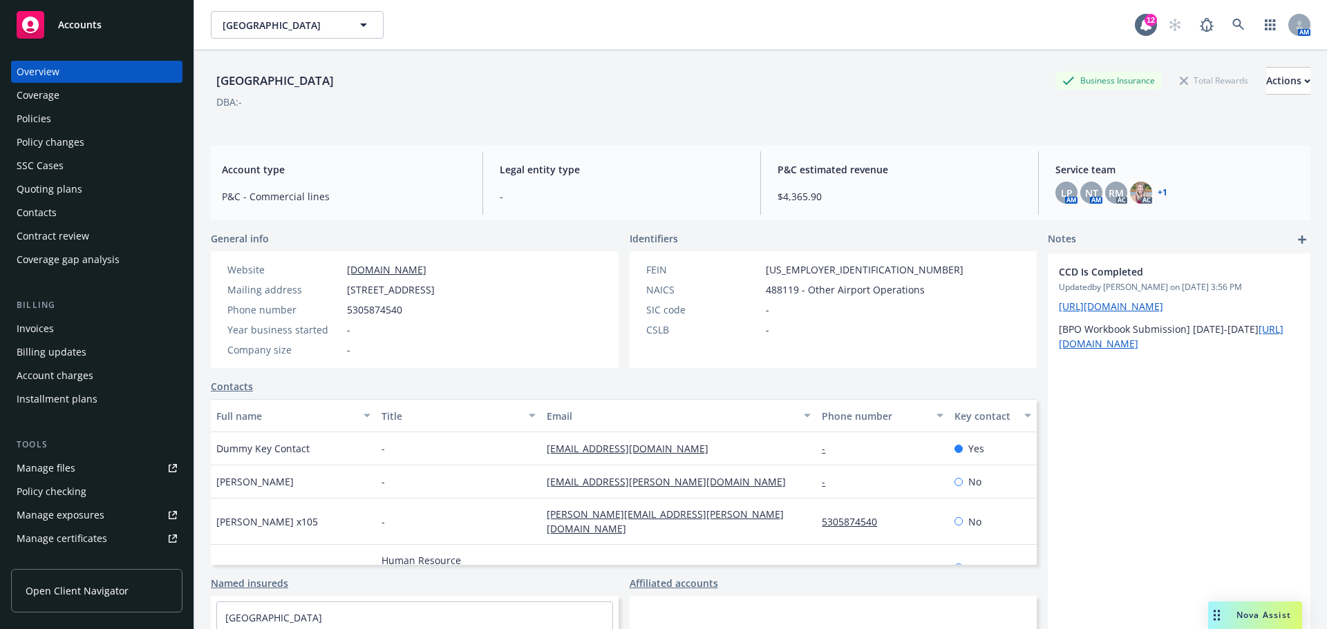
click at [59, 327] on div "Invoices" at bounding box center [97, 329] width 160 height 22
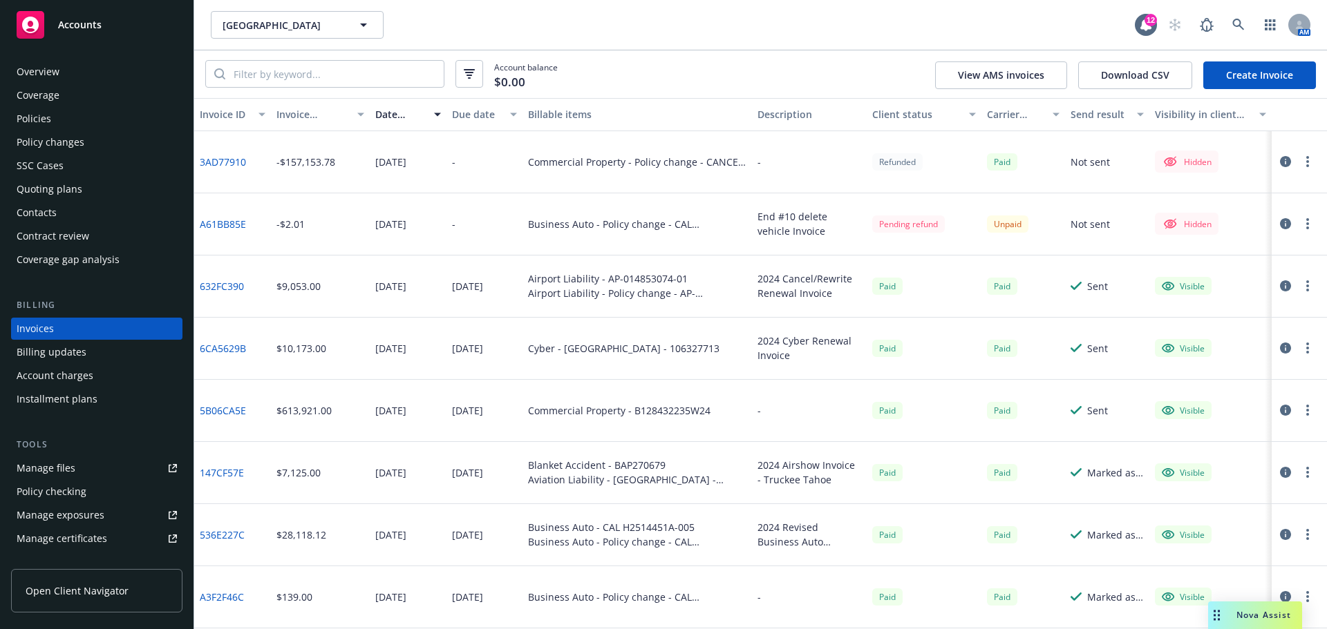
click at [589, 177] on div "Commercial Property - Policy change - CANCEL - B128432235W24" at bounding box center [636, 162] width 229 height 62
click at [634, 155] on div "Commercial Property - Policy change - CANCEL - B128432235W24" at bounding box center [637, 162] width 218 height 15
click at [233, 161] on link "3AD77910" at bounding box center [223, 162] width 46 height 15
click at [343, 77] on input "search" at bounding box center [334, 74] width 218 height 26
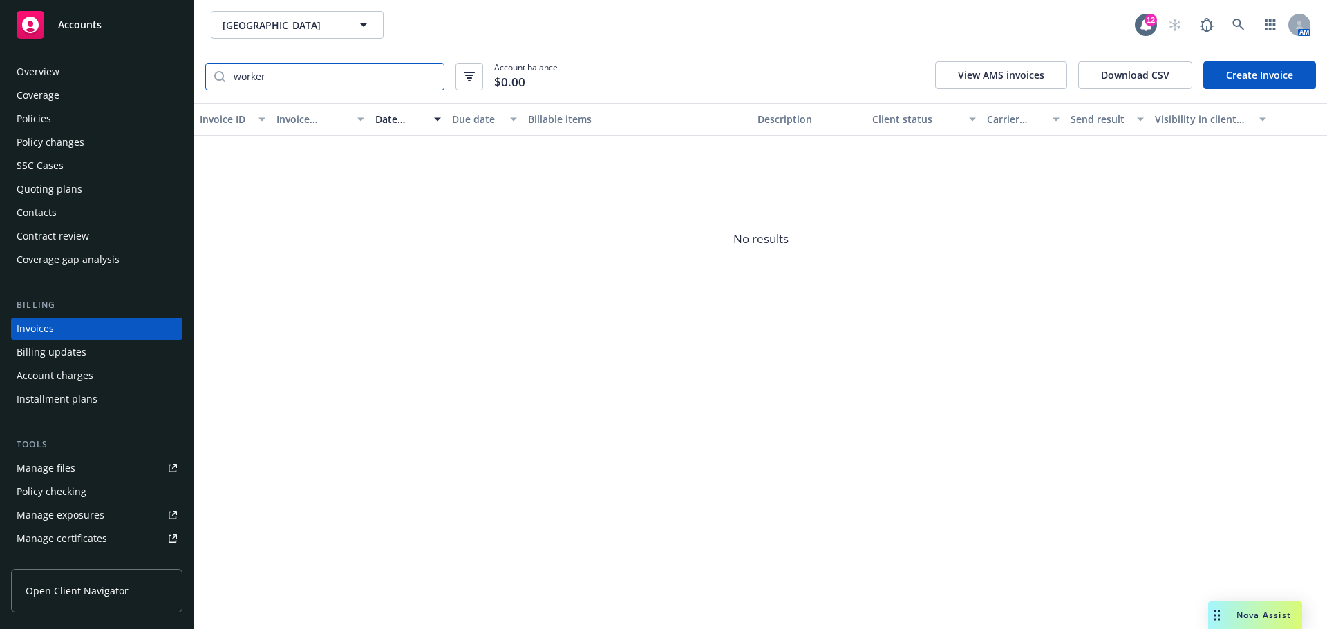
type input "workers"
drag, startPoint x: 343, startPoint y: 77, endPoint x: 202, endPoint y: 75, distance: 141.0
click at [202, 75] on div "workers Account balance $0.00 View AMS invoices Download CSV Create Invoice" at bounding box center [760, 76] width 1132 height 53
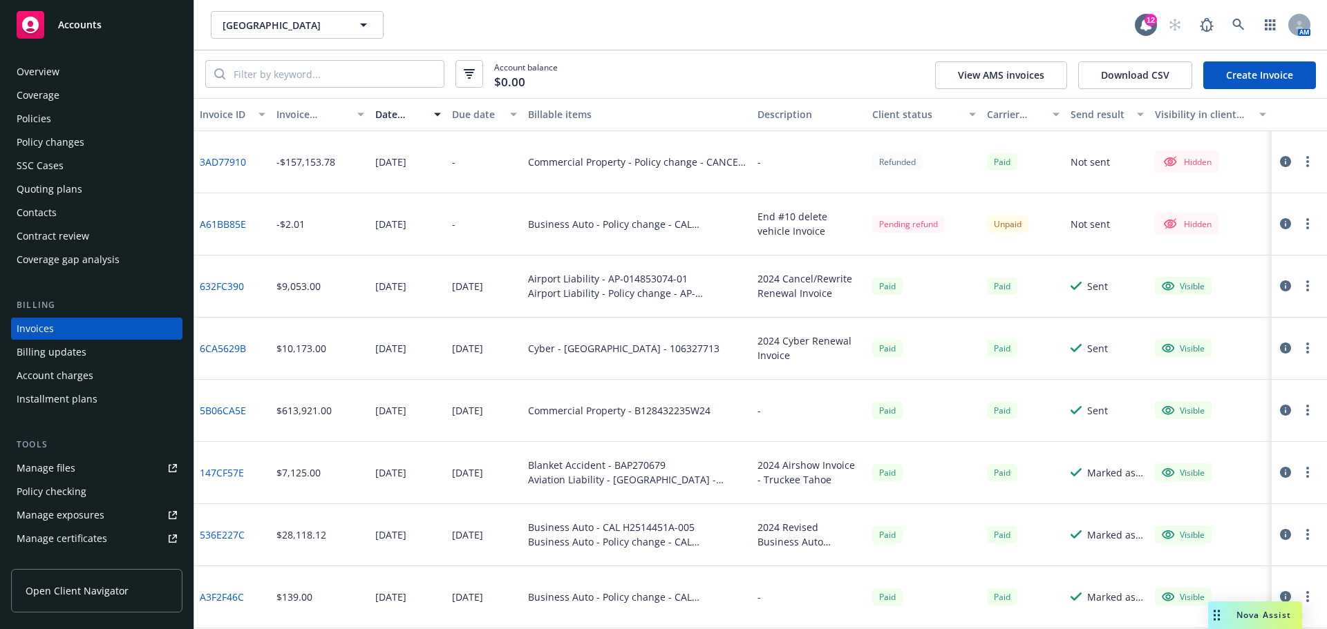
click at [49, 118] on div "Policies" at bounding box center [34, 119] width 35 height 22
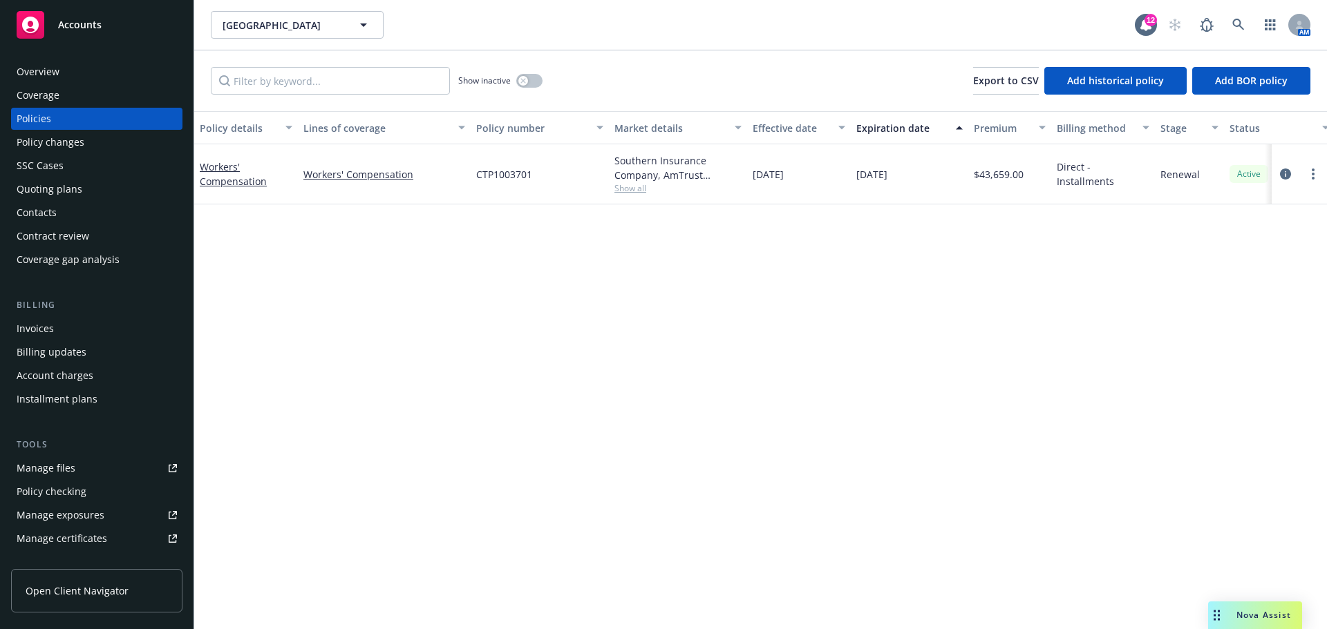
click at [62, 339] on div "Invoices" at bounding box center [97, 329] width 160 height 22
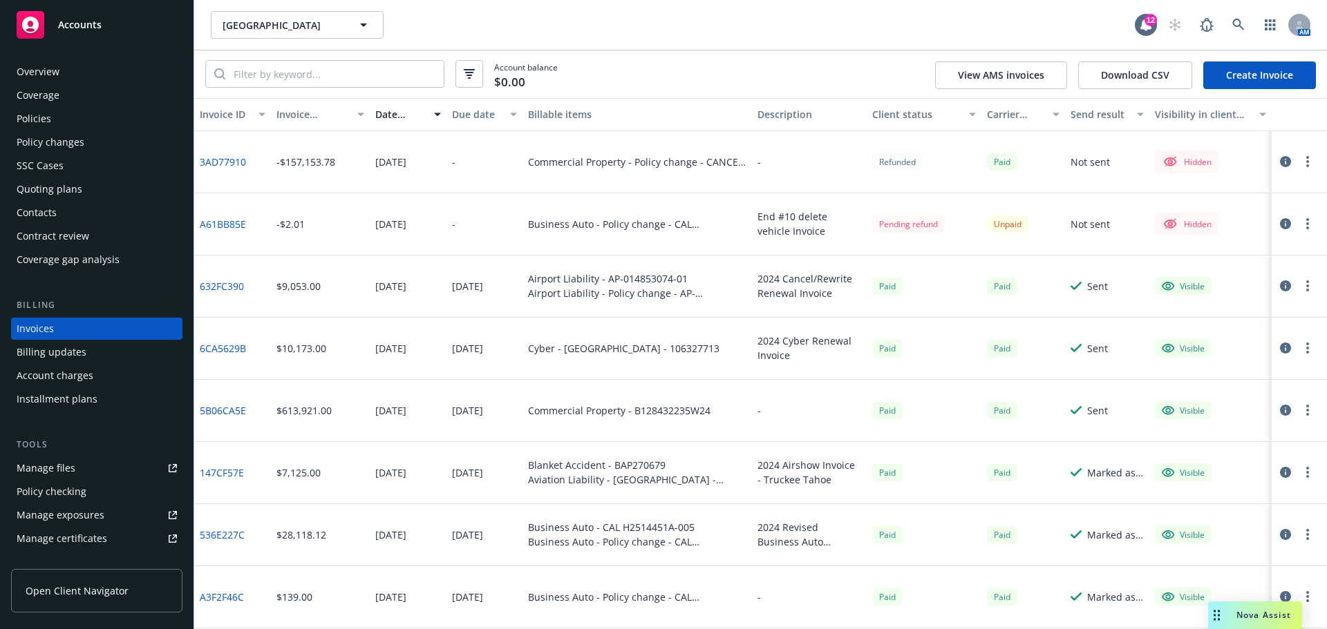
scroll to position [435, 0]
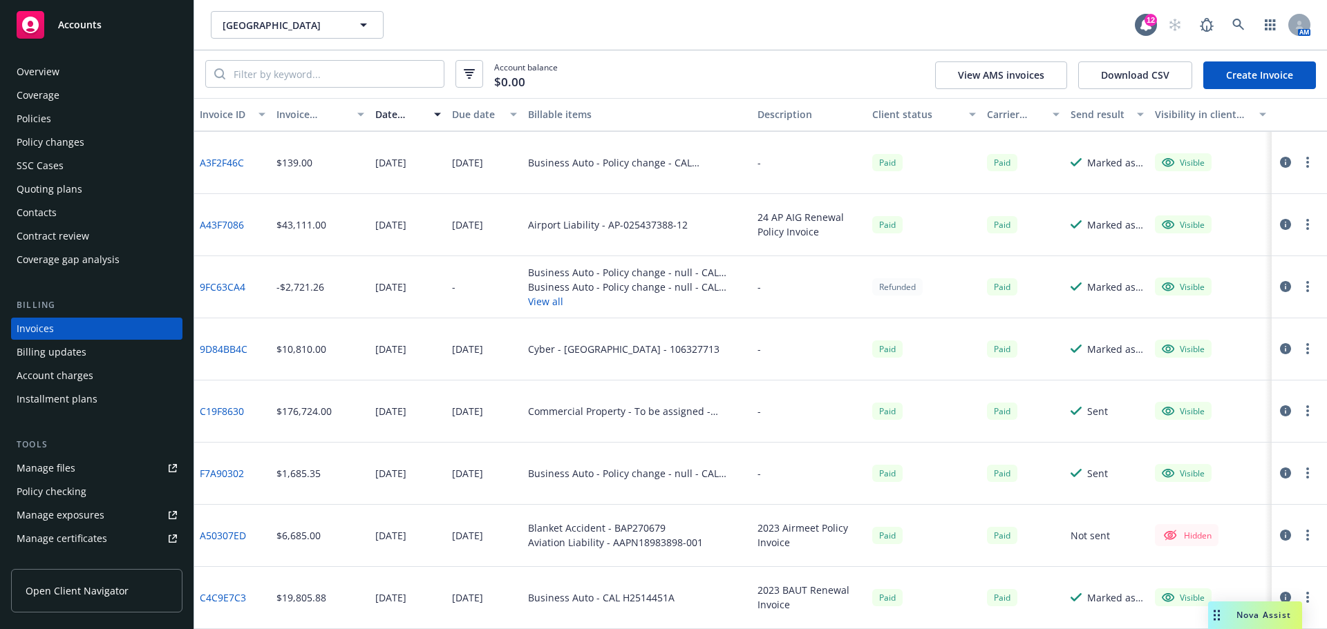
click at [47, 123] on div "Policies" at bounding box center [34, 119] width 35 height 22
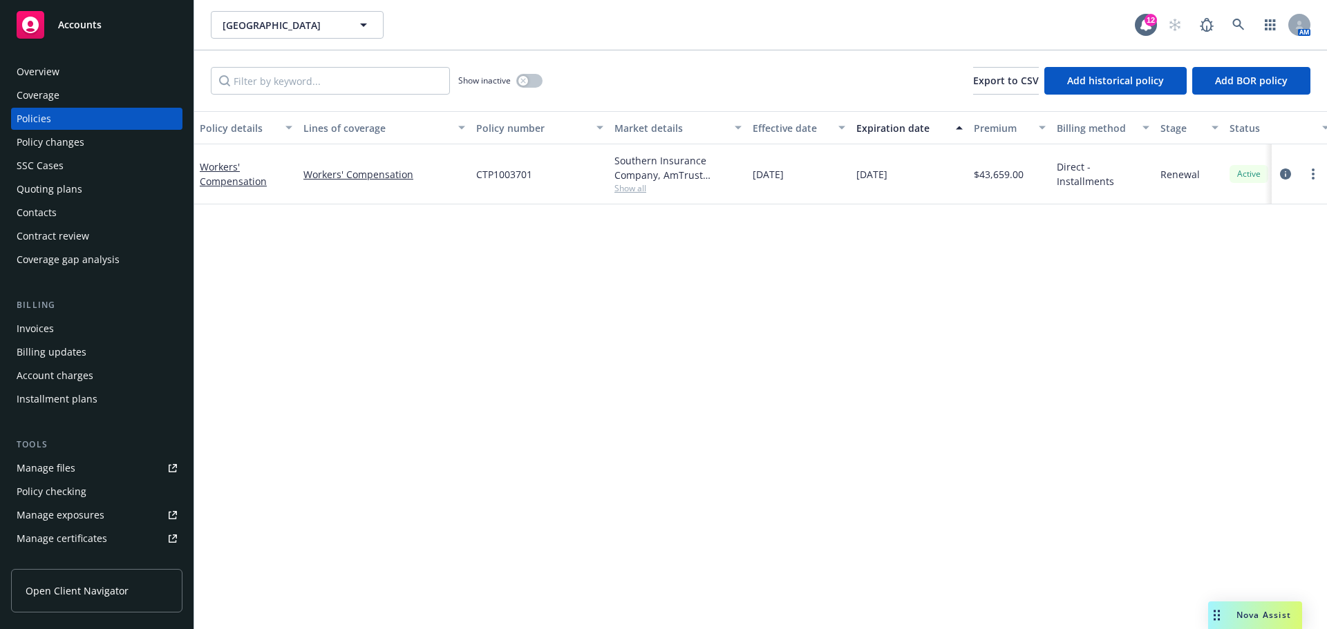
click at [512, 78] on div "Show inactive" at bounding box center [500, 81] width 84 height 28
click at [520, 79] on div "button" at bounding box center [523, 81] width 10 height 10
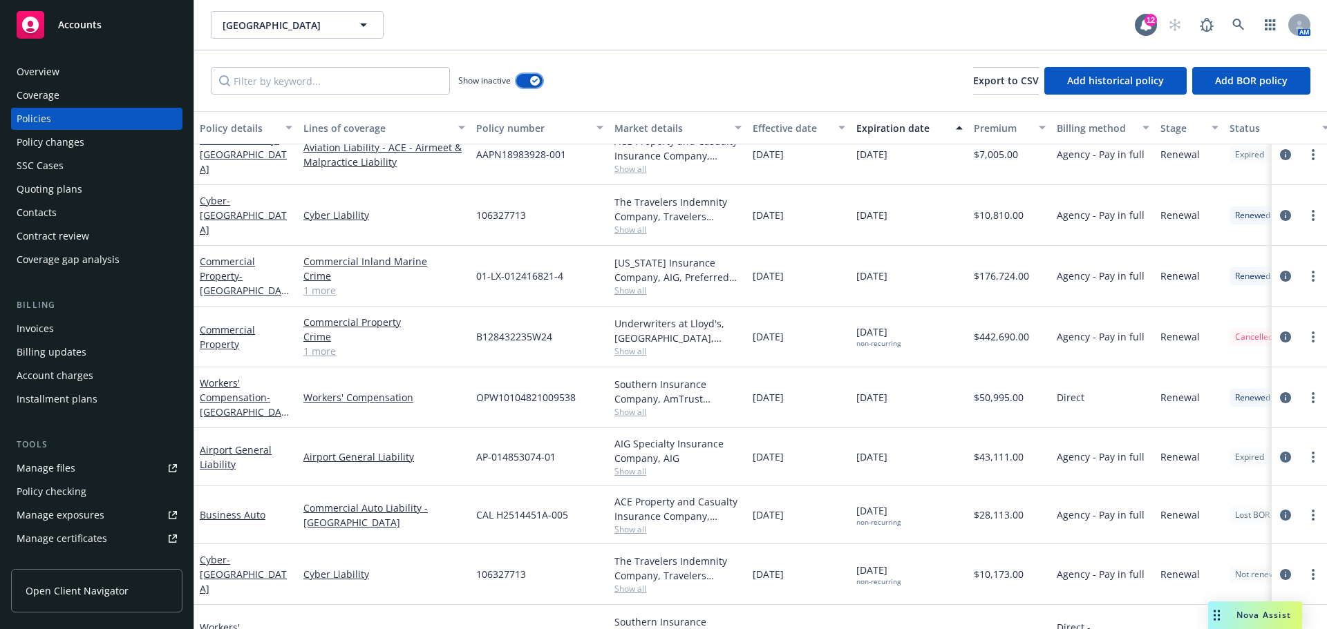
scroll to position [840, 0]
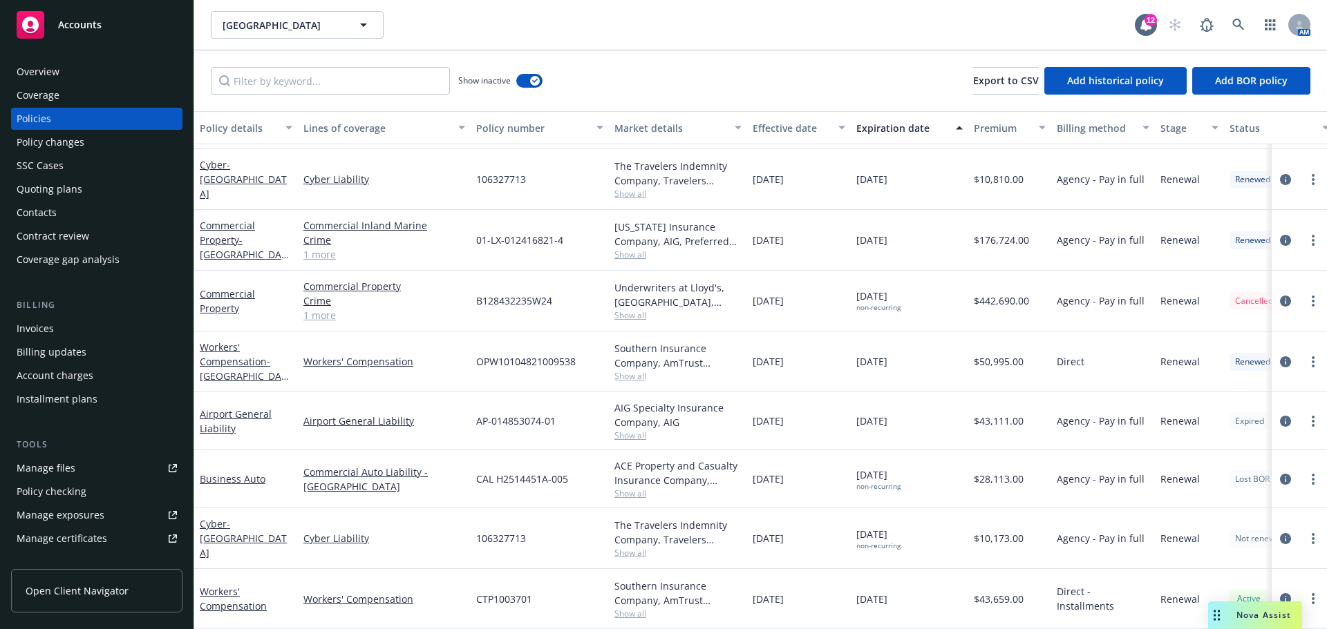
click at [871, 370] on div "[DATE]" at bounding box center [908, 362] width 117 height 61
click at [42, 326] on div "Invoices" at bounding box center [35, 329] width 37 height 22
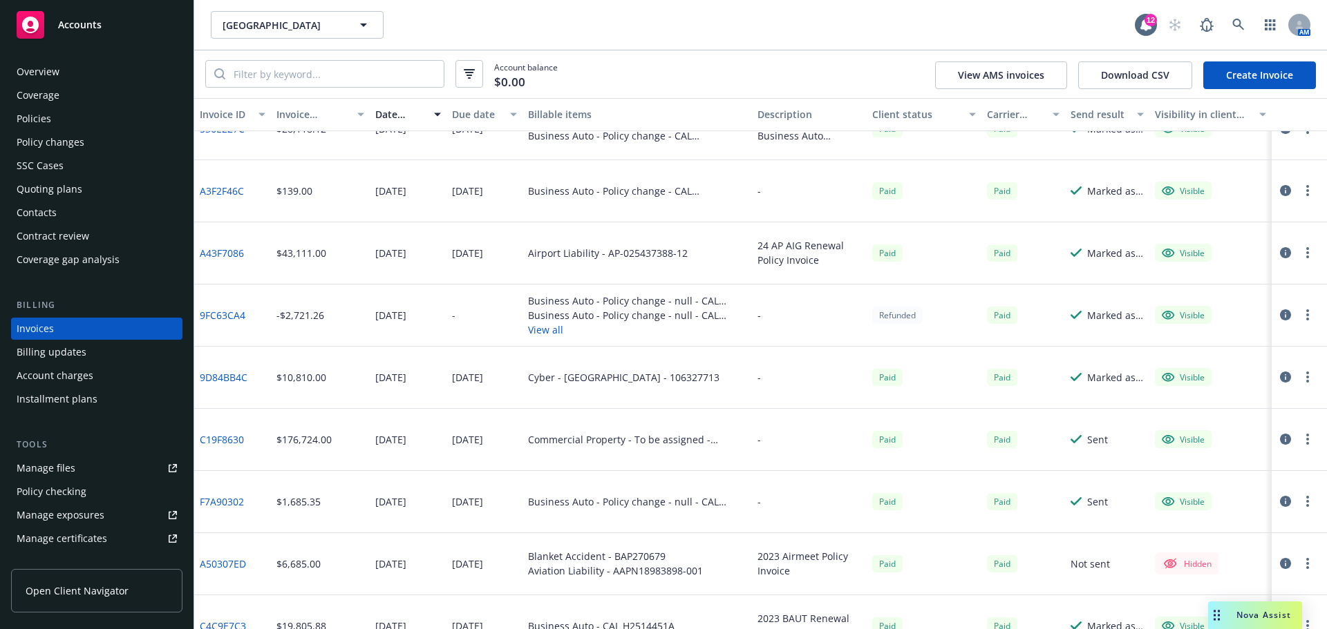
scroll to position [435, 0]
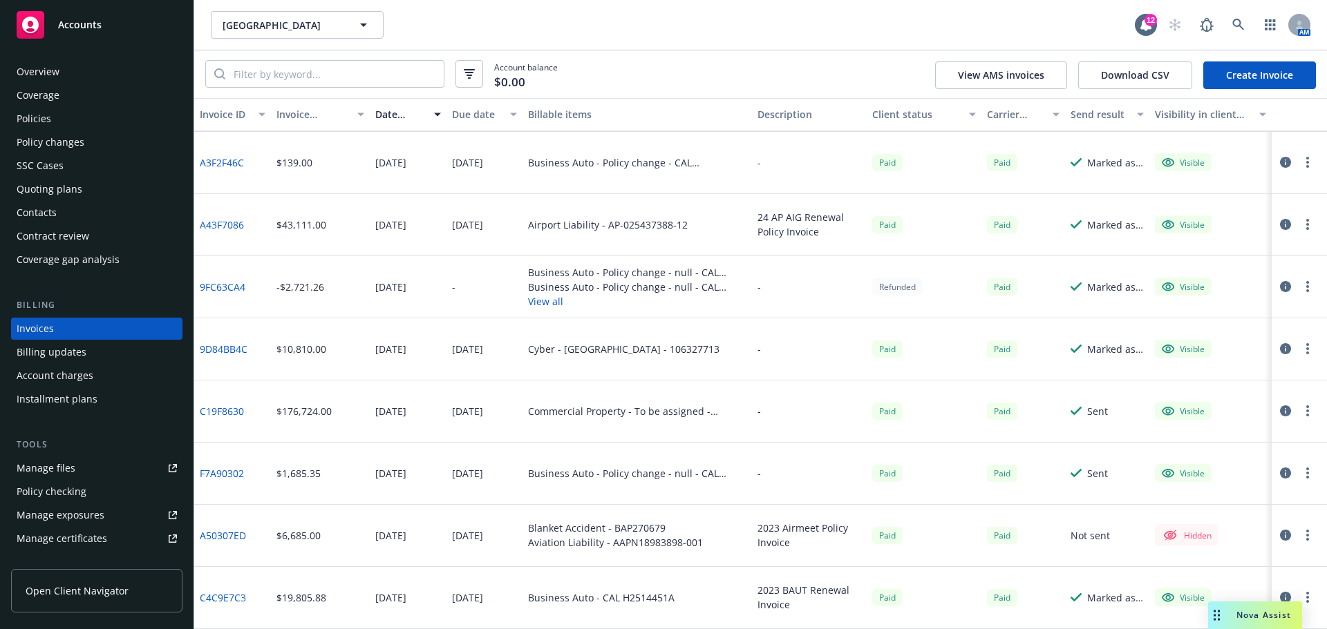
click at [58, 109] on div "Policies" at bounding box center [97, 119] width 160 height 22
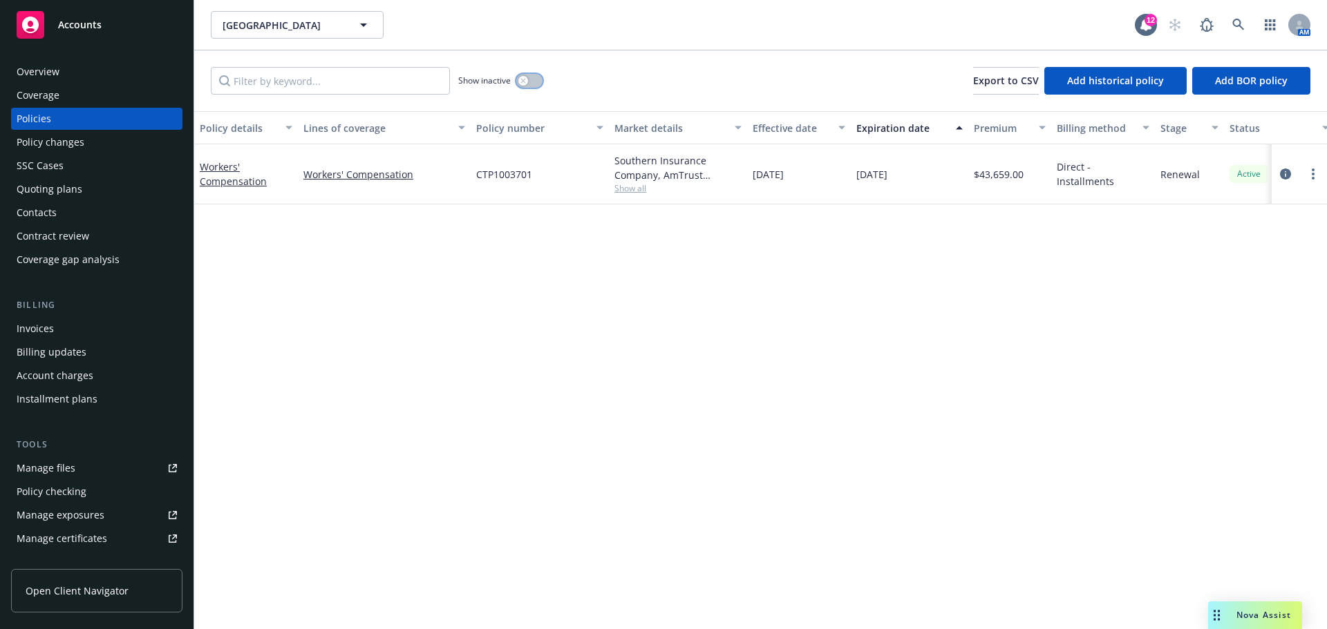
click at [533, 82] on button "button" at bounding box center [529, 81] width 26 height 14
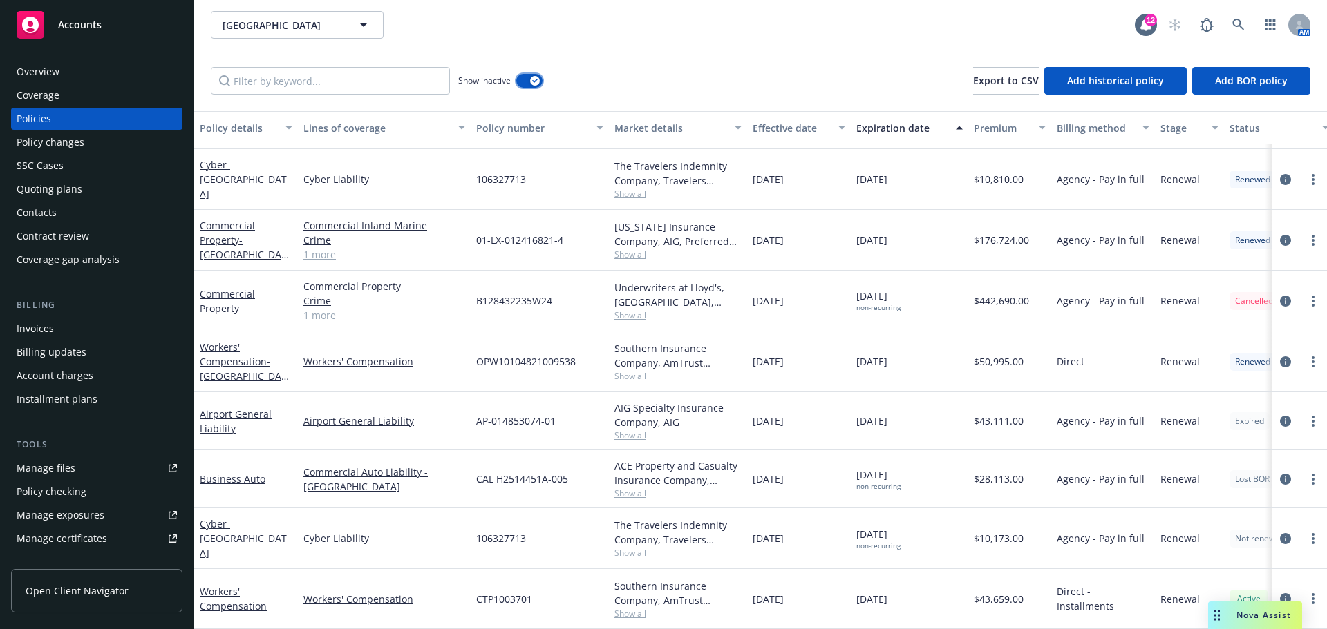
scroll to position [840, 0]
click at [246, 358] on div "Workers' Compensation - [GEOGRAPHIC_DATA]" at bounding box center [246, 362] width 93 height 44
click at [249, 351] on link "Workers' Compensation - [GEOGRAPHIC_DATA]" at bounding box center [243, 369] width 87 height 57
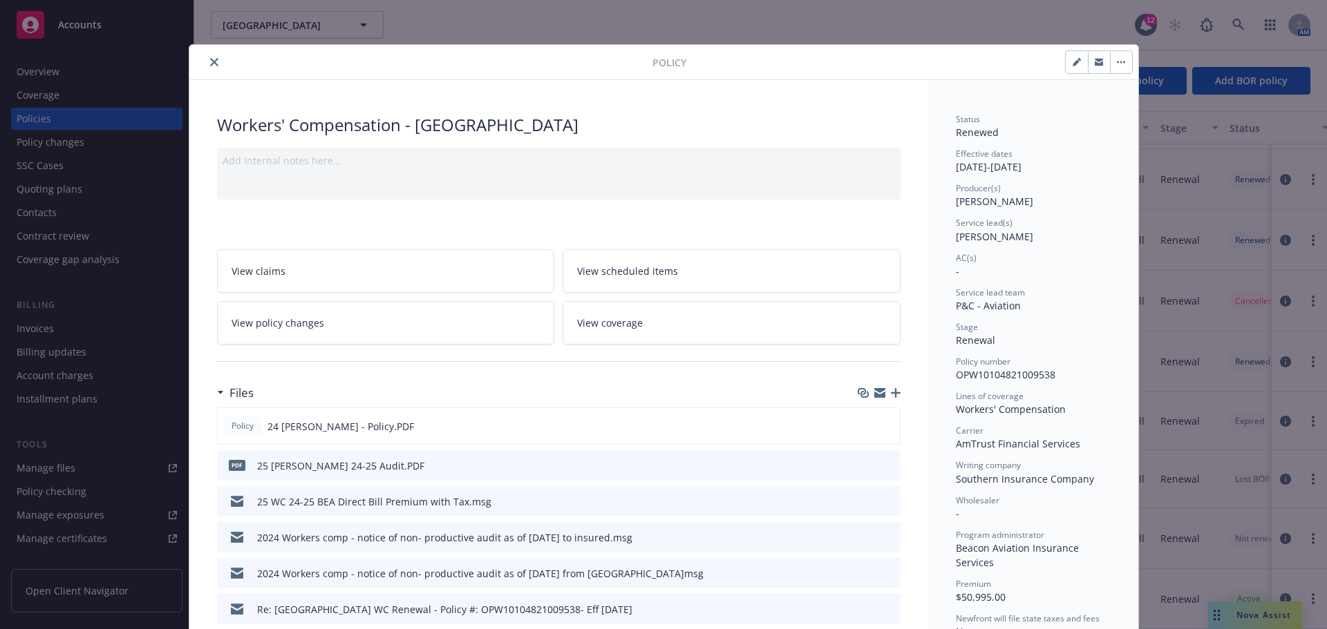
click at [884, 501] on icon "preview file" at bounding box center [887, 501] width 12 height 10
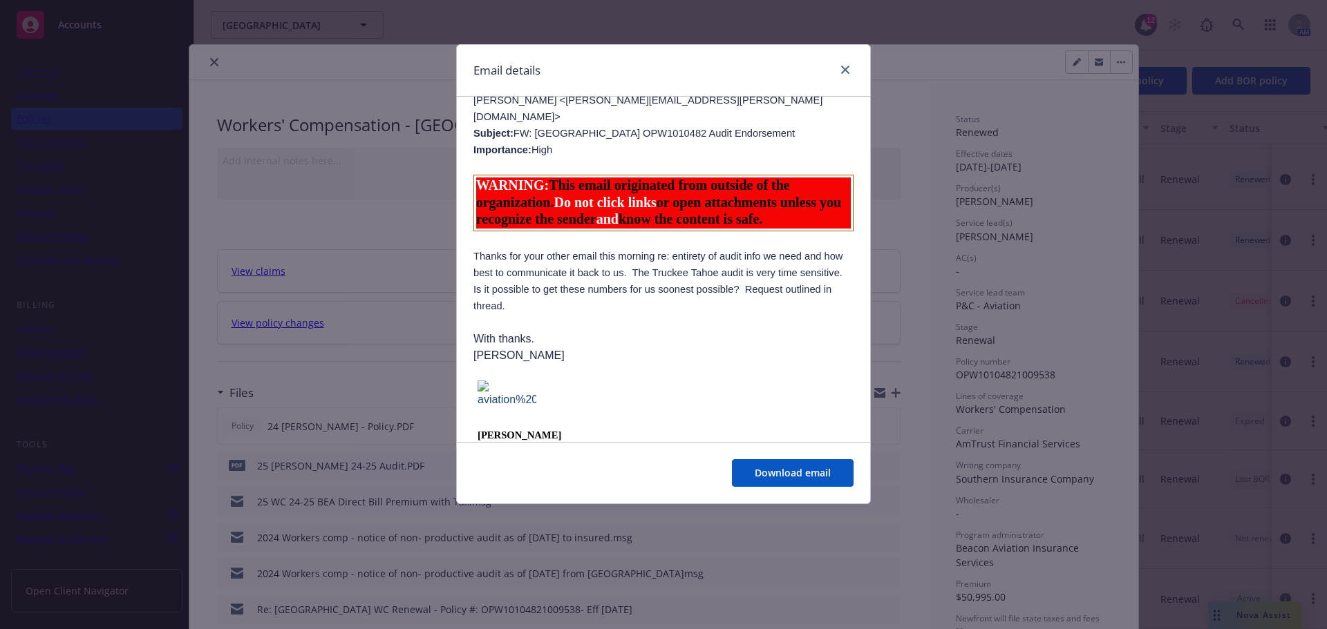
scroll to position [760, 0]
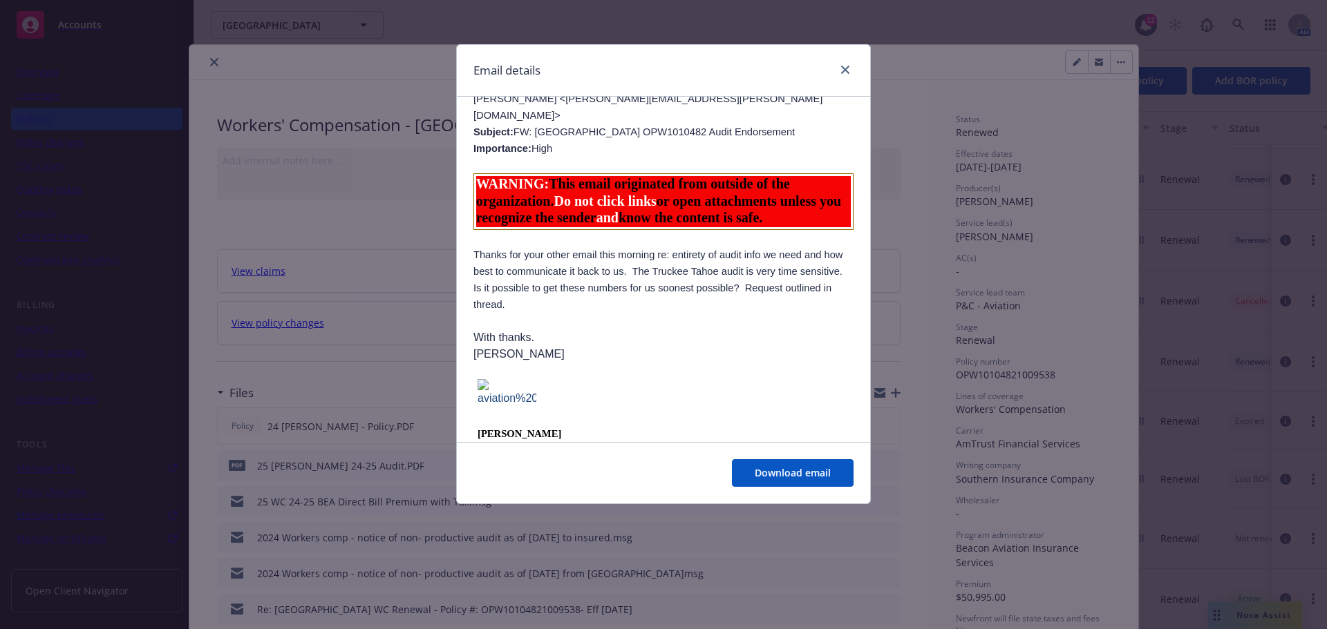
click at [835, 72] on div at bounding box center [842, 70] width 22 height 18
click at [842, 72] on icon "close" at bounding box center [845, 70] width 8 height 8
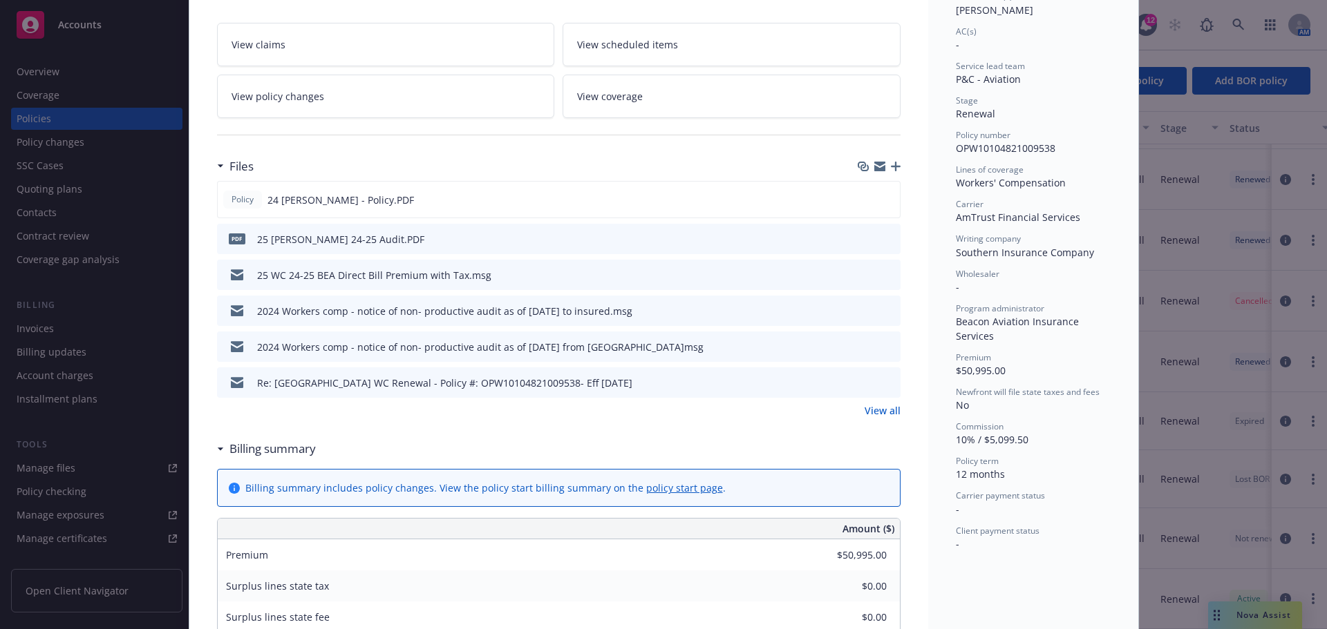
scroll to position [484, 0]
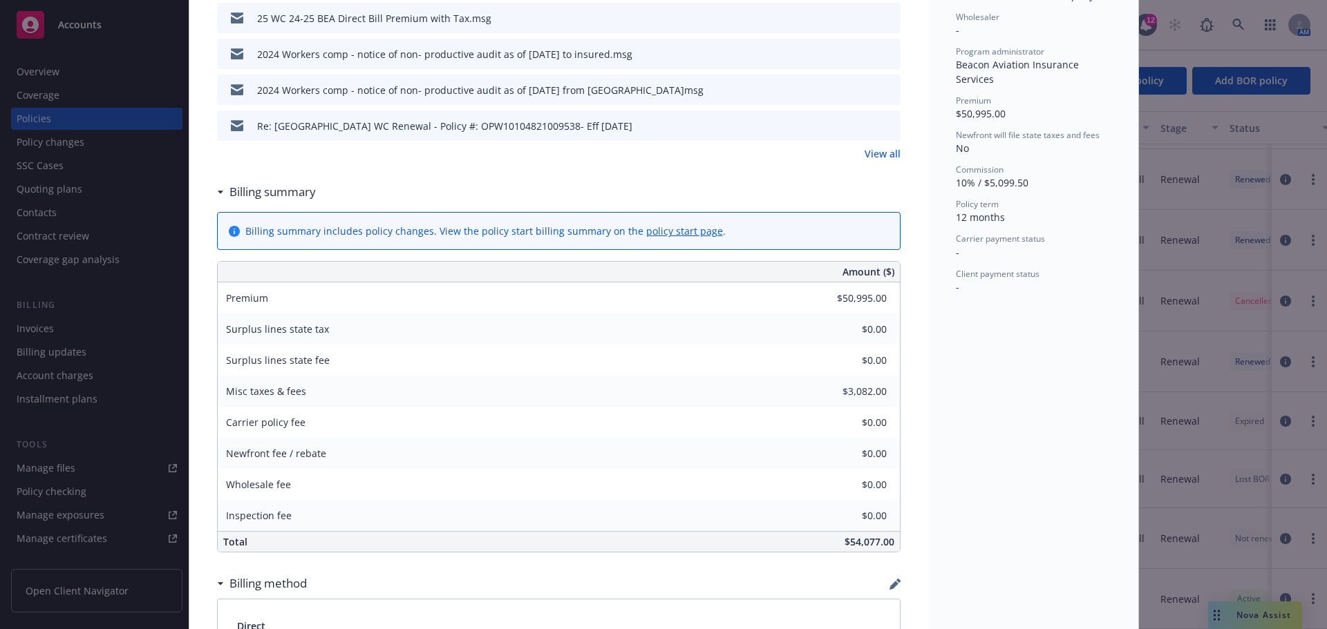
drag, startPoint x: 882, startPoint y: 166, endPoint x: 884, endPoint y: 159, distance: 7.2
click at [882, 166] on div "Files Policy 24 [PERSON_NAME] - Policy.PDF PDF 25 [PERSON_NAME] 24-25 Audit.PDF…" at bounding box center [558, 36] width 683 height 283
click at [886, 155] on link "View all" at bounding box center [882, 153] width 36 height 15
